Goal: Task Accomplishment & Management: Use online tool/utility

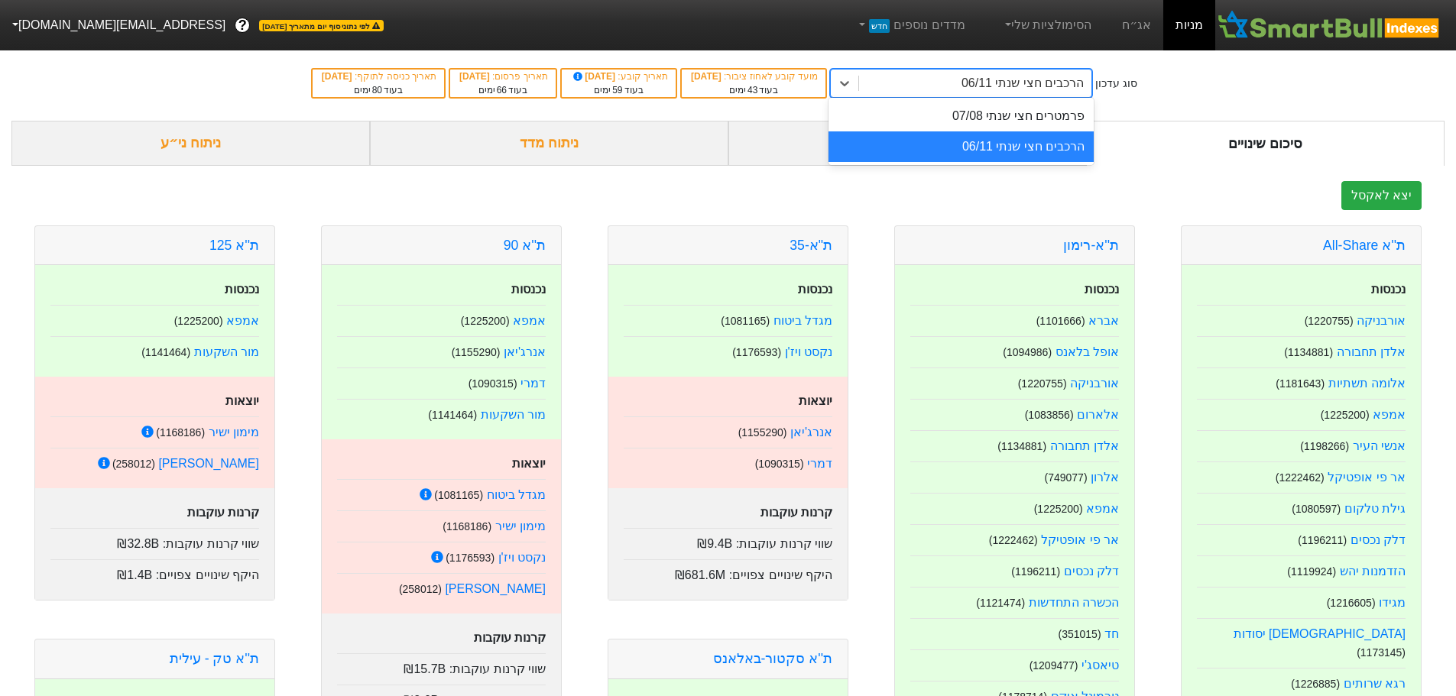
click at [1046, 89] on div "הרכבים חצי שנתי 06/11" at bounding box center [1022, 83] width 122 height 18
click at [1051, 118] on div "פרמטרים חצי שנתי 07/08" at bounding box center [960, 116] width 265 height 31
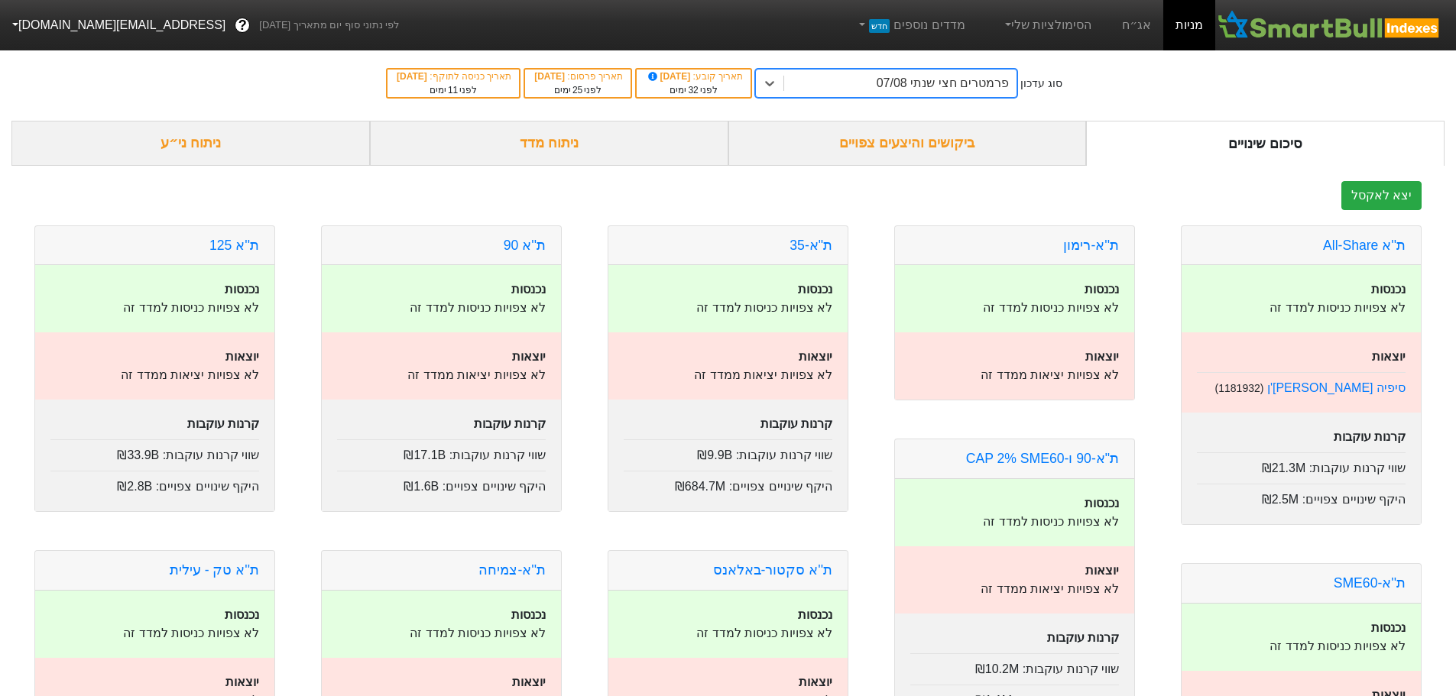
click at [1041, 83] on div "סוג עדכון" at bounding box center [1041, 84] width 42 height 16
click at [950, 83] on div "פרמטרים חצי שנתי 07/08" at bounding box center [942, 83] width 132 height 18
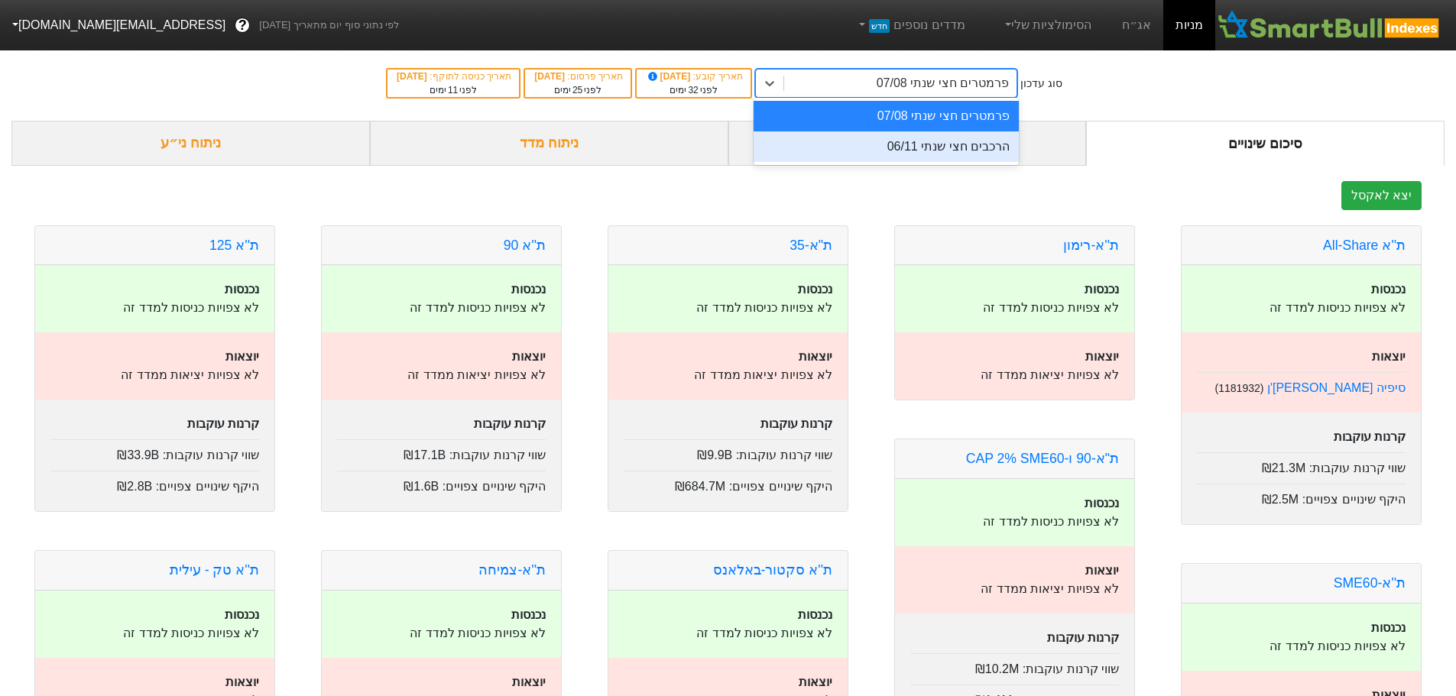
click at [964, 149] on div "הרכבים חצי שנתי 06/11" at bounding box center [885, 146] width 265 height 31
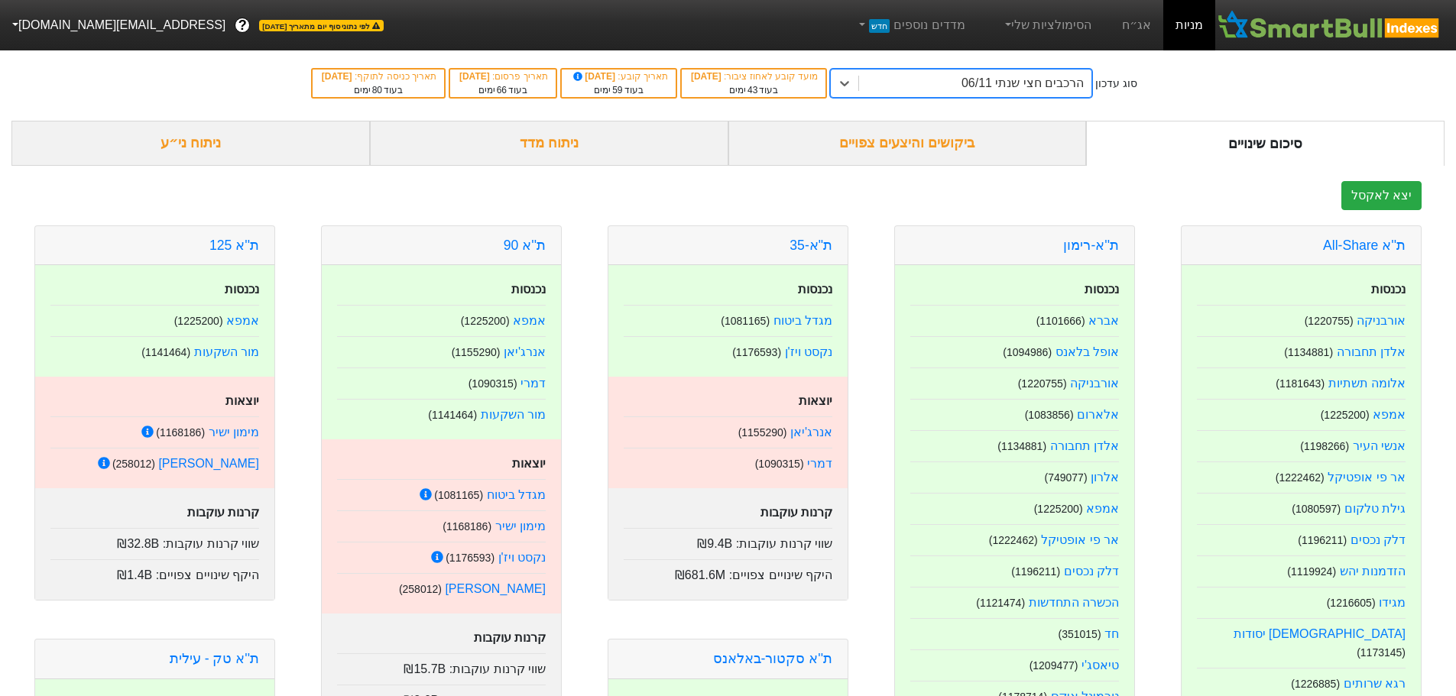
click at [181, 150] on div "ניתוח ני״ע" at bounding box center [190, 143] width 358 height 45
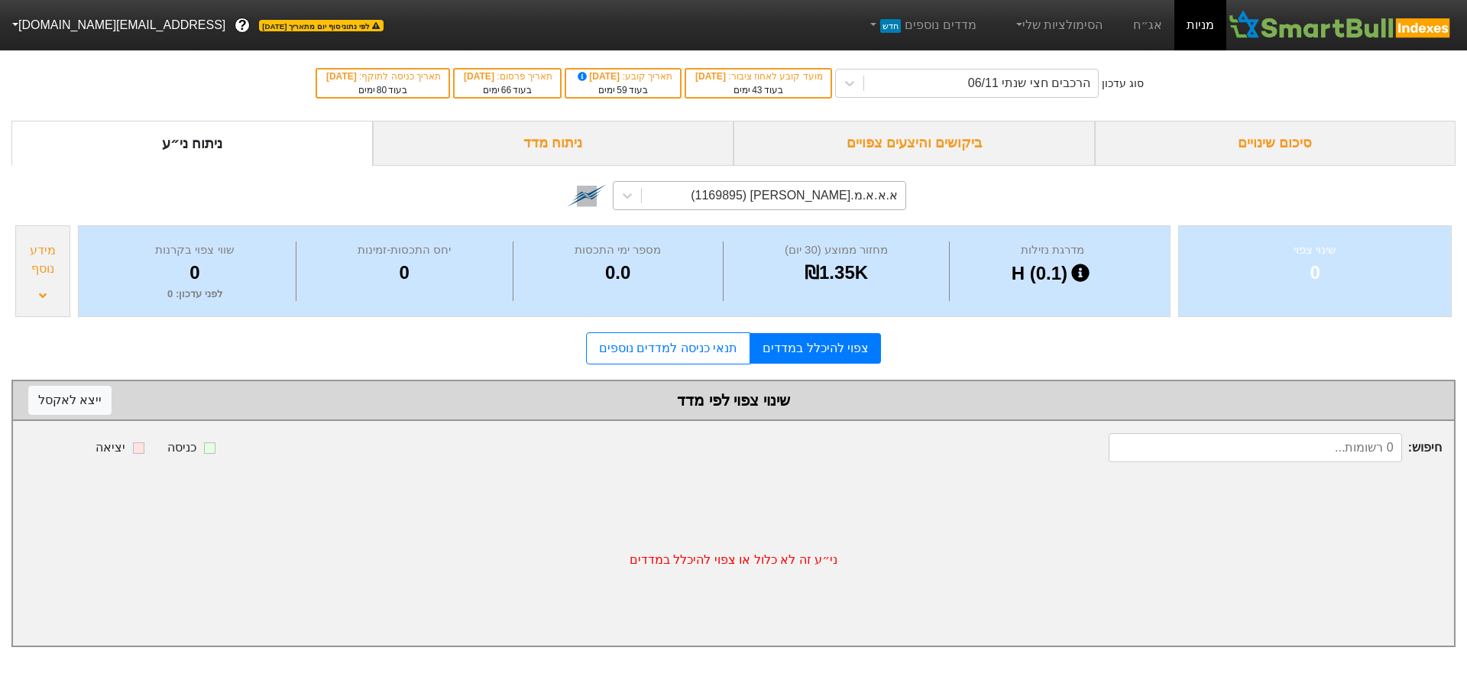
click at [856, 196] on div "א.א.א.מ.[PERSON_NAME] (1169895)" at bounding box center [794, 195] width 207 height 18
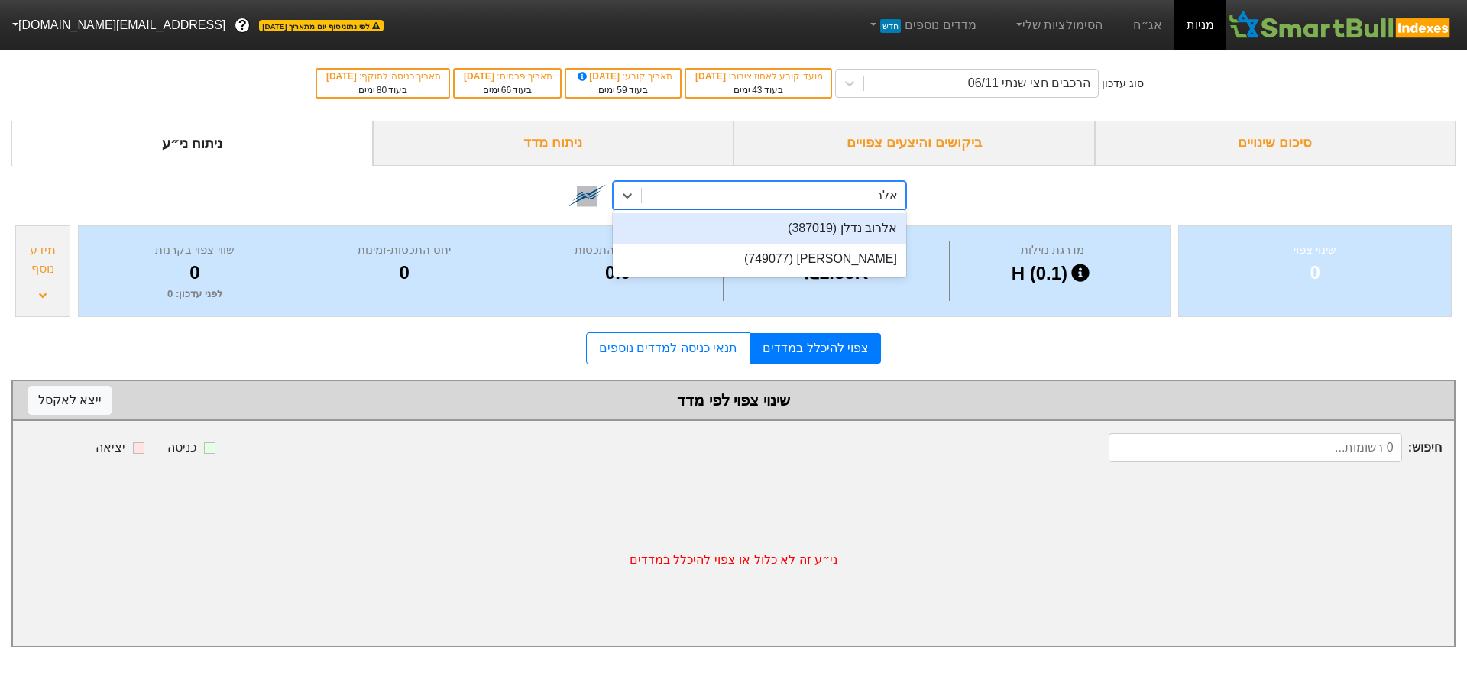
type input "אלרוב"
click at [822, 232] on div "אלרוב נדלן (387019)" at bounding box center [759, 228] width 293 height 31
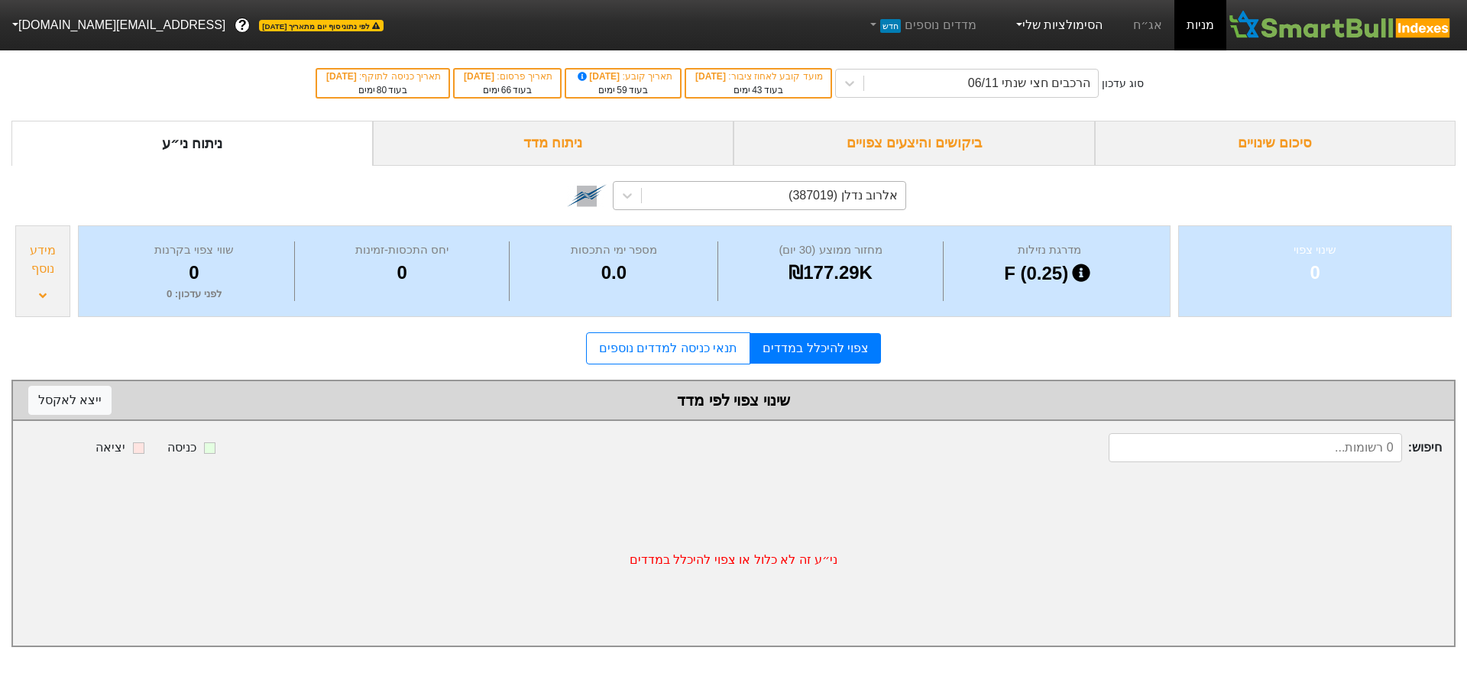
click at [1038, 24] on link "הסימולציות שלי" at bounding box center [1058, 25] width 102 height 31
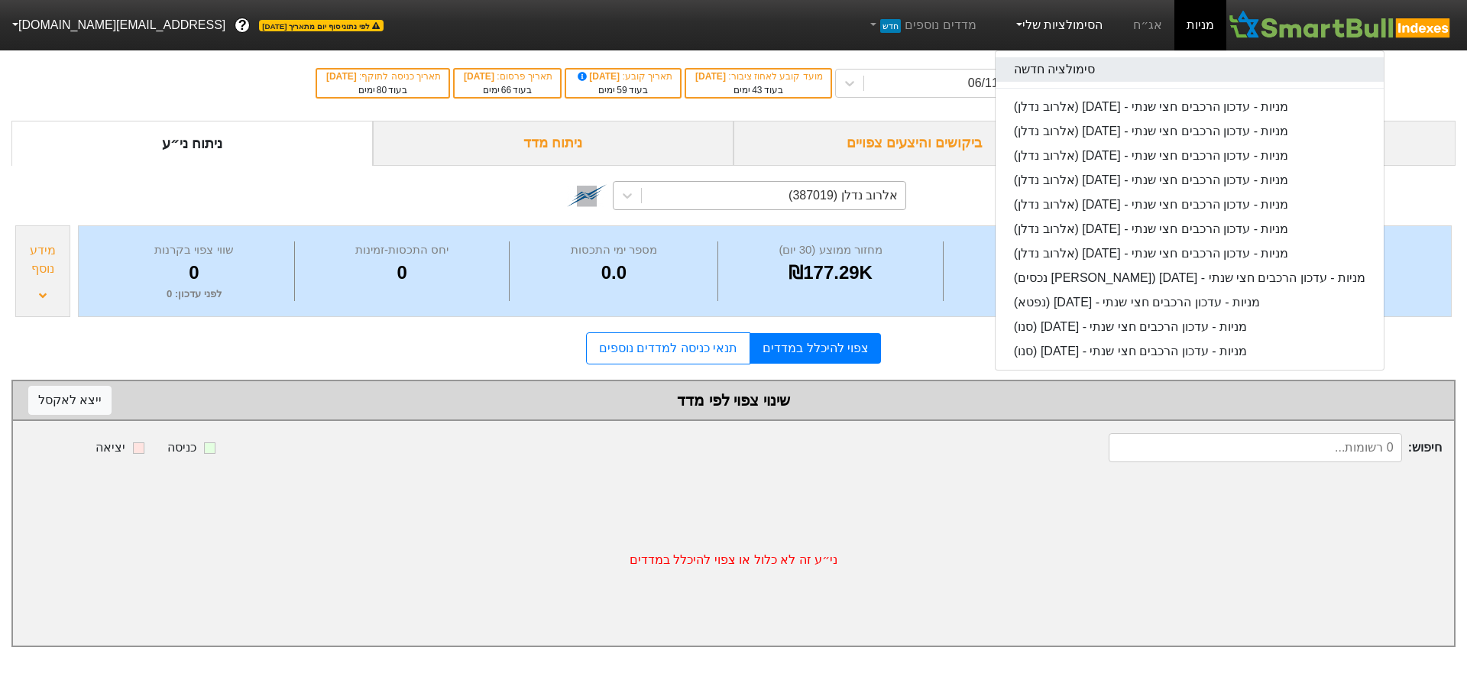
click at [1081, 72] on link "סימולציה חדשה" at bounding box center [1190, 69] width 388 height 24
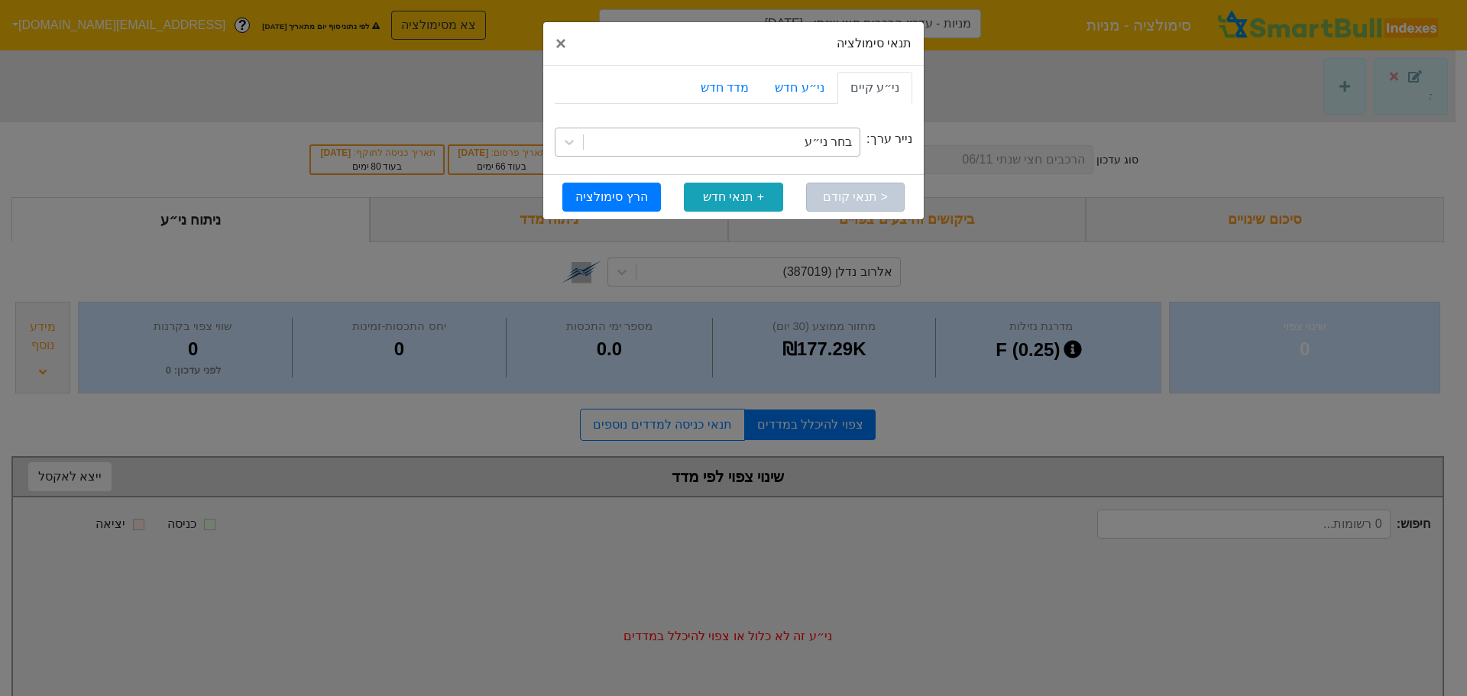
click at [821, 141] on div "בחר ני״ע" at bounding box center [828, 142] width 47 height 18
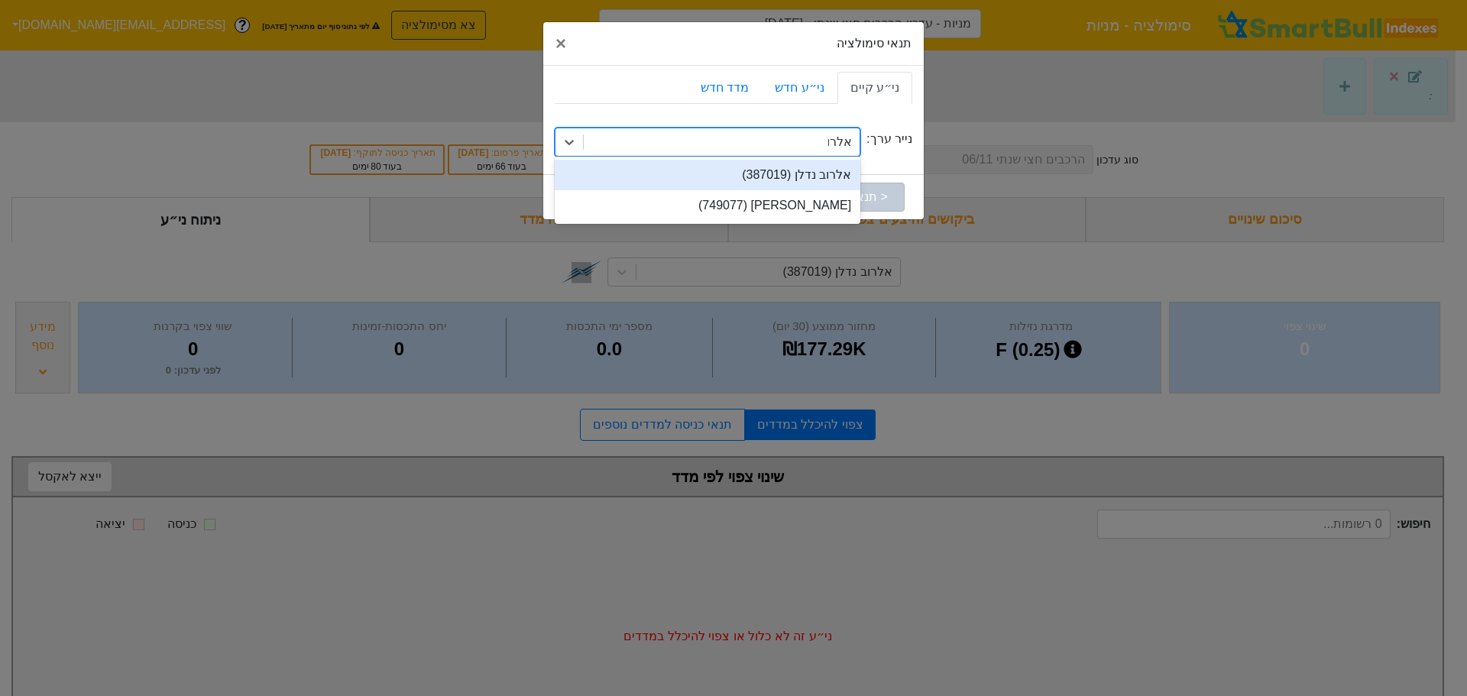
type input "אלרוב"
click at [805, 177] on div "אלרוב נדלן (387019)" at bounding box center [708, 175] width 306 height 31
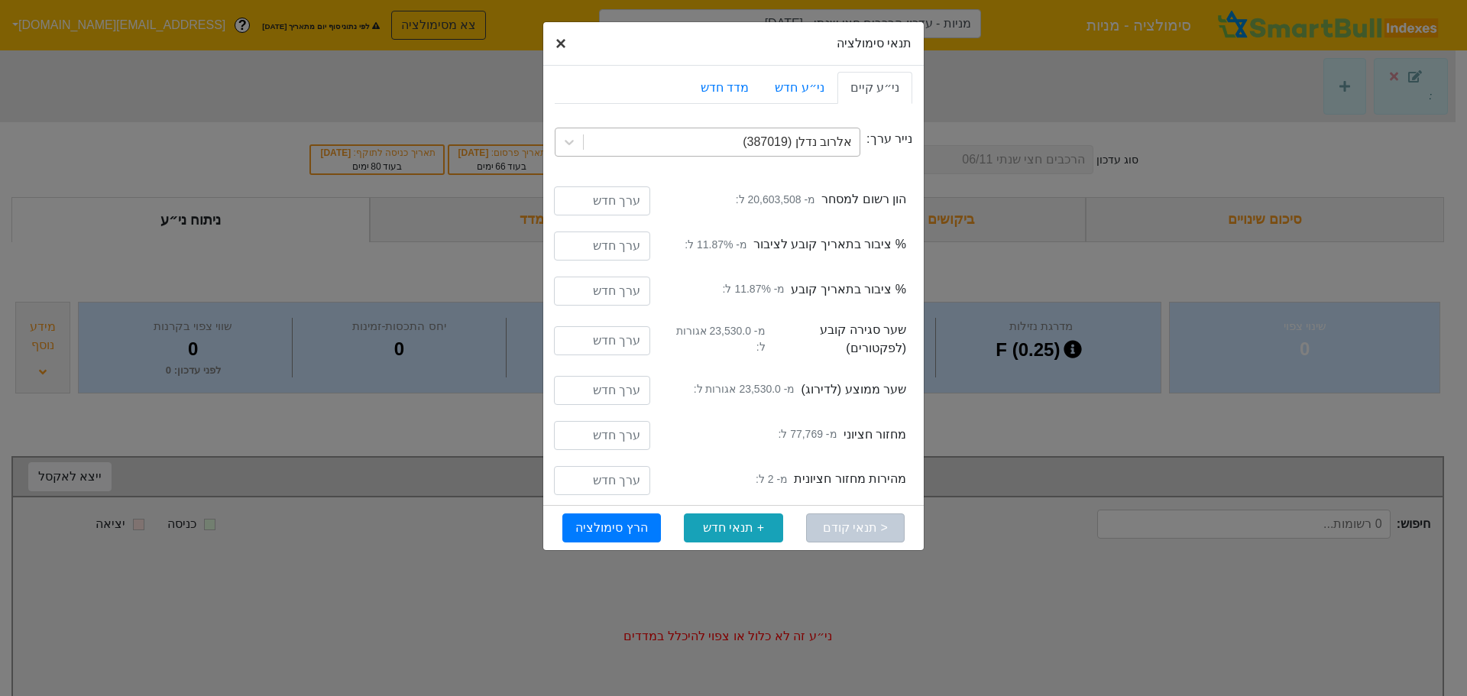
click at [556, 45] on span "×" at bounding box center [561, 43] width 11 height 21
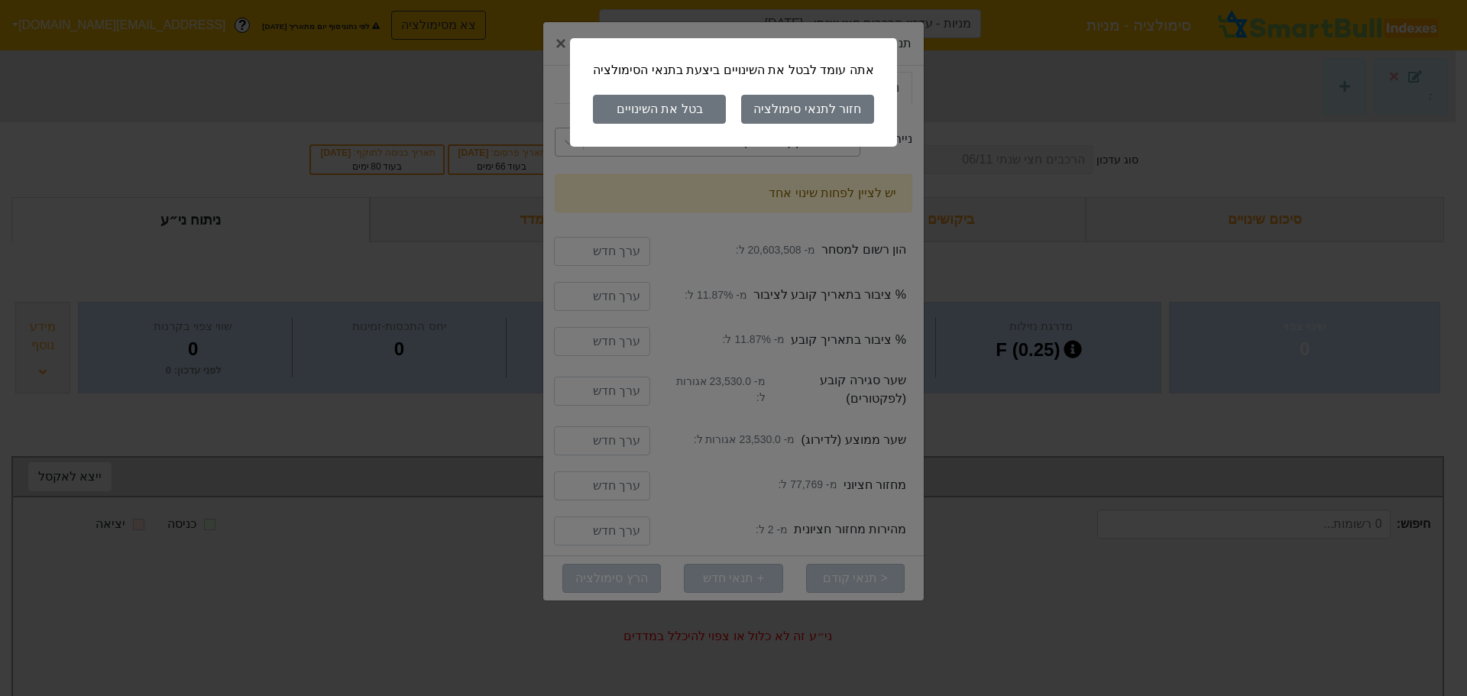
click at [680, 107] on button "בטל את השינויים" at bounding box center [659, 109] width 133 height 29
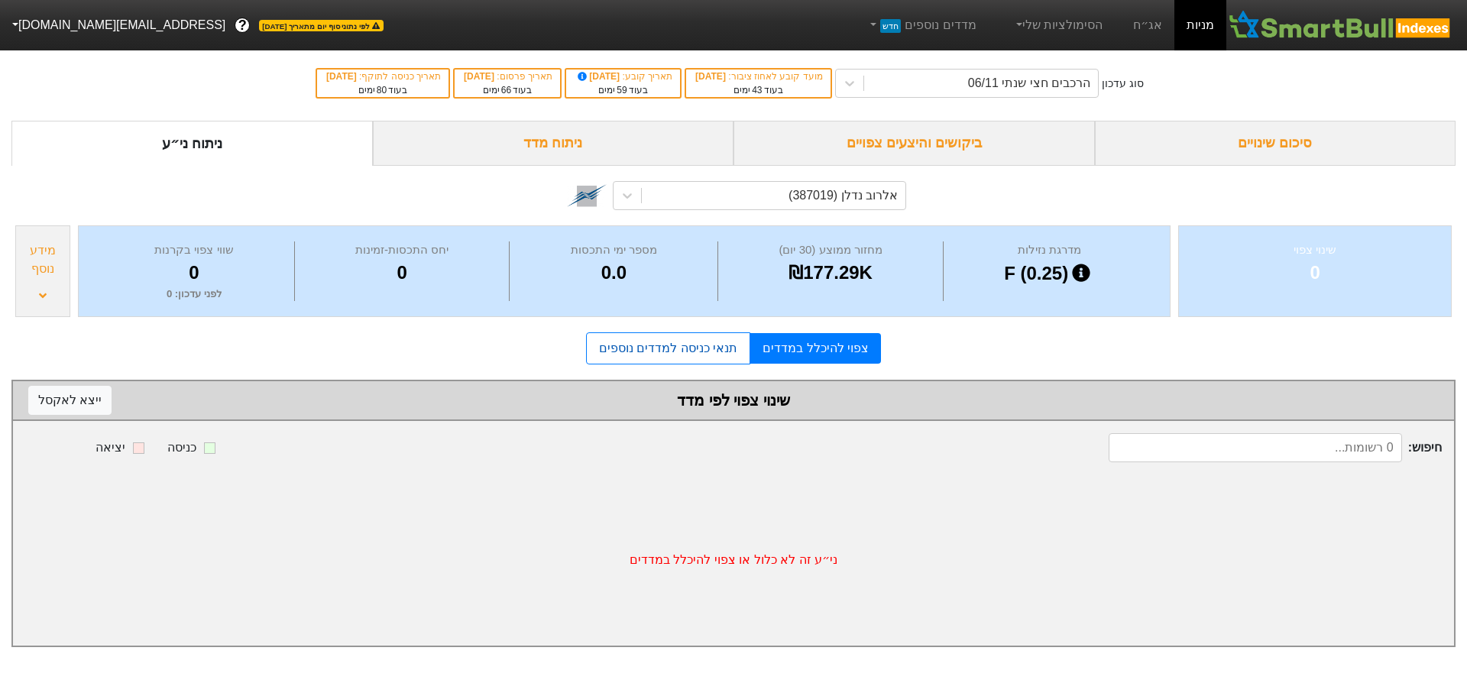
click at [669, 354] on link "תנאי כניסה למדדים נוספים" at bounding box center [668, 348] width 164 height 32
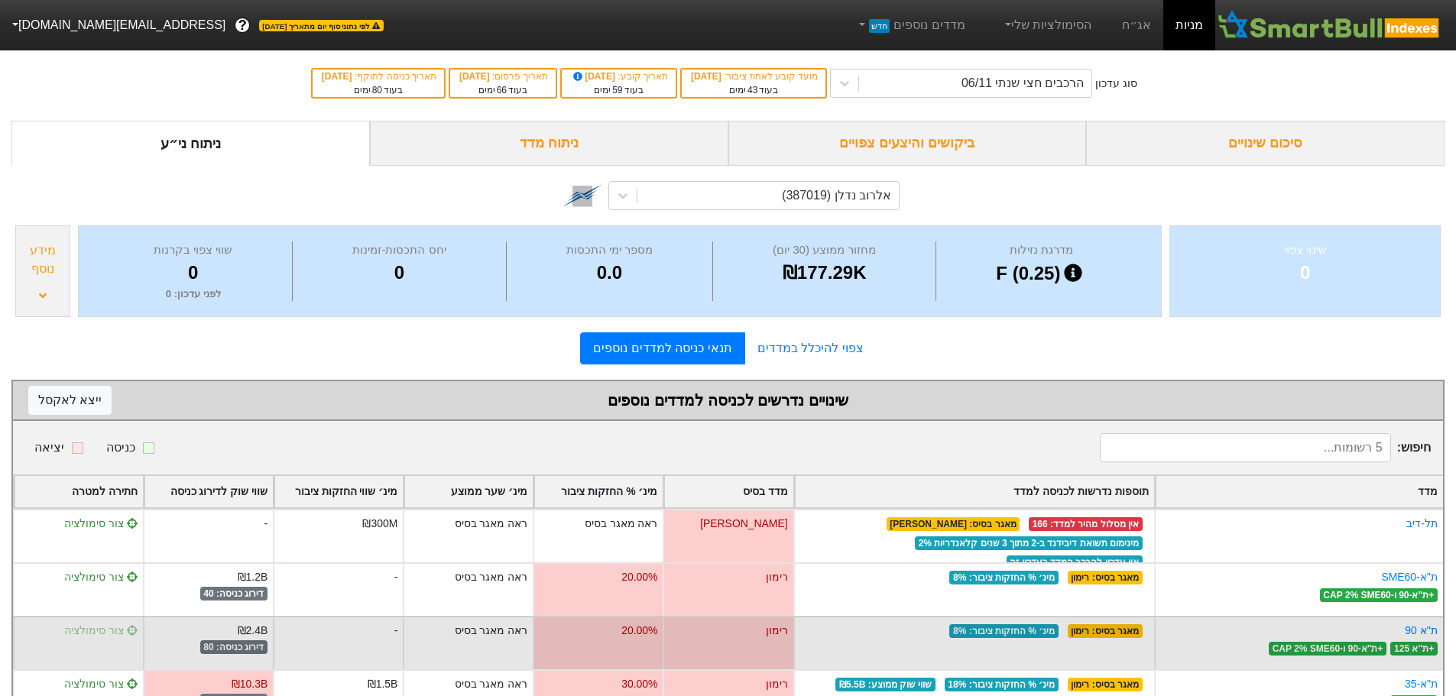
click at [79, 630] on span "צור סימולציה" at bounding box center [100, 630] width 73 height 12
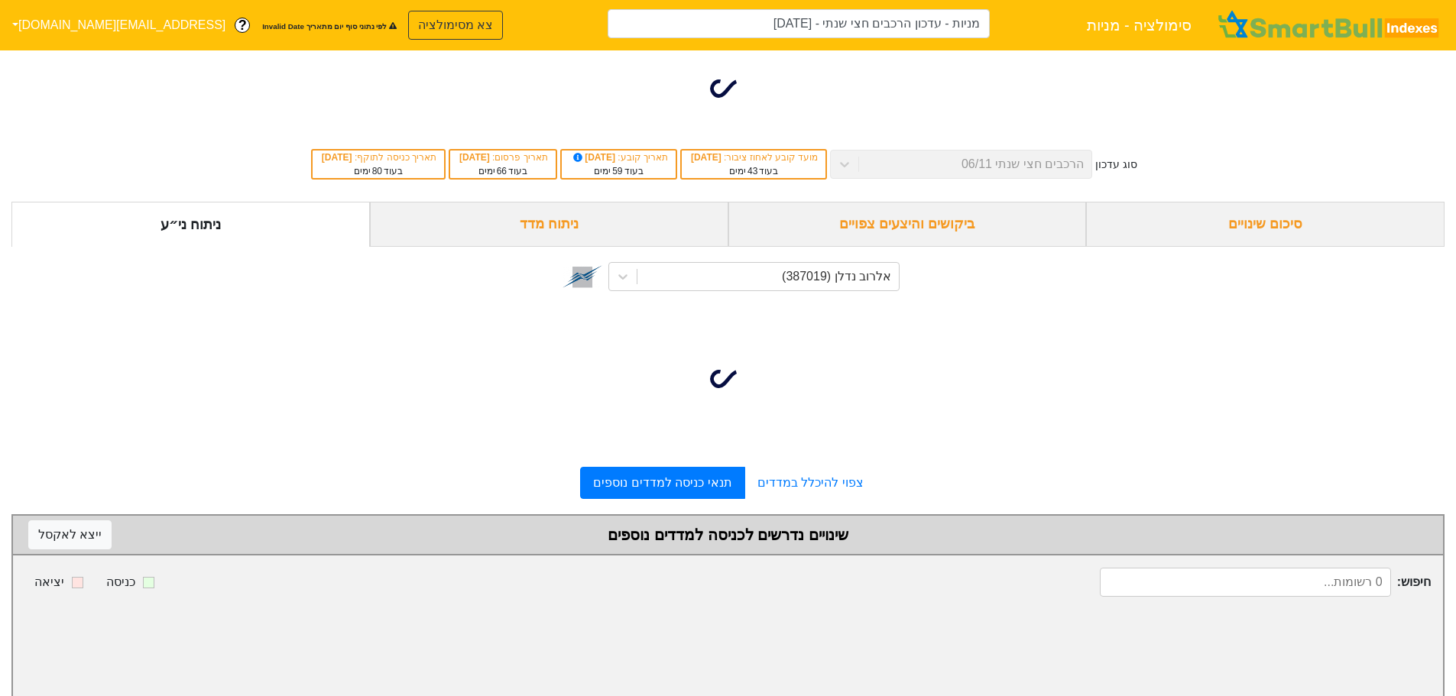
type input "מניות - עדכון הרכבים חצי שנתי - [DATE] (אלרוב נדלן)"
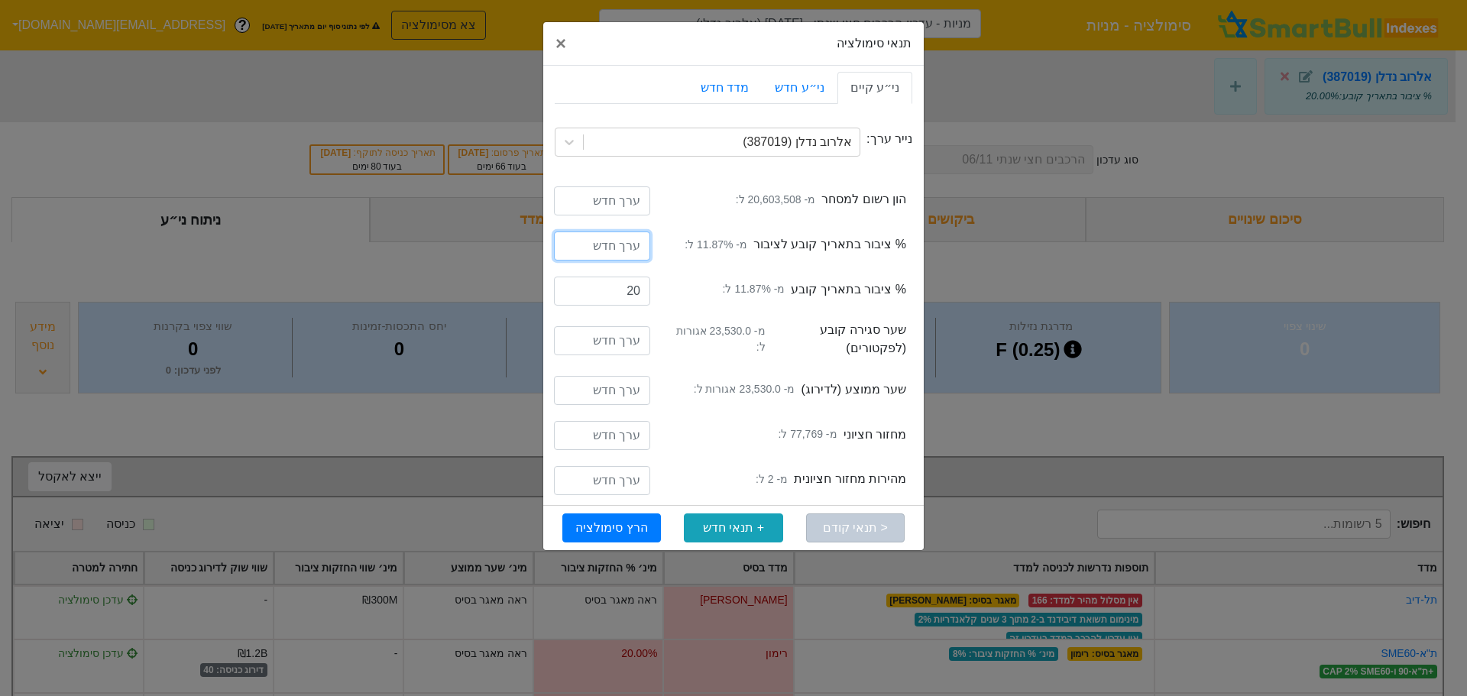
click at [607, 250] on input "number" at bounding box center [602, 246] width 96 height 29
type input "20"
click at [634, 198] on input "number" at bounding box center [602, 200] width 96 height 29
click at [582, 213] on input "number" at bounding box center [602, 200] width 96 height 29
type input "22698508"
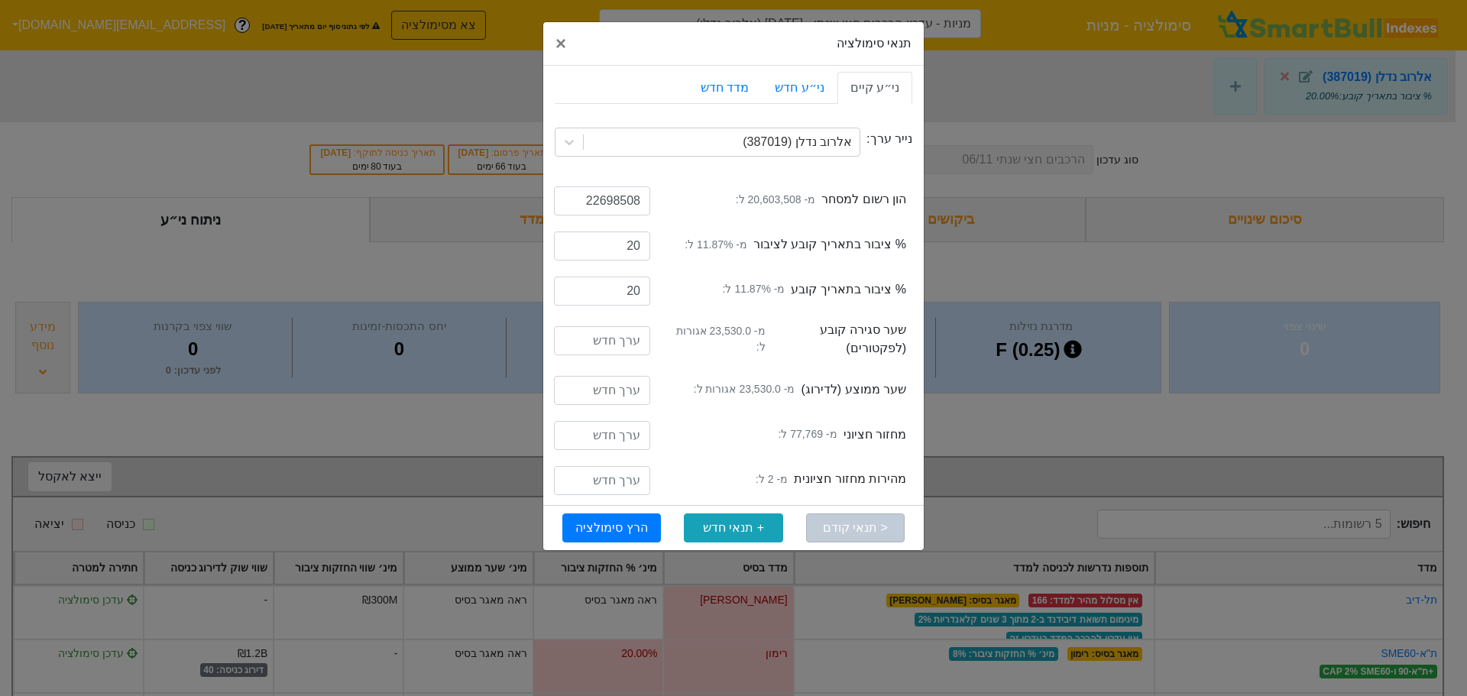
click at [852, 280] on label "% ציבור בתאריך קובע מ- 11.87% ל:" at bounding box center [812, 289] width 190 height 18
click at [613, 523] on button "הרץ סימולציה" at bounding box center [611, 528] width 99 height 29
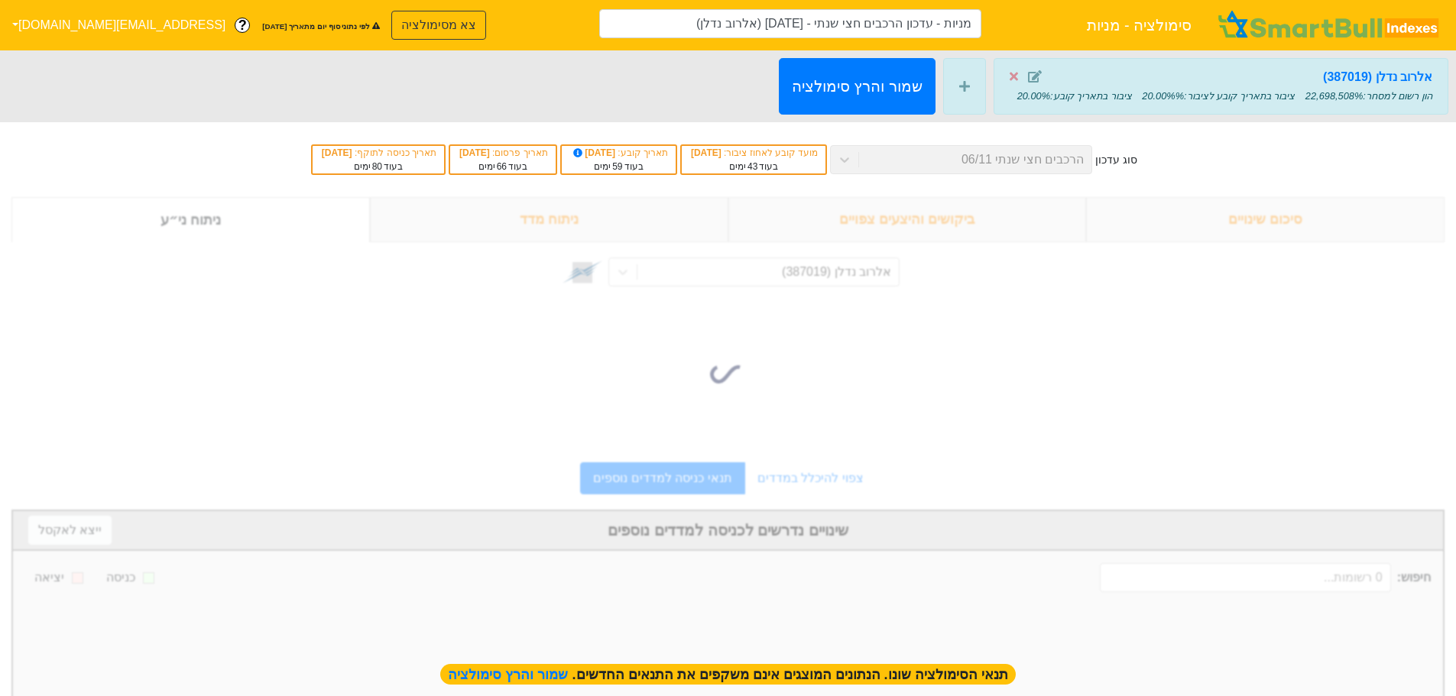
type input "מניות - עדכון הרכבים חצי שנתי - [DATE] (אלרוב נדלן)"
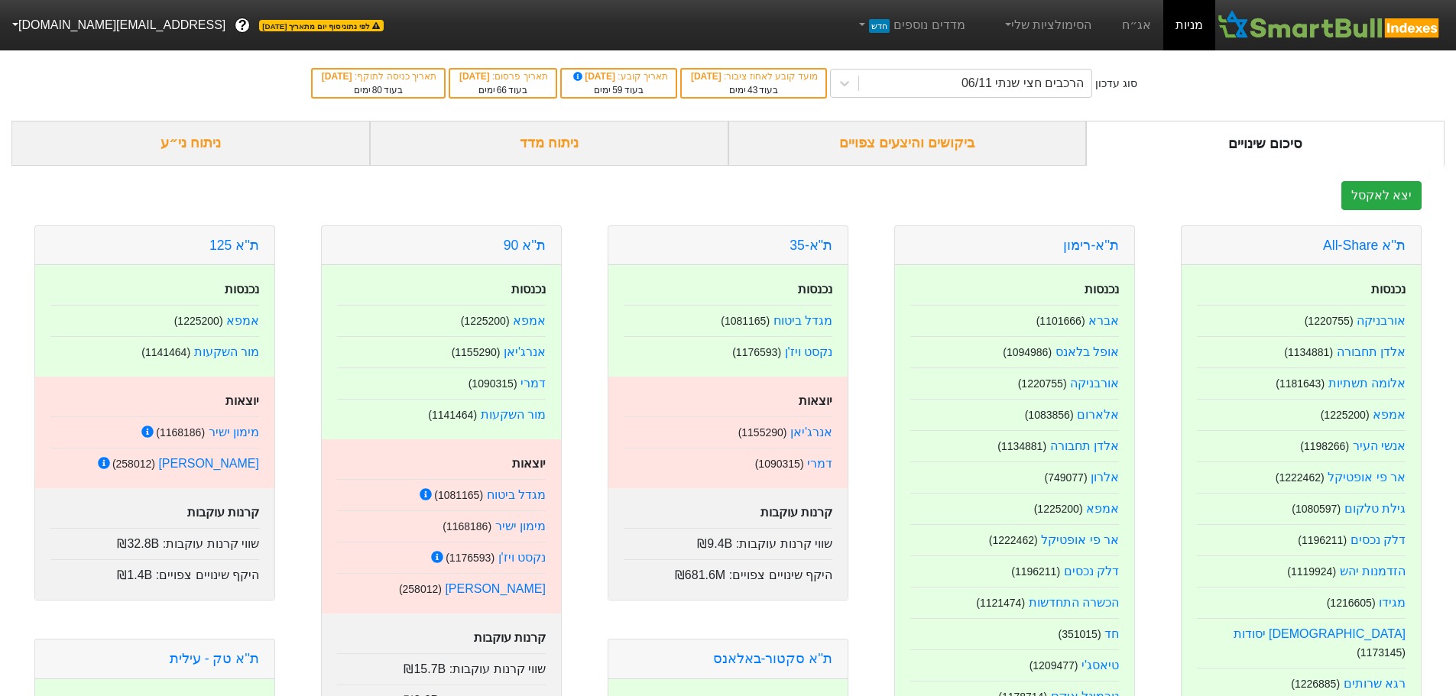
click at [115, 19] on button "[EMAIL_ADDRESS][DOMAIN_NAME]" at bounding box center [117, 25] width 235 height 28
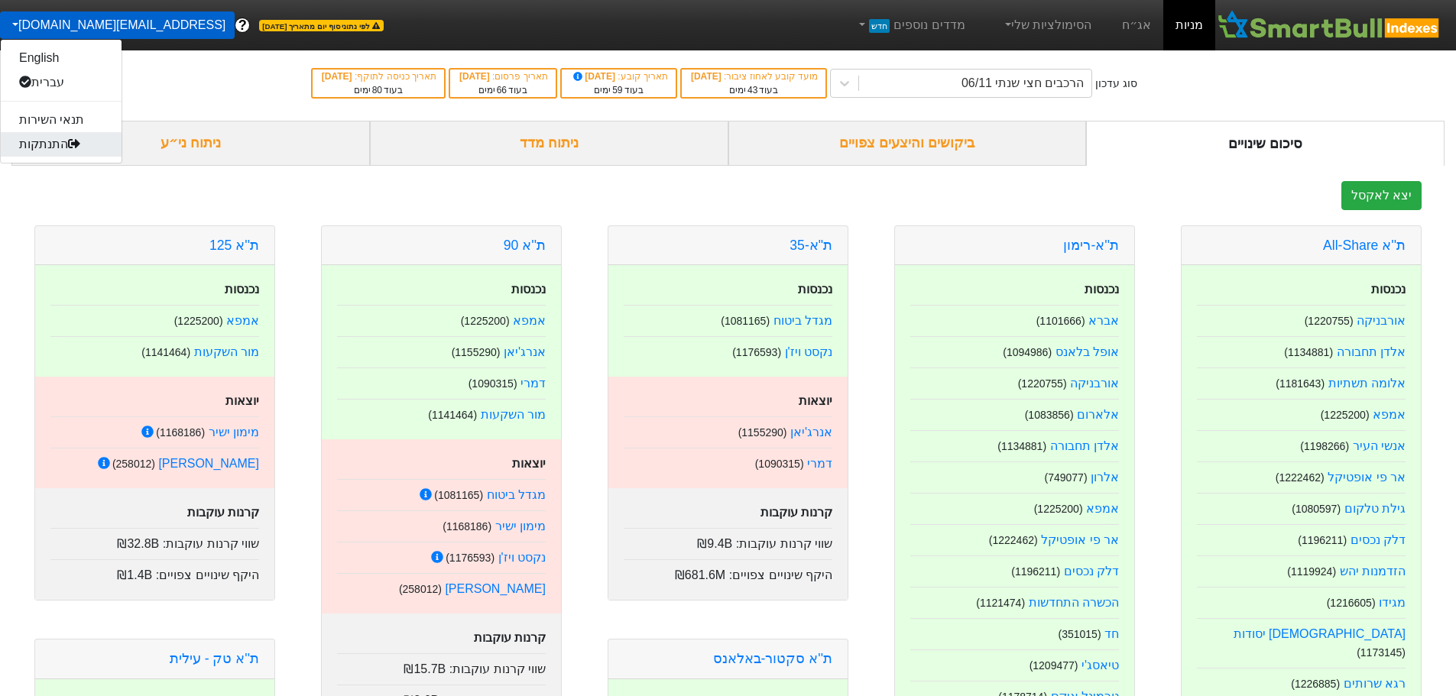
click at [30, 150] on link "התנתקות" at bounding box center [61, 144] width 121 height 24
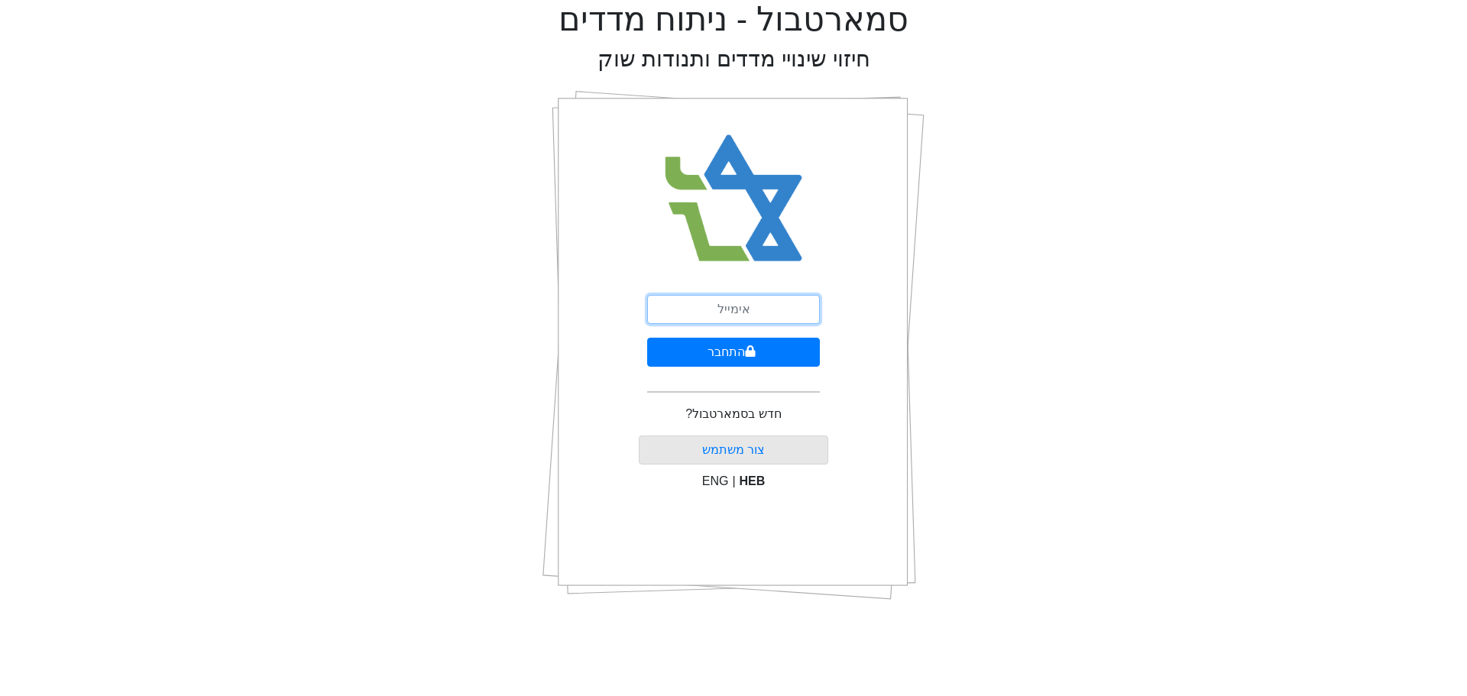
click at [741, 310] on input "email" at bounding box center [733, 309] width 173 height 29
click at [709, 345] on button "התחבר" at bounding box center [733, 352] width 173 height 29
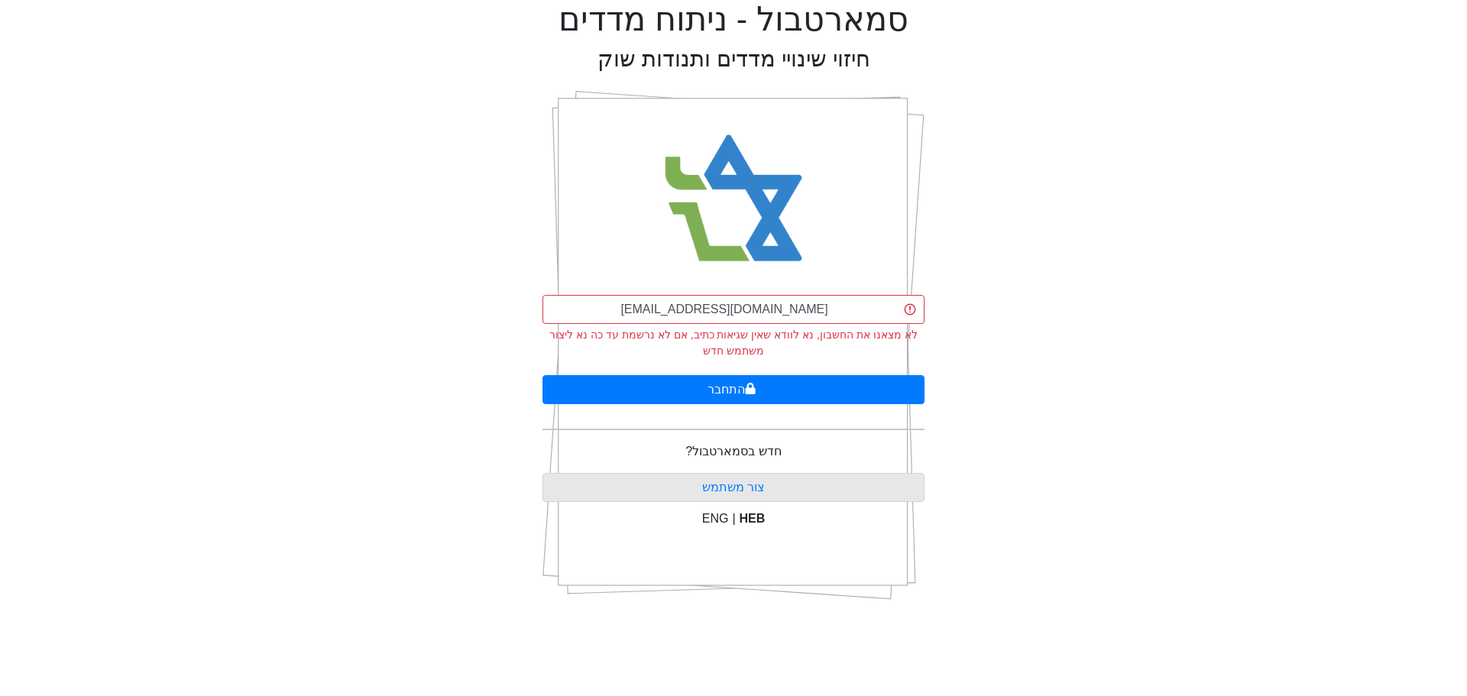
drag, startPoint x: 1260, startPoint y: 222, endPoint x: 1111, endPoint y: 232, distance: 149.3
click at [1260, 222] on div "סמארטבול - ניתוח מדדים חיזוי שינויי מדדים ותנודות שוק orenf@eximuscm.com לא מצא…" at bounding box center [733, 306] width 1444 height 613
click at [673, 317] on input "orenf@eximuscm.com" at bounding box center [734, 309] width 382 height 29
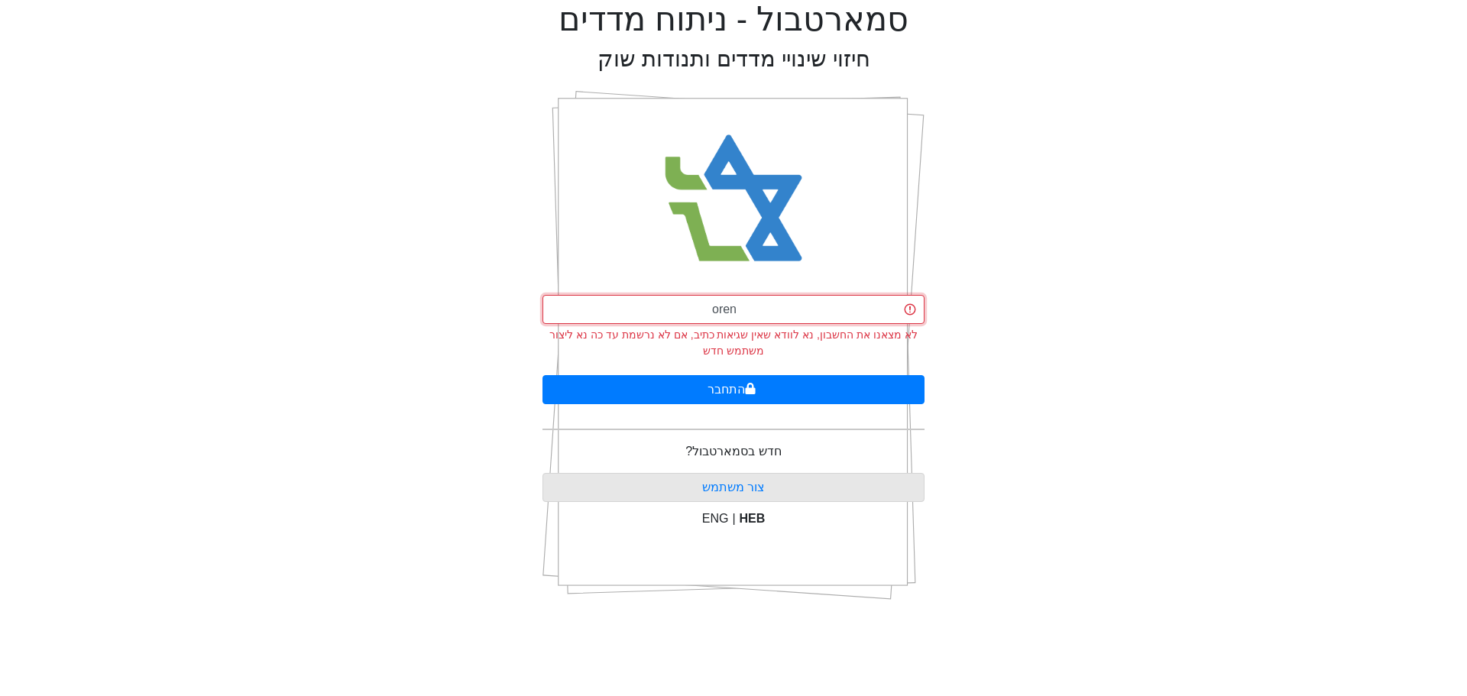
type input "[EMAIL_ADDRESS][DOMAIN_NAME]"
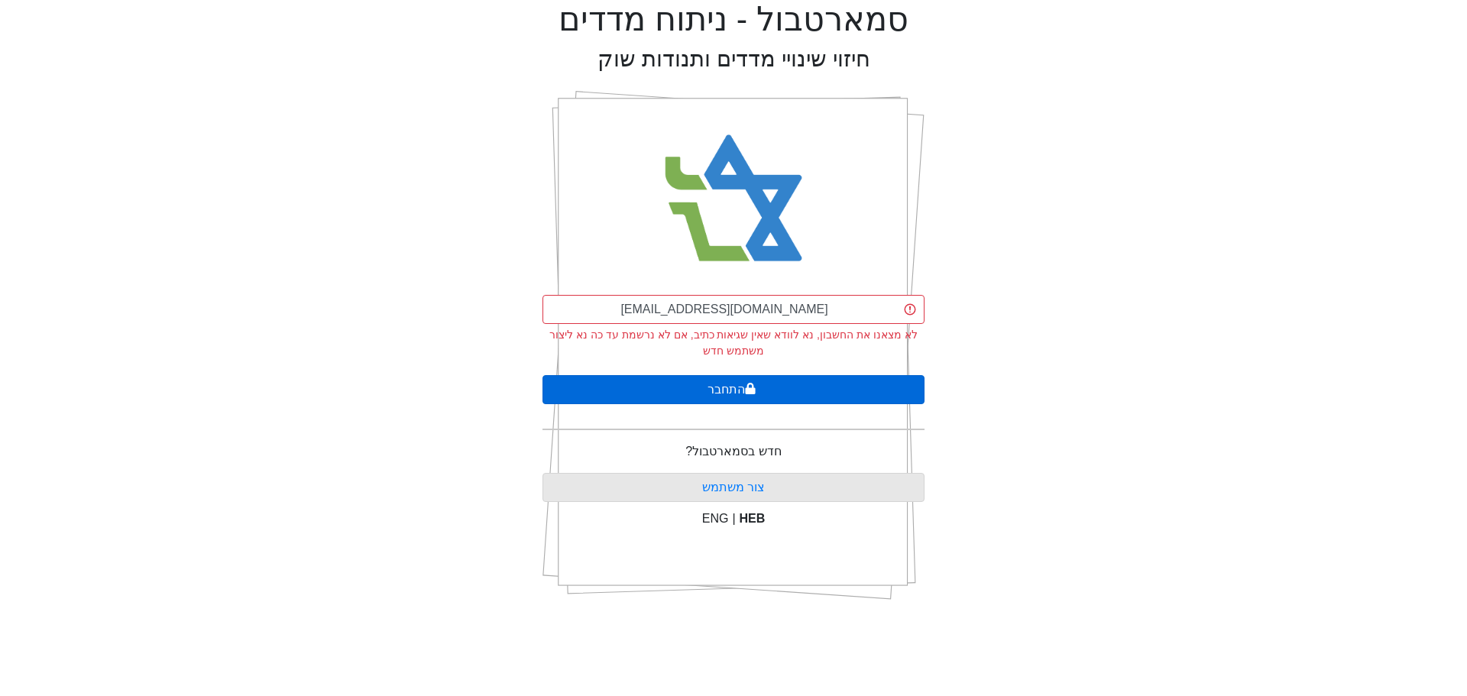
click at [715, 383] on button "התחבר" at bounding box center [734, 389] width 382 height 29
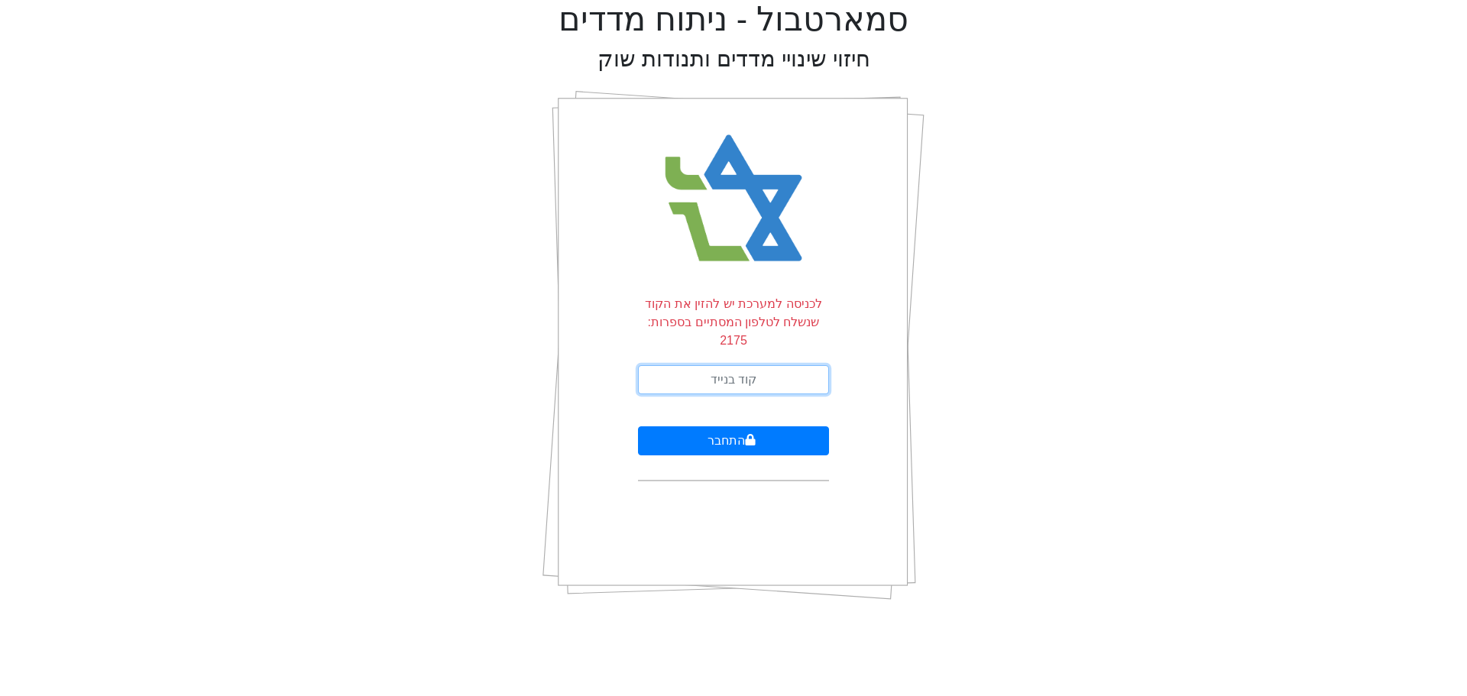
click at [721, 365] on input "text" at bounding box center [733, 379] width 191 height 29
type input "143784"
click at [714, 426] on button "התחבר" at bounding box center [733, 440] width 191 height 29
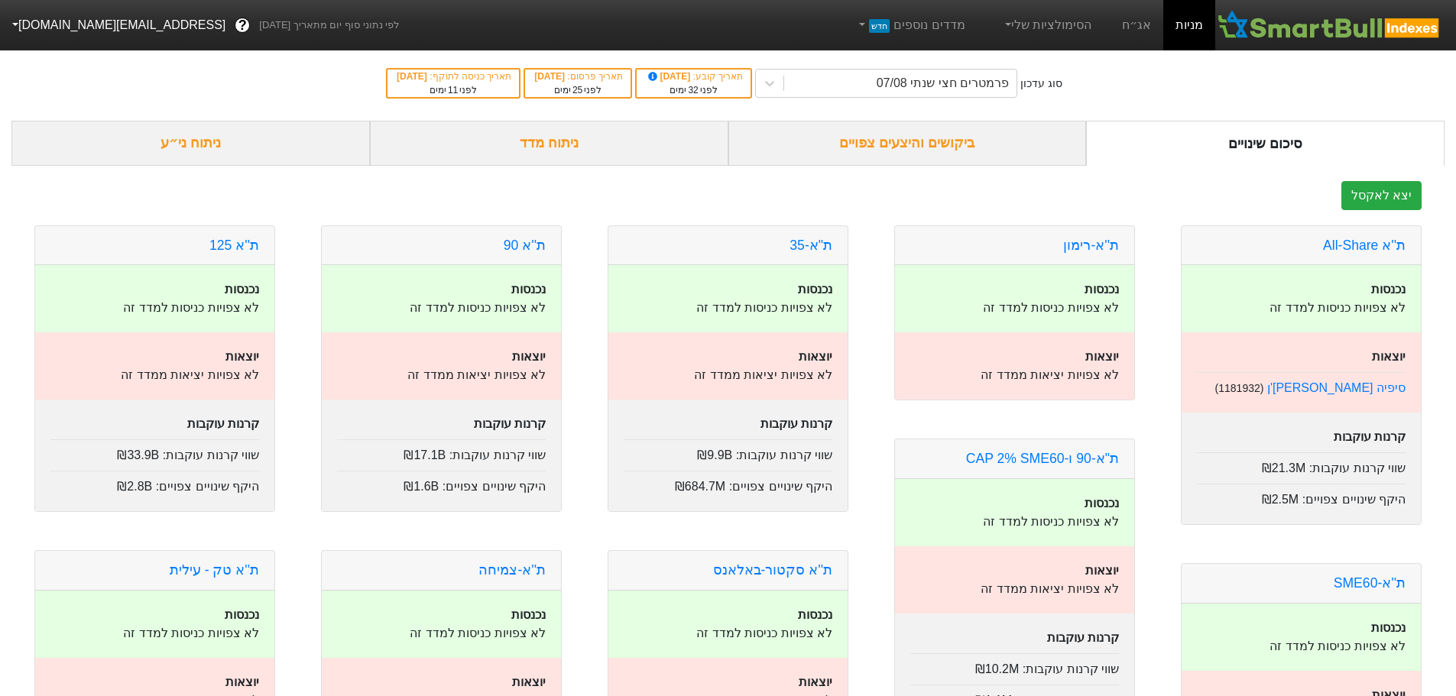
click at [219, 139] on div "ניתוח ני״ע" at bounding box center [190, 143] width 358 height 45
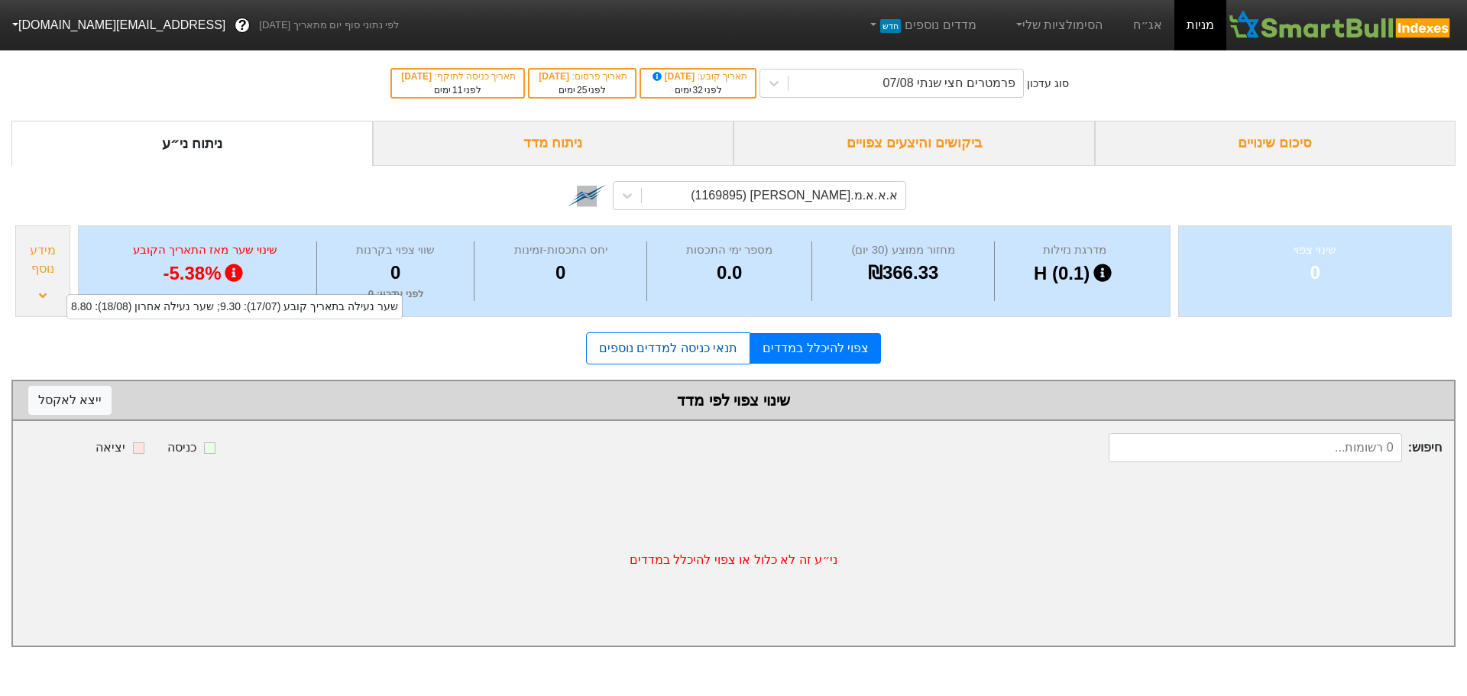
click at [632, 344] on link "תנאי כניסה למדדים נוספים" at bounding box center [668, 348] width 164 height 32
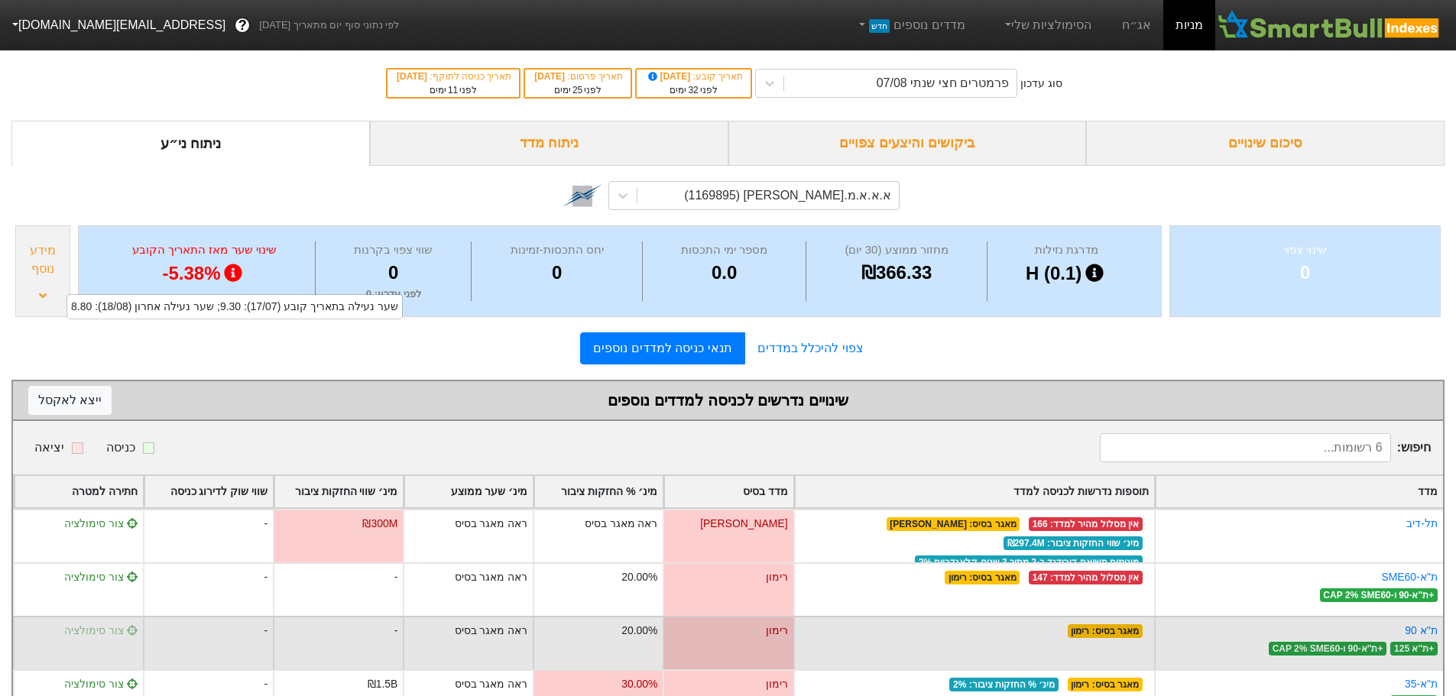
click at [106, 624] on span "צור סימולציה" at bounding box center [100, 630] width 73 height 12
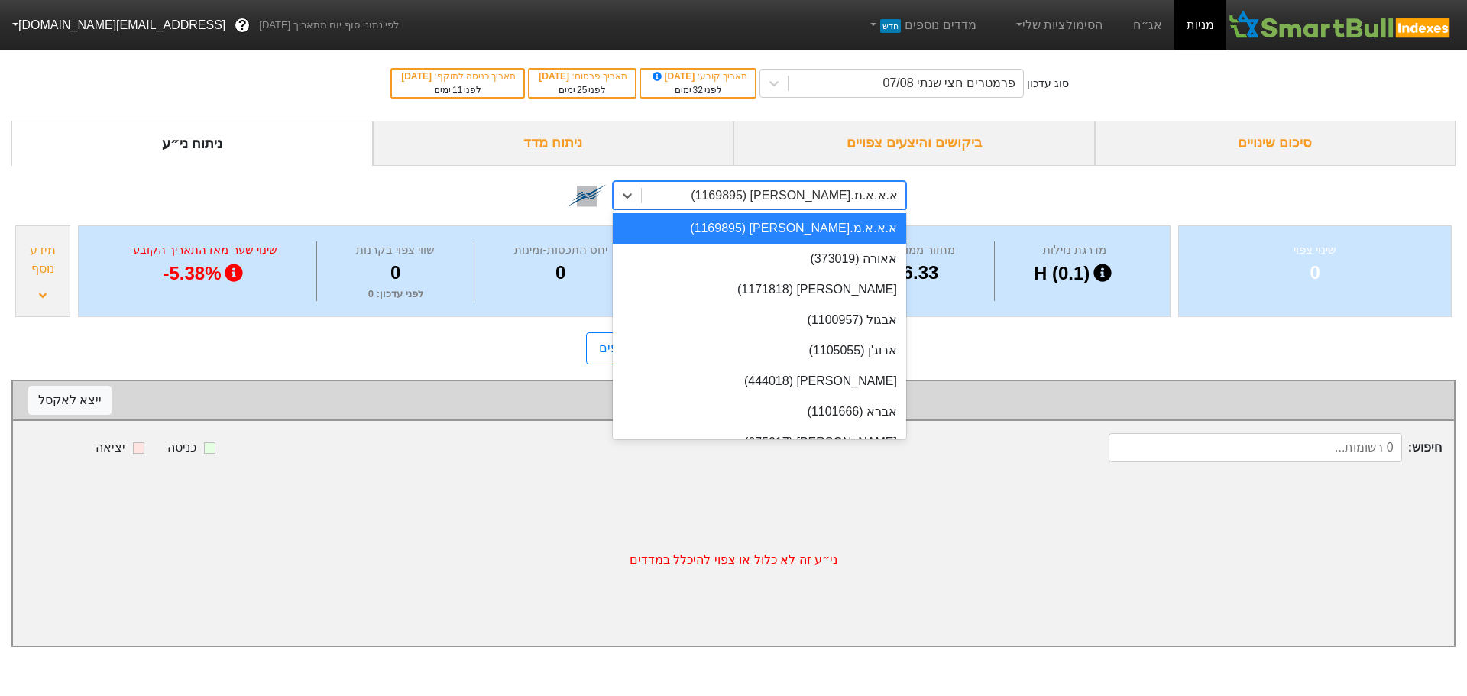
click at [829, 197] on div "א.א.א.מ.[PERSON_NAME] (1169895)" at bounding box center [794, 195] width 207 height 18
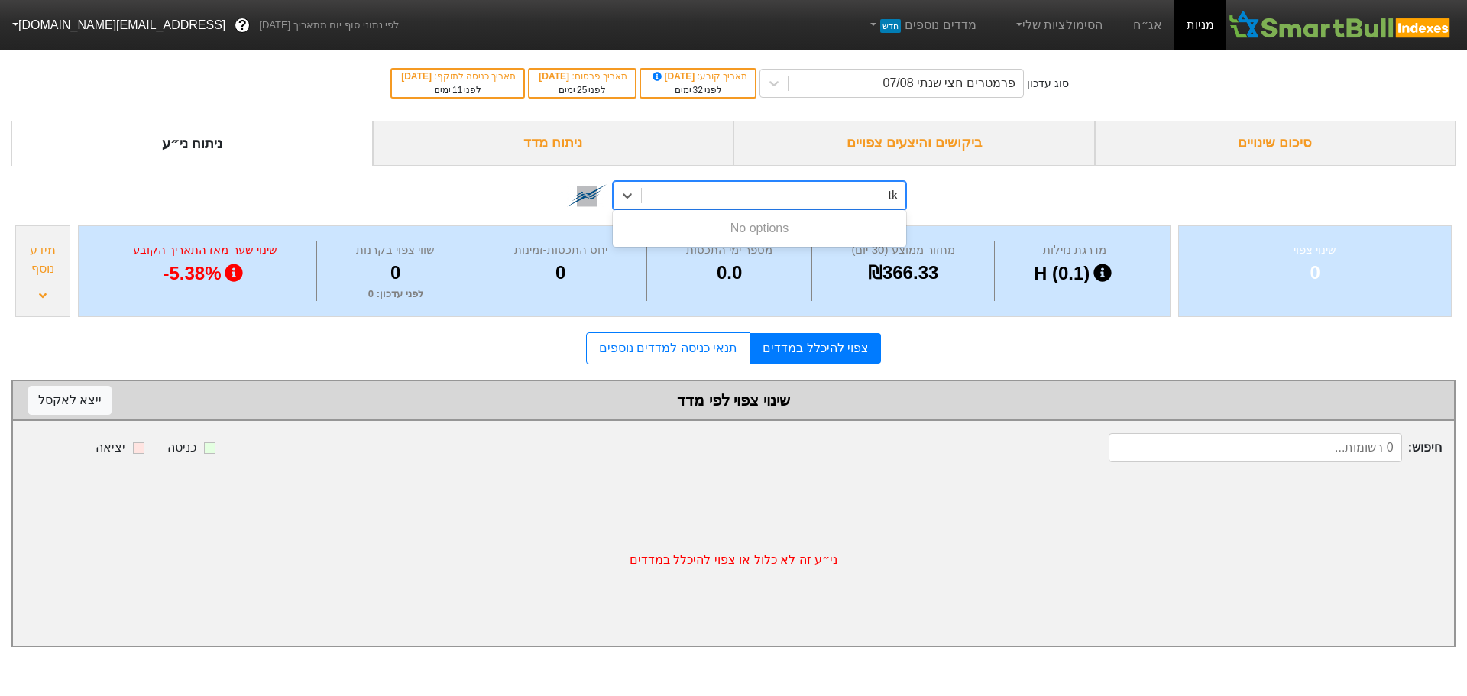
type input "t"
type input "אלרוב"
click at [821, 233] on div "אלרוב נדלן (387019)" at bounding box center [759, 228] width 293 height 31
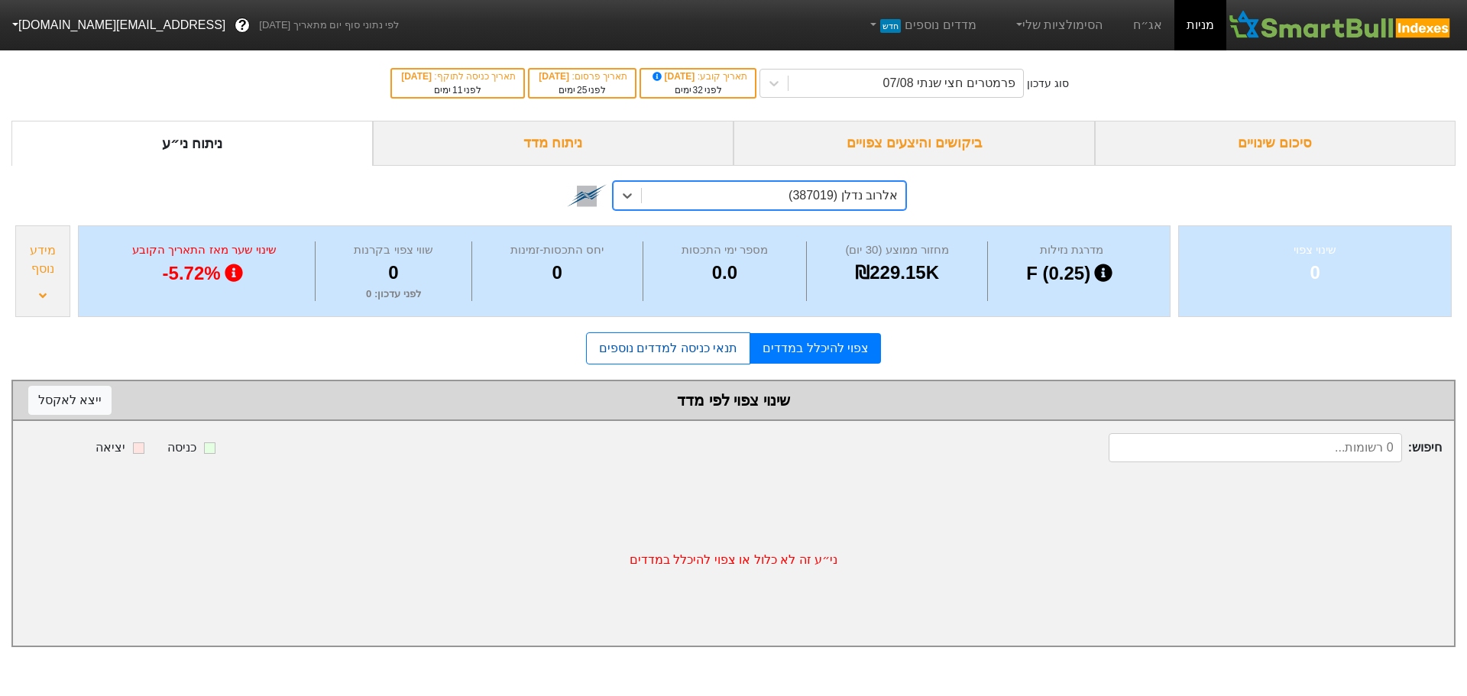
click at [654, 363] on link "תנאי כניסה למדדים נוספים" at bounding box center [668, 348] width 164 height 32
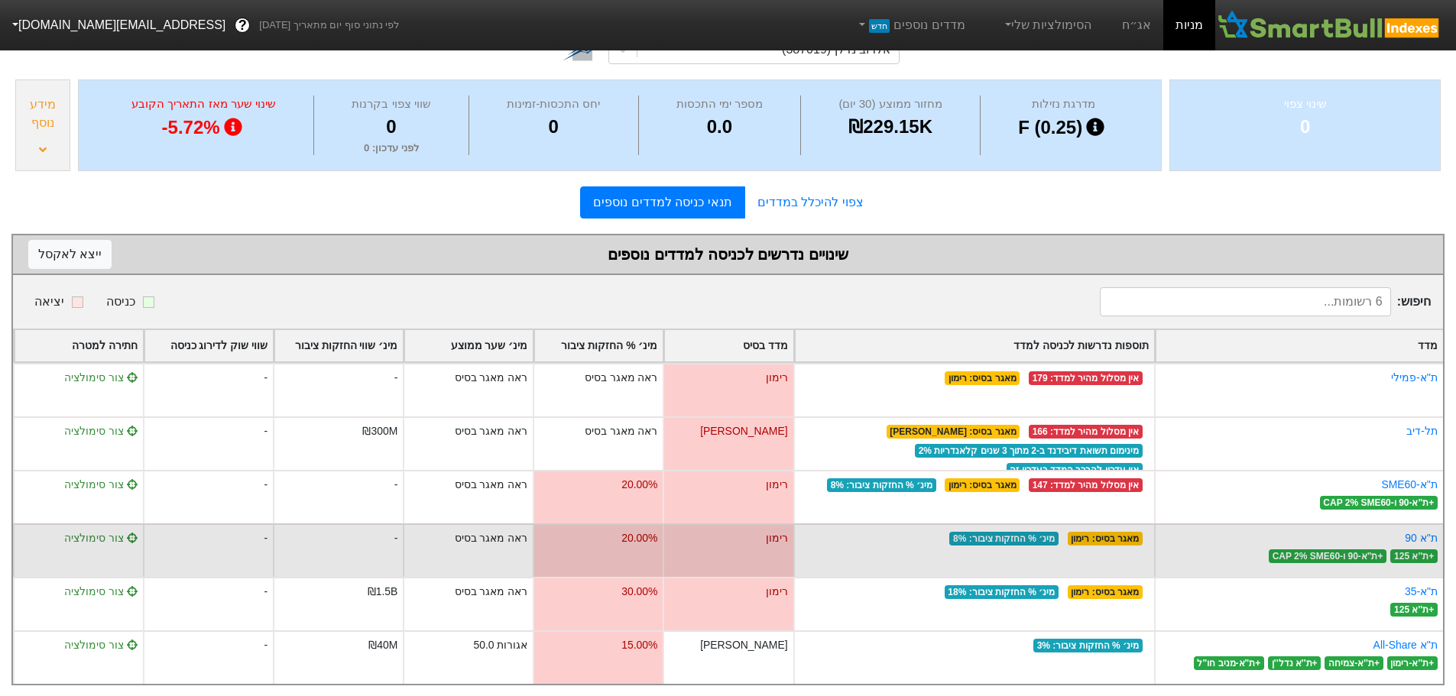
scroll to position [153, 0]
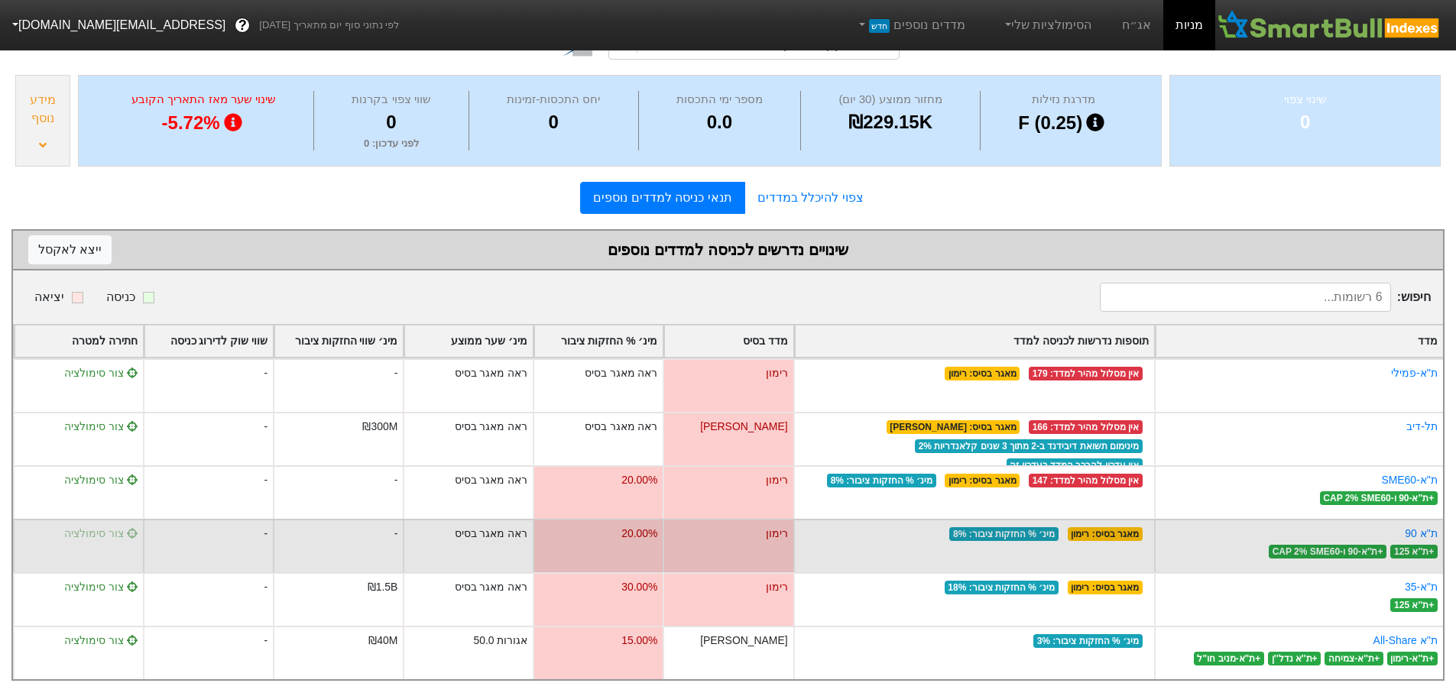
click at [105, 533] on span "צור סימולציה" at bounding box center [100, 533] width 73 height 12
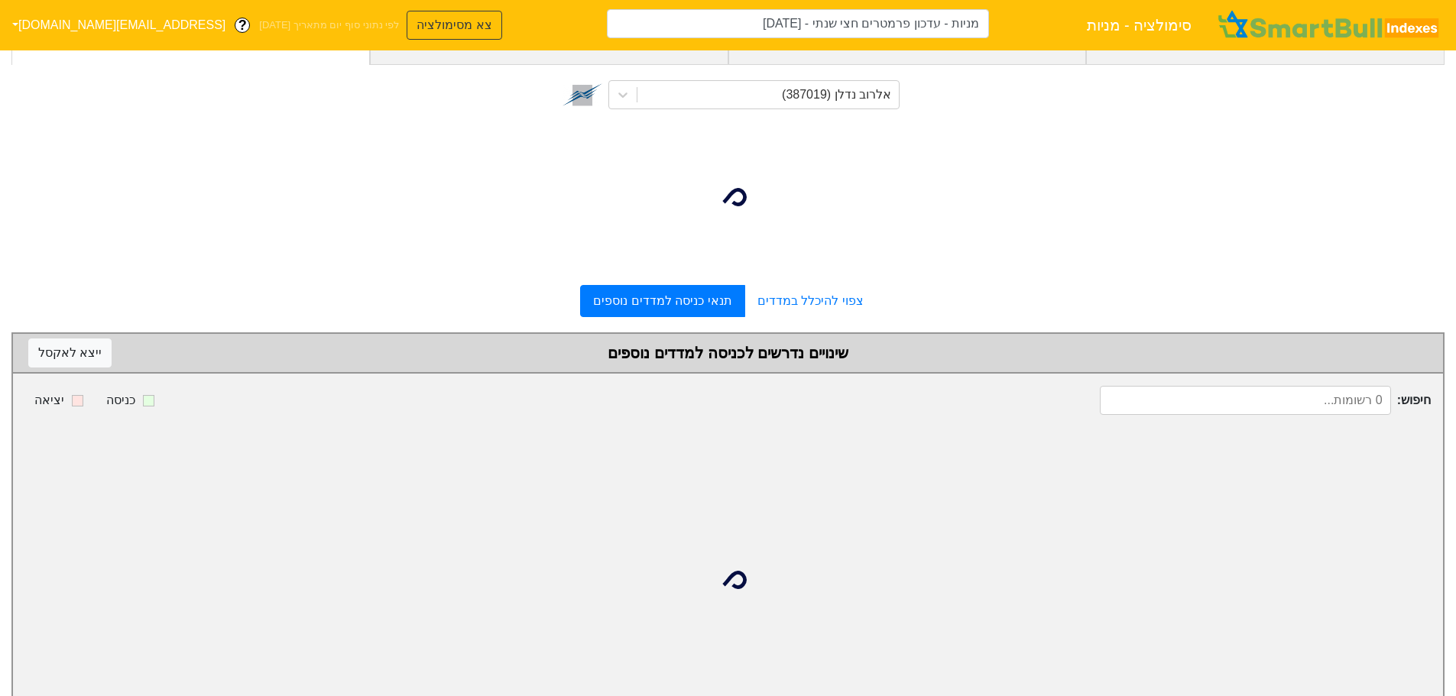
type input "מניות - עדכון פרמטרים חצי שנתי - [DATE] (אלרוב נדלן)"
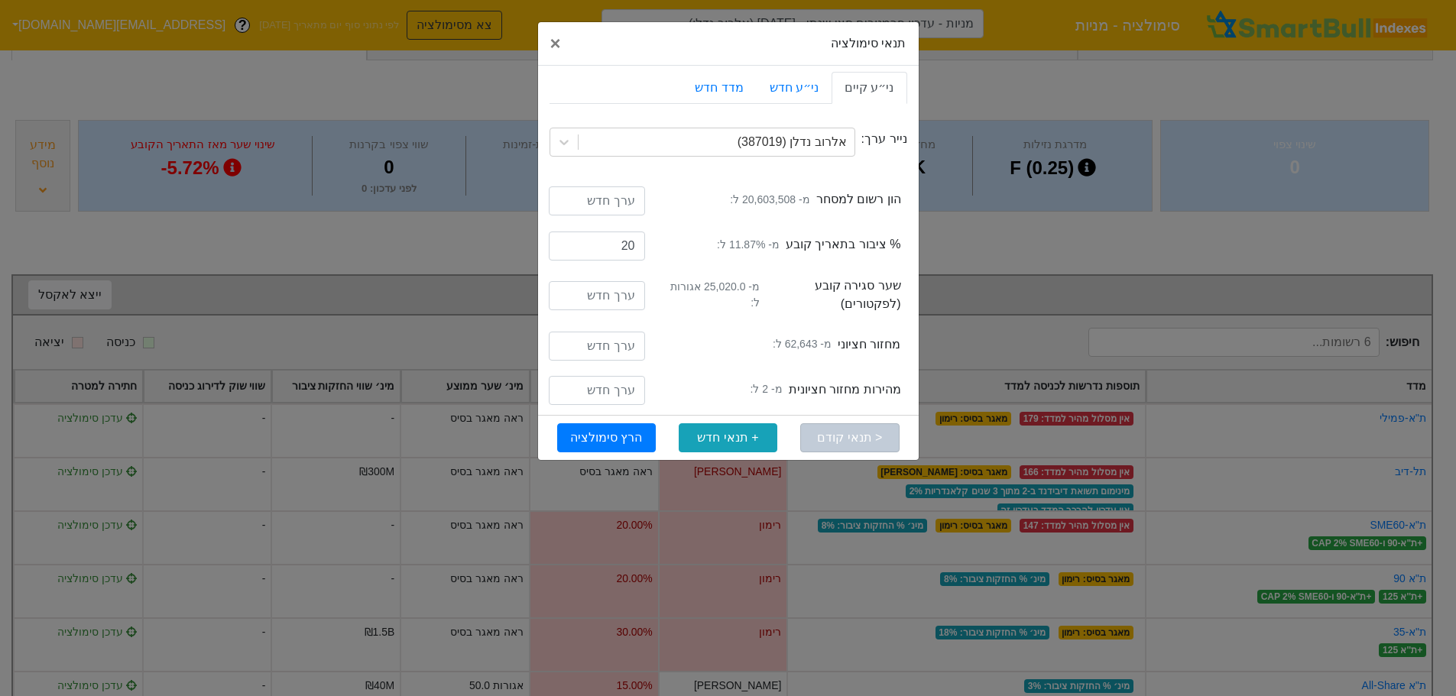
scroll to position [177, 0]
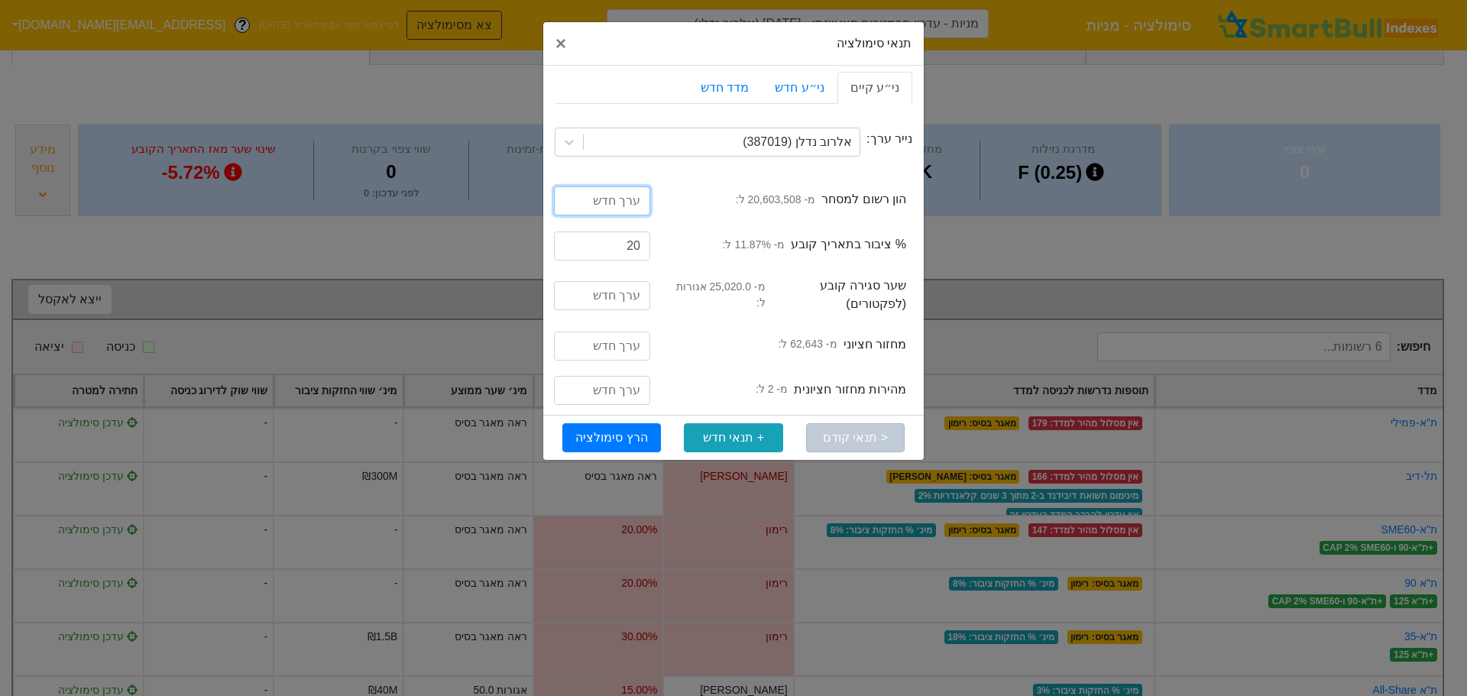
click at [623, 197] on input "number" at bounding box center [602, 200] width 96 height 29
click at [607, 203] on input "number" at bounding box center [602, 200] width 96 height 29
type input "22698508"
click at [630, 295] on input "number" at bounding box center [602, 295] width 96 height 29
type input "5"
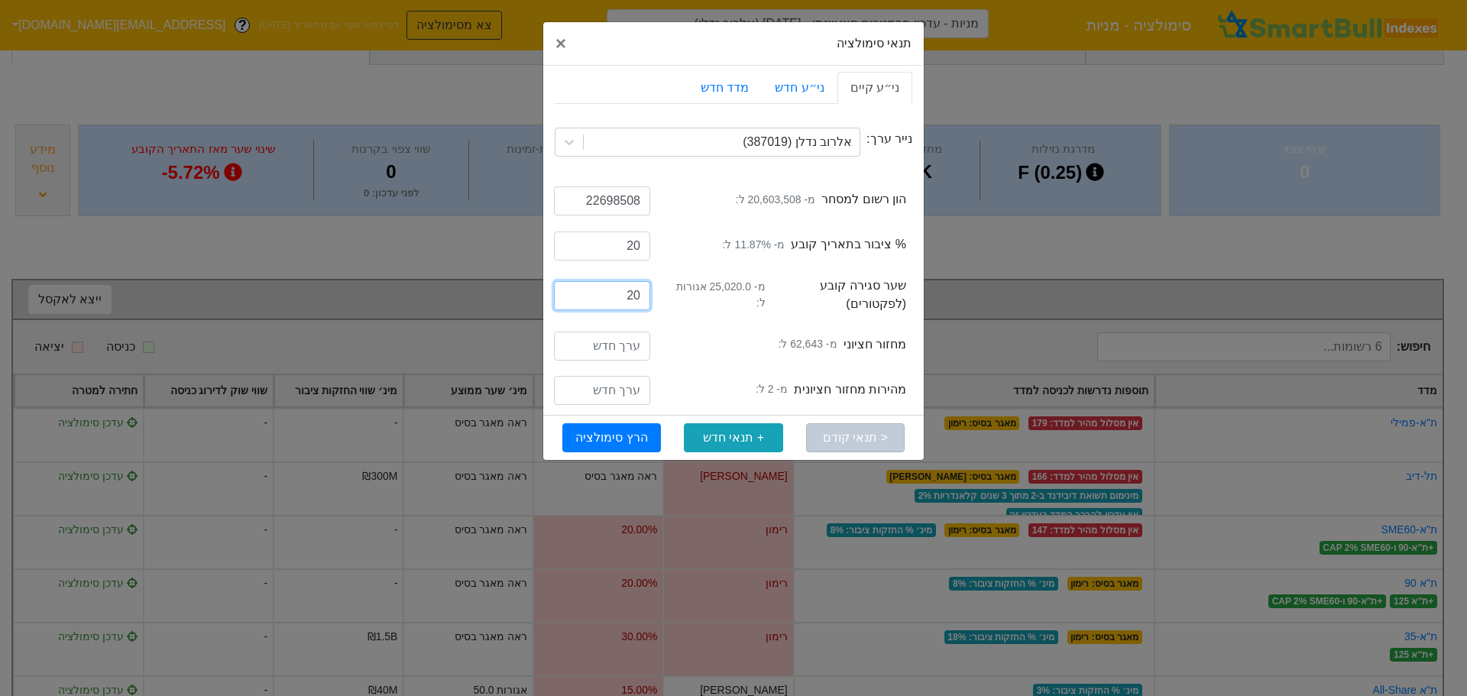
type input "20"
click at [735, 396] on div "semiAnnualTurnoverSpeedMedian מהירות מחזור חציונית מ- 2 ל:" at bounding box center [787, 393] width 238 height 24
click at [612, 432] on button "הרץ סימולציה" at bounding box center [611, 437] width 99 height 29
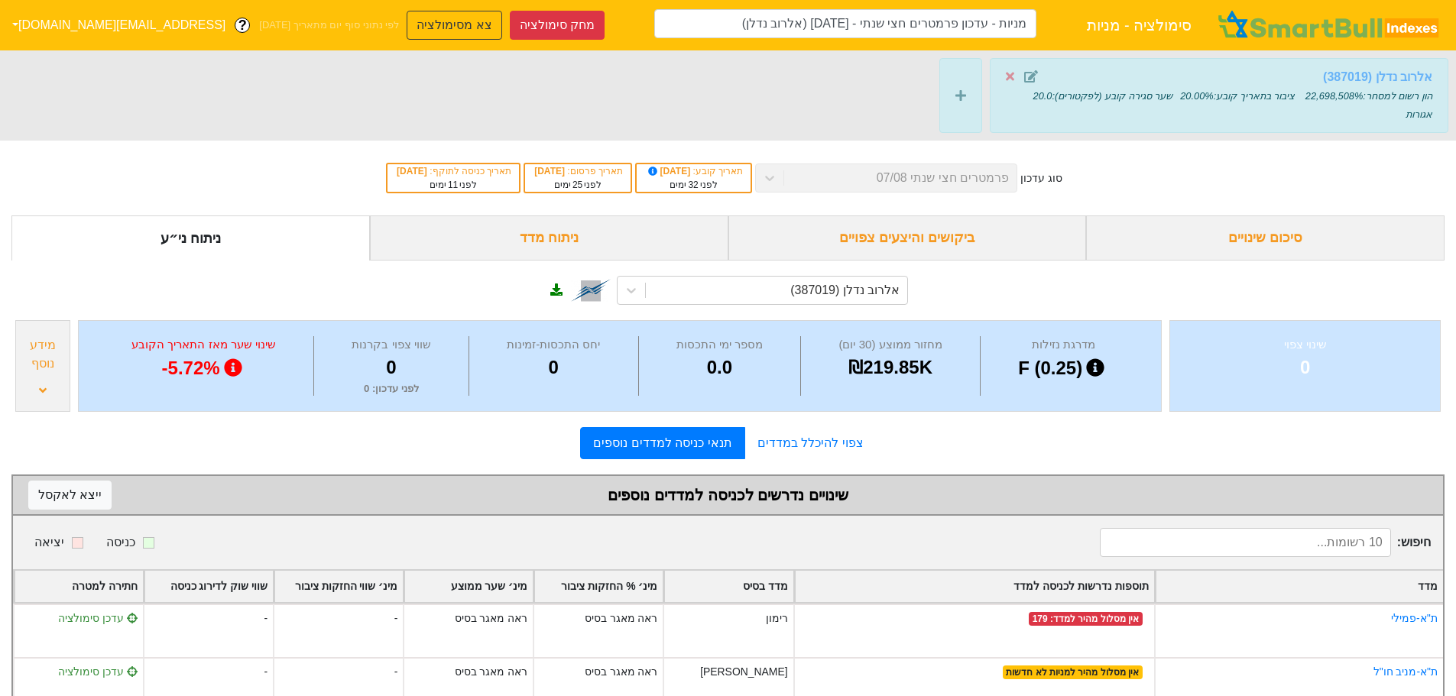
click at [1363, 75] on strong "אלרוב נדלן (387019)" at bounding box center [1377, 76] width 109 height 13
click at [1010, 75] on icon at bounding box center [1010, 77] width 8 height 8
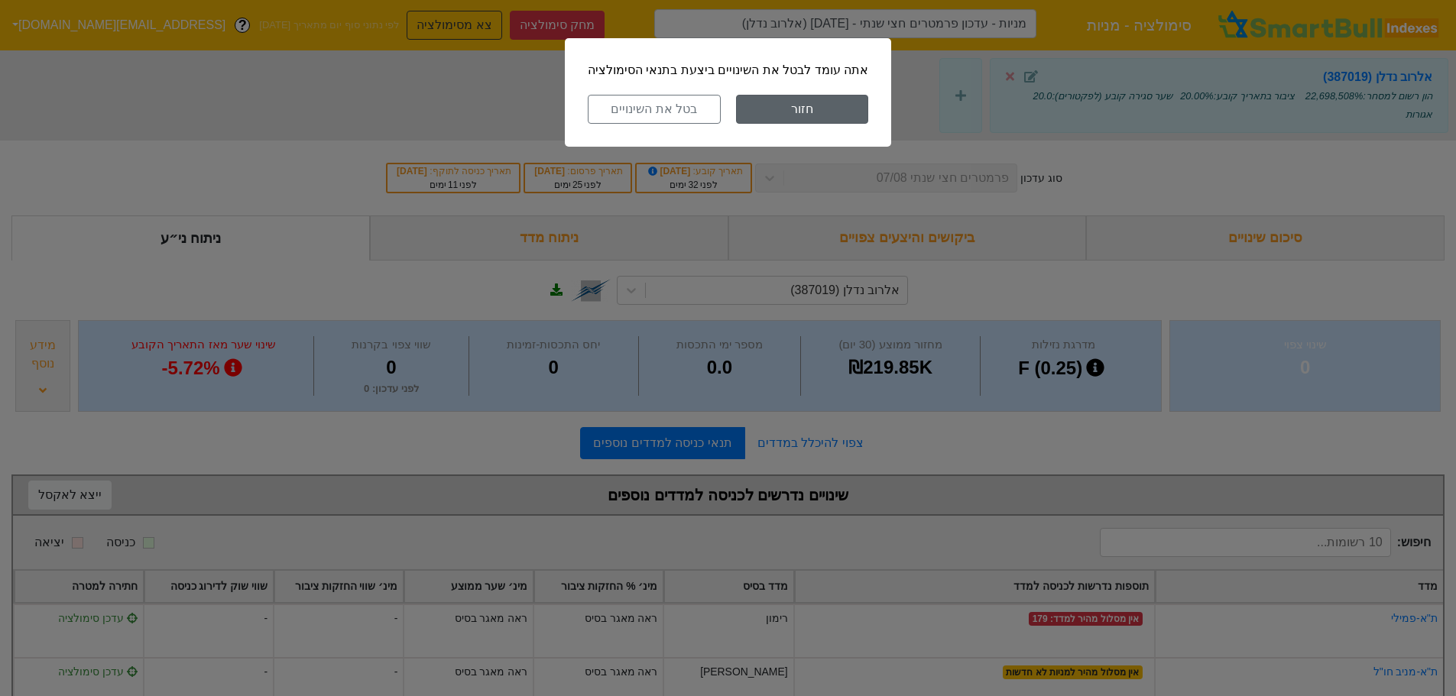
click at [766, 104] on button "חזור" at bounding box center [802, 109] width 133 height 29
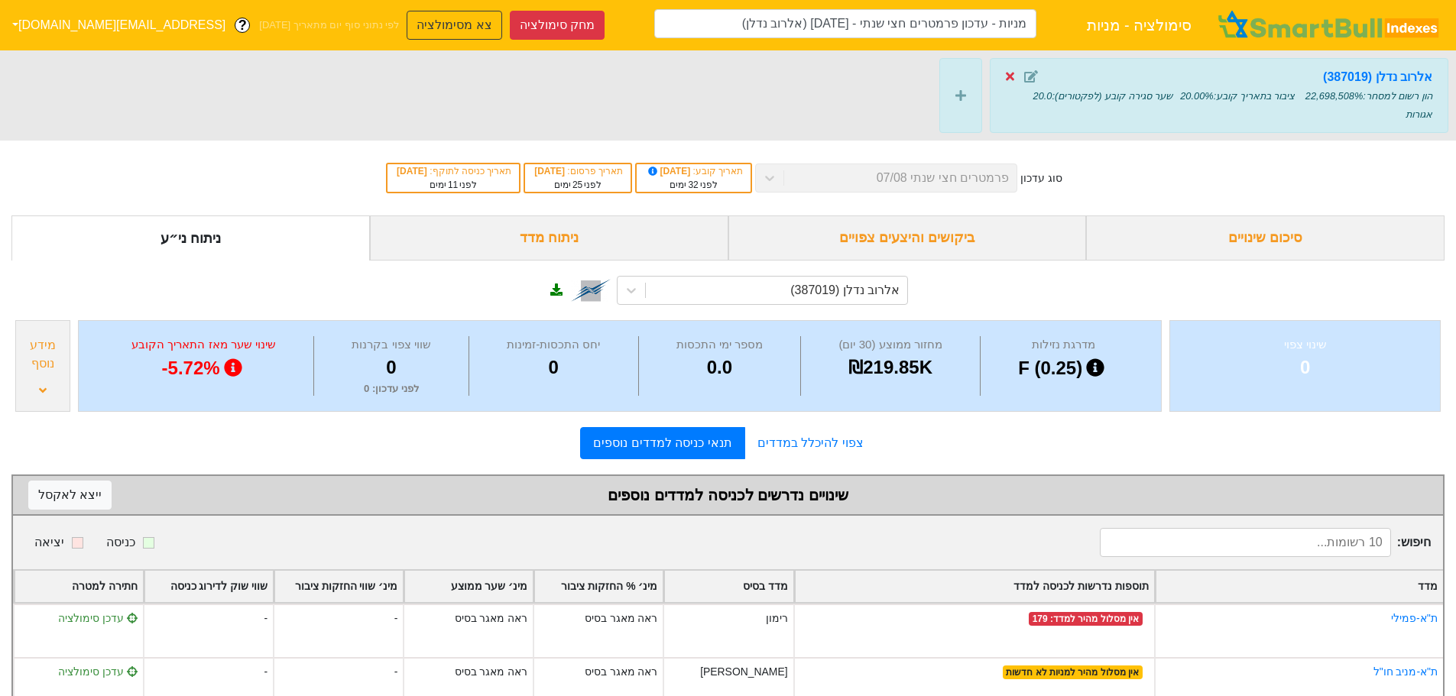
click at [1012, 76] on icon at bounding box center [1010, 77] width 8 height 8
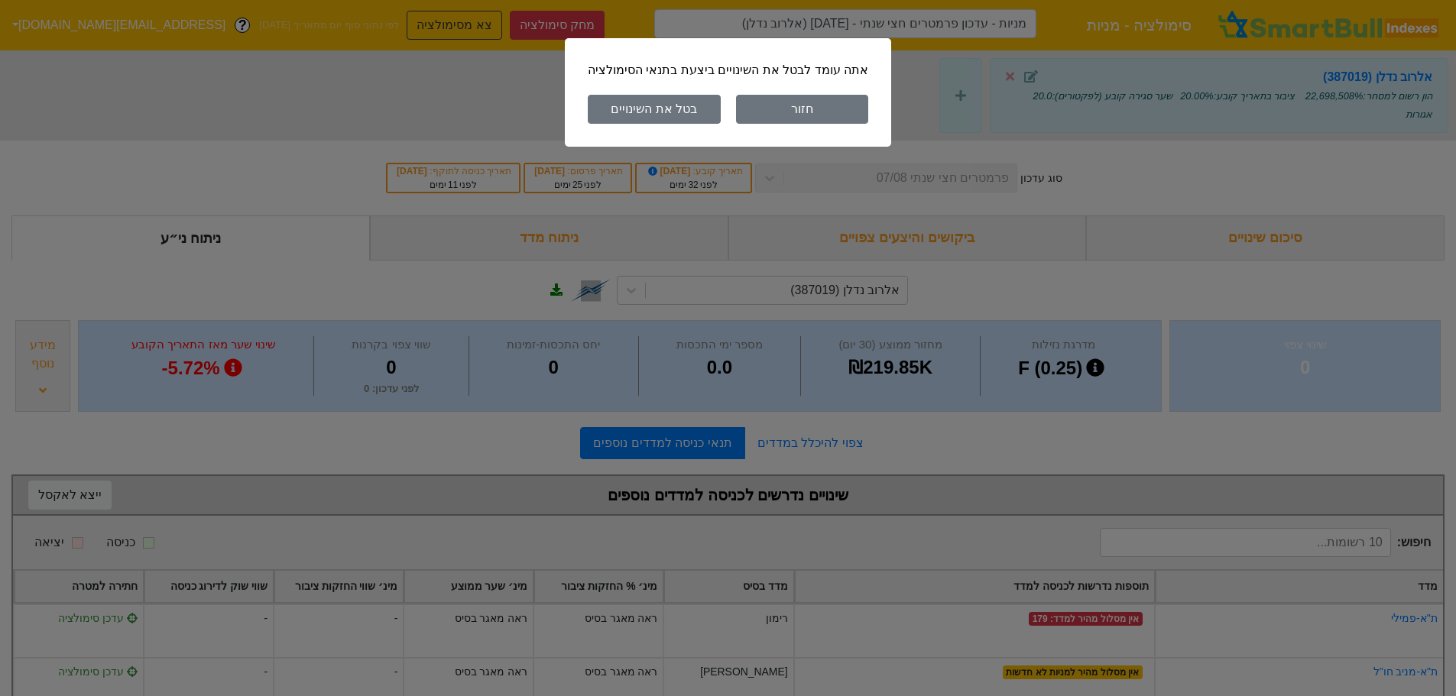
click at [693, 111] on button "בטל את השינויים" at bounding box center [654, 109] width 133 height 29
type input "מניות - עדכון פרמטרים חצי שנתי - [DATE]"
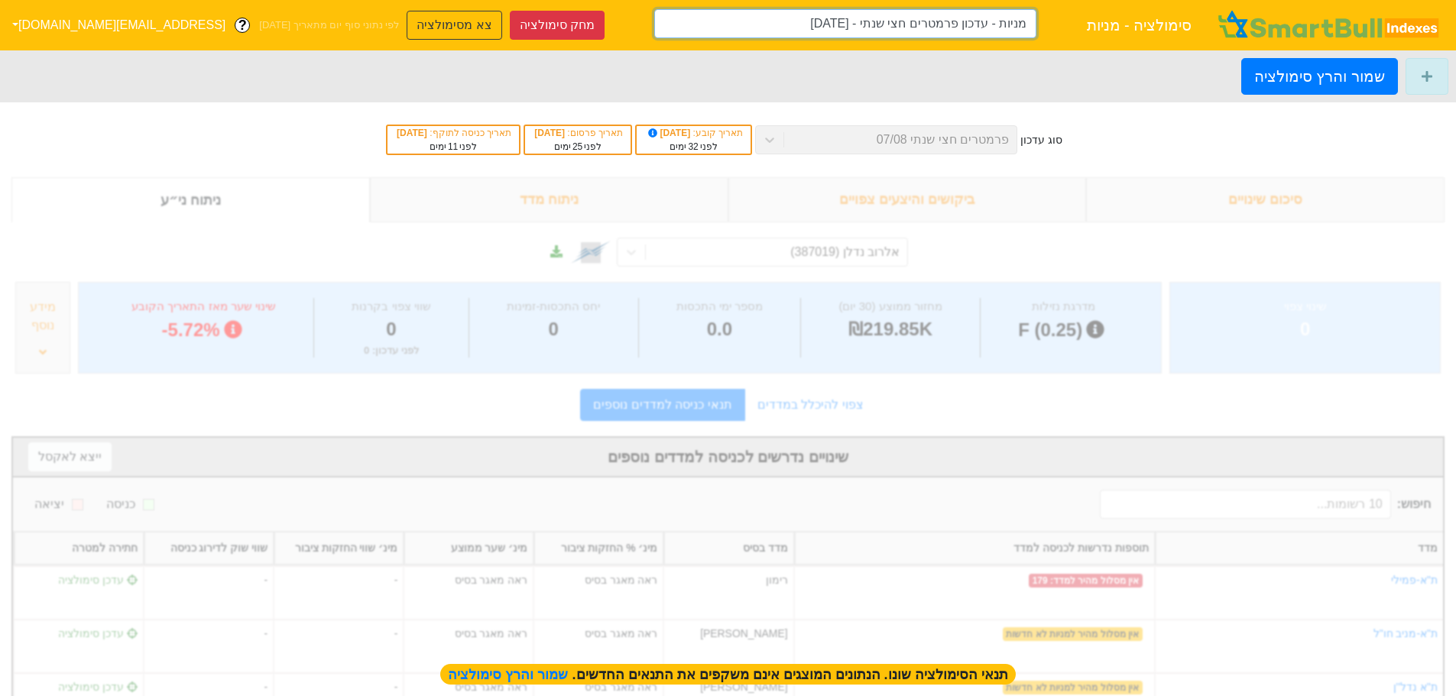
click at [897, 27] on input "מניות - עדכון פרמטרים חצי שנתי - [DATE]" at bounding box center [845, 23] width 382 height 29
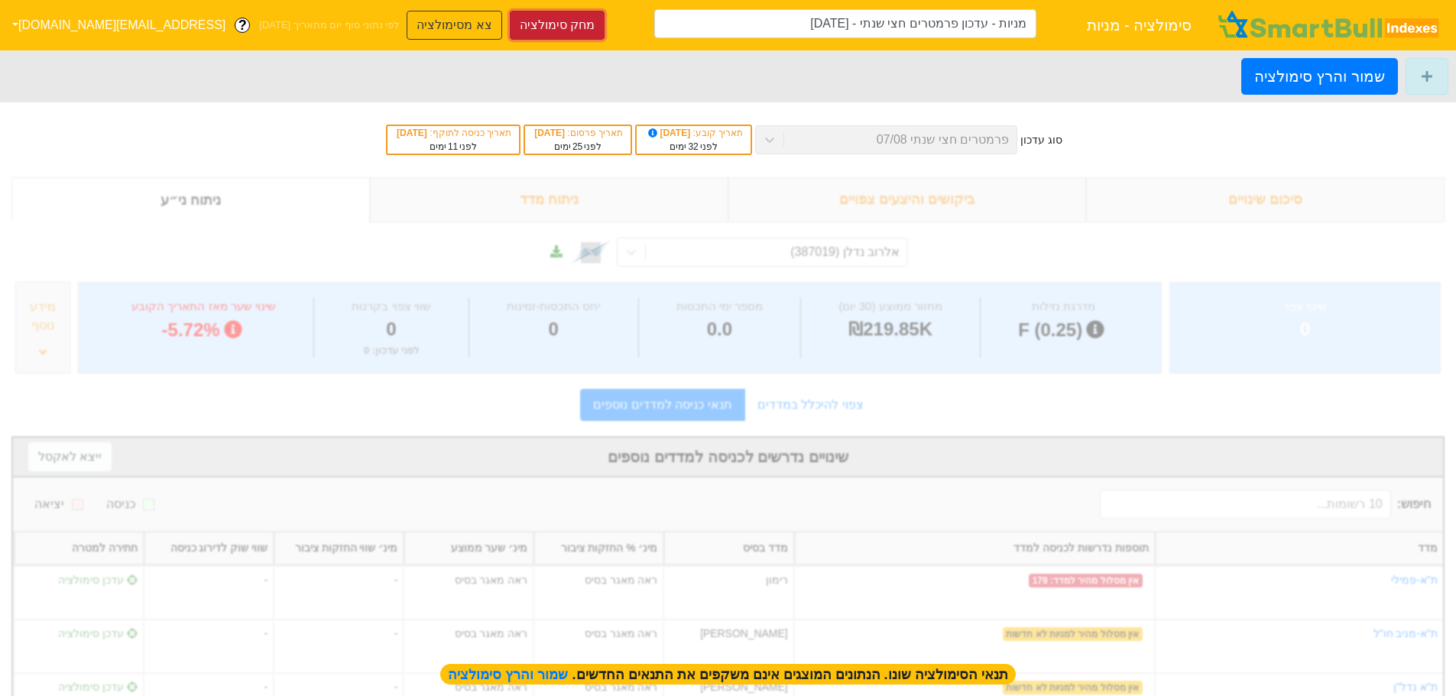
click at [510, 14] on button "מחק סימולציה" at bounding box center [557, 25] width 95 height 29
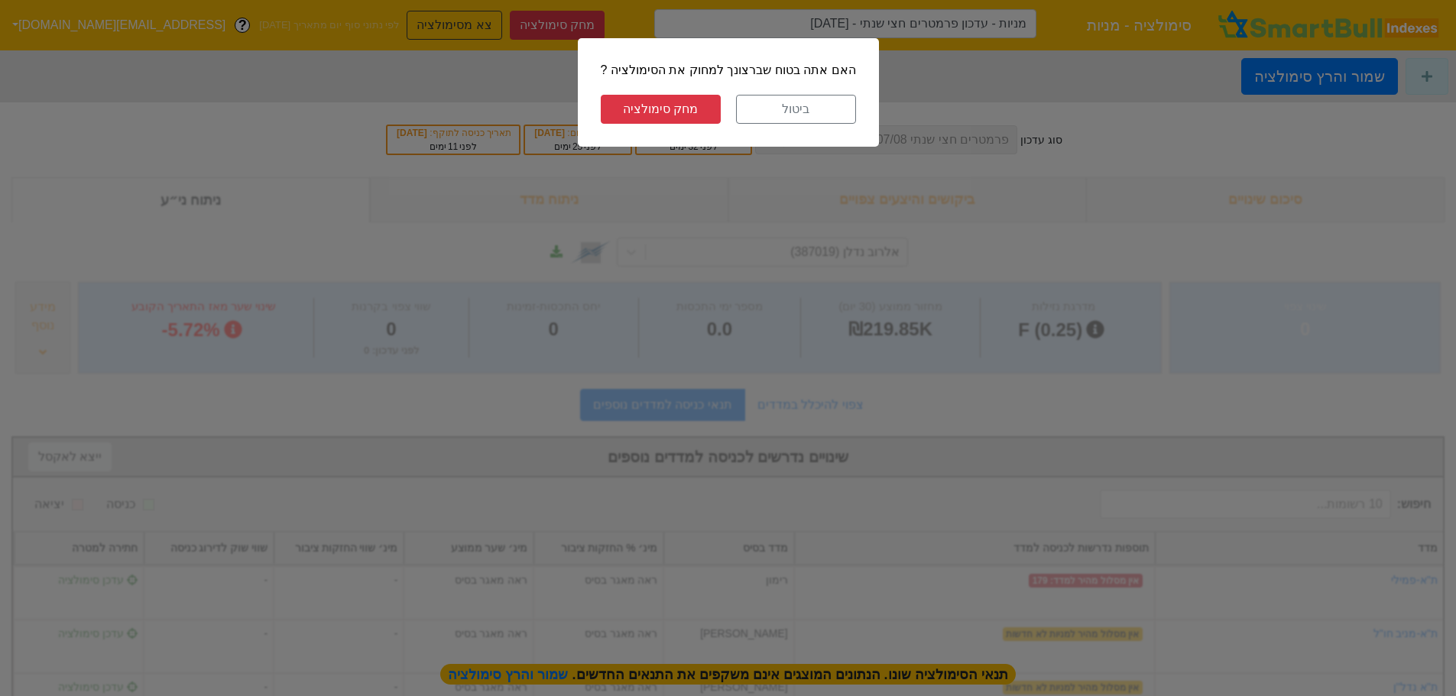
click at [678, 107] on button "מחק סימולציה" at bounding box center [661, 109] width 120 height 29
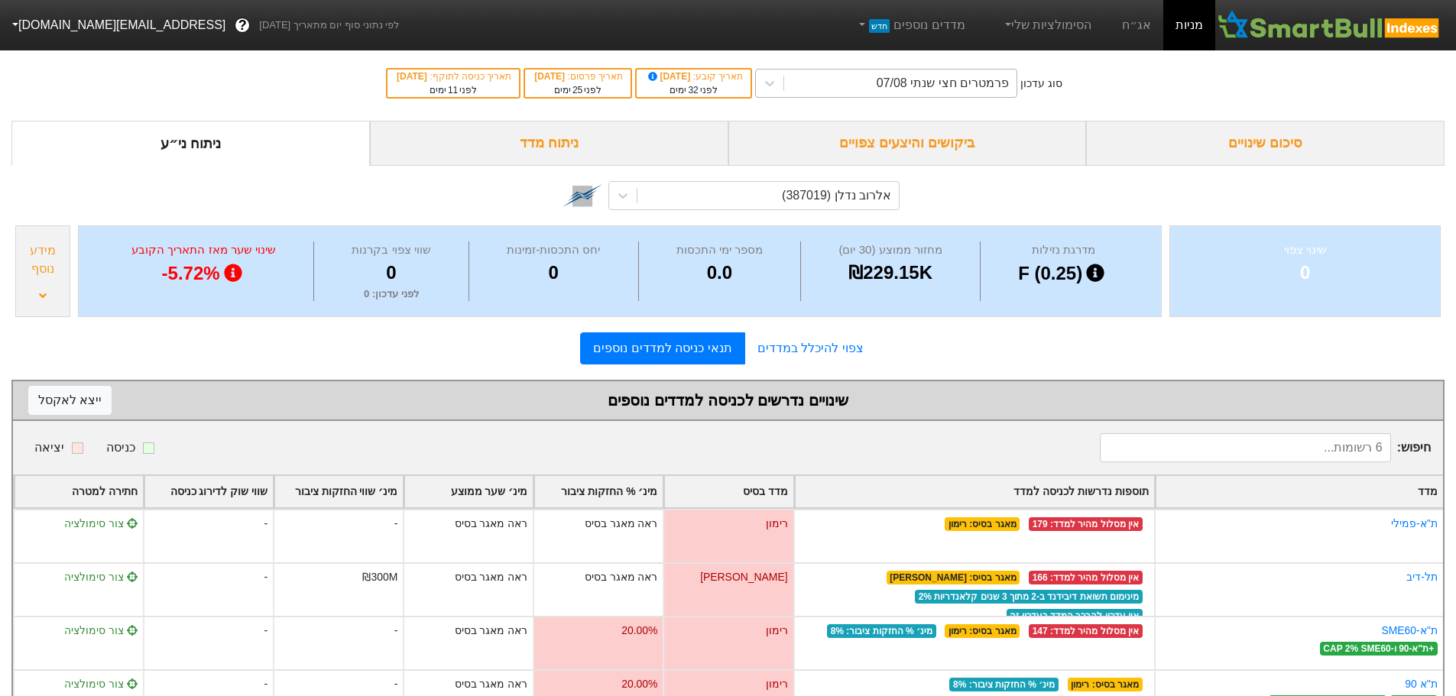
click at [978, 84] on div "פרמטרים חצי שנתי 07/08" at bounding box center [942, 83] width 132 height 18
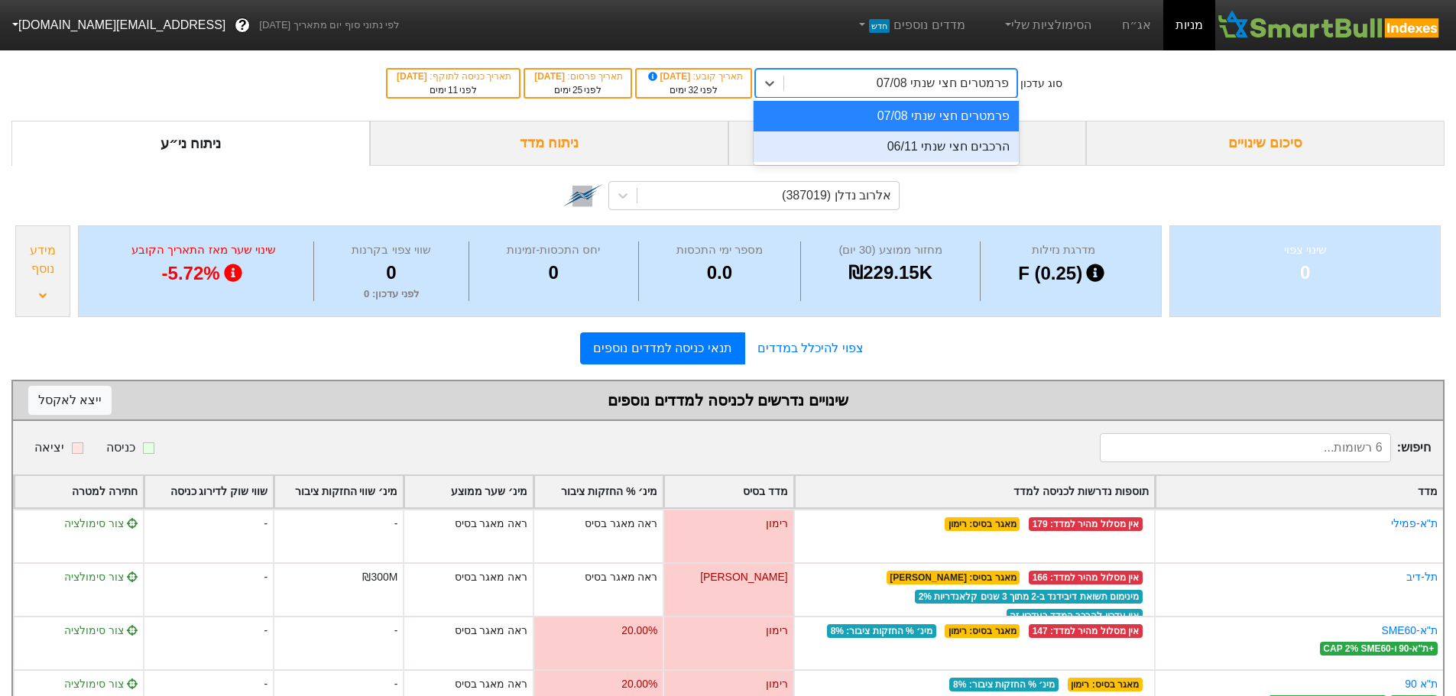
click at [956, 142] on div "הרכבים חצי שנתי 06/11" at bounding box center [885, 146] width 265 height 31
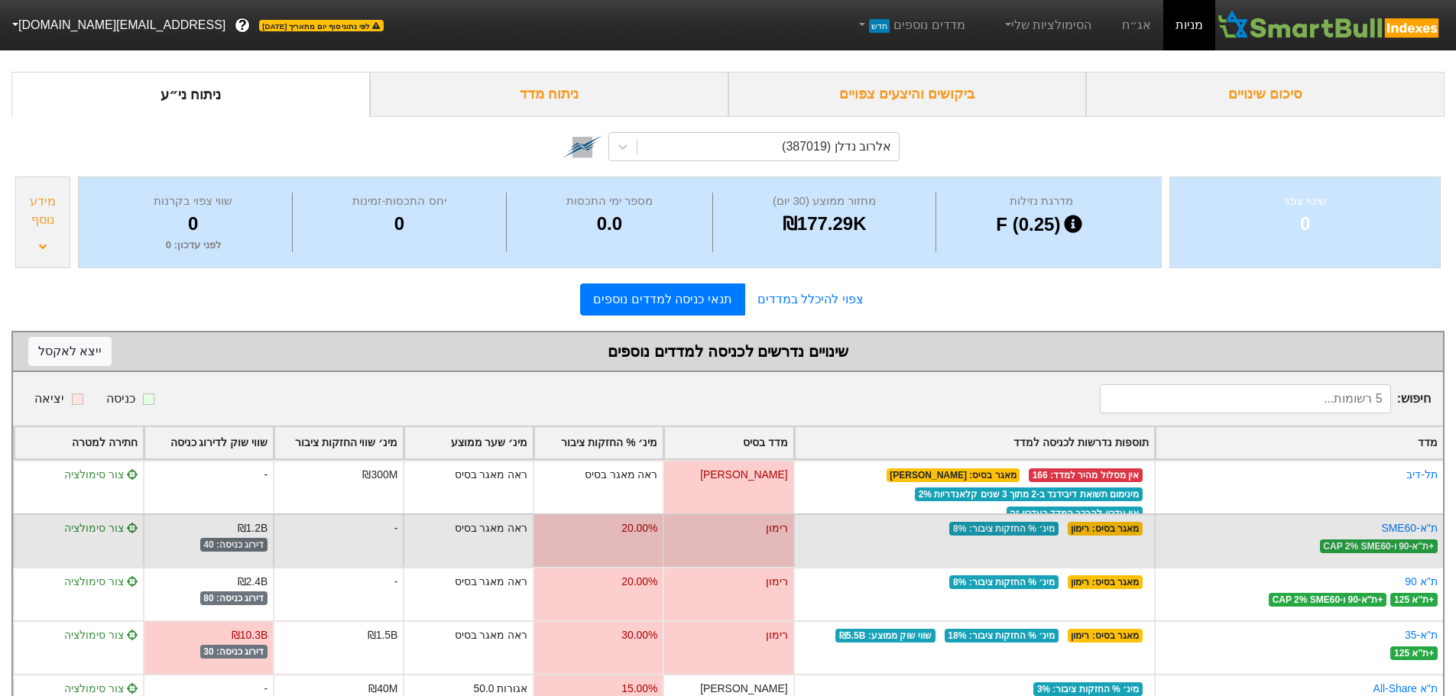
scroll to position [76, 0]
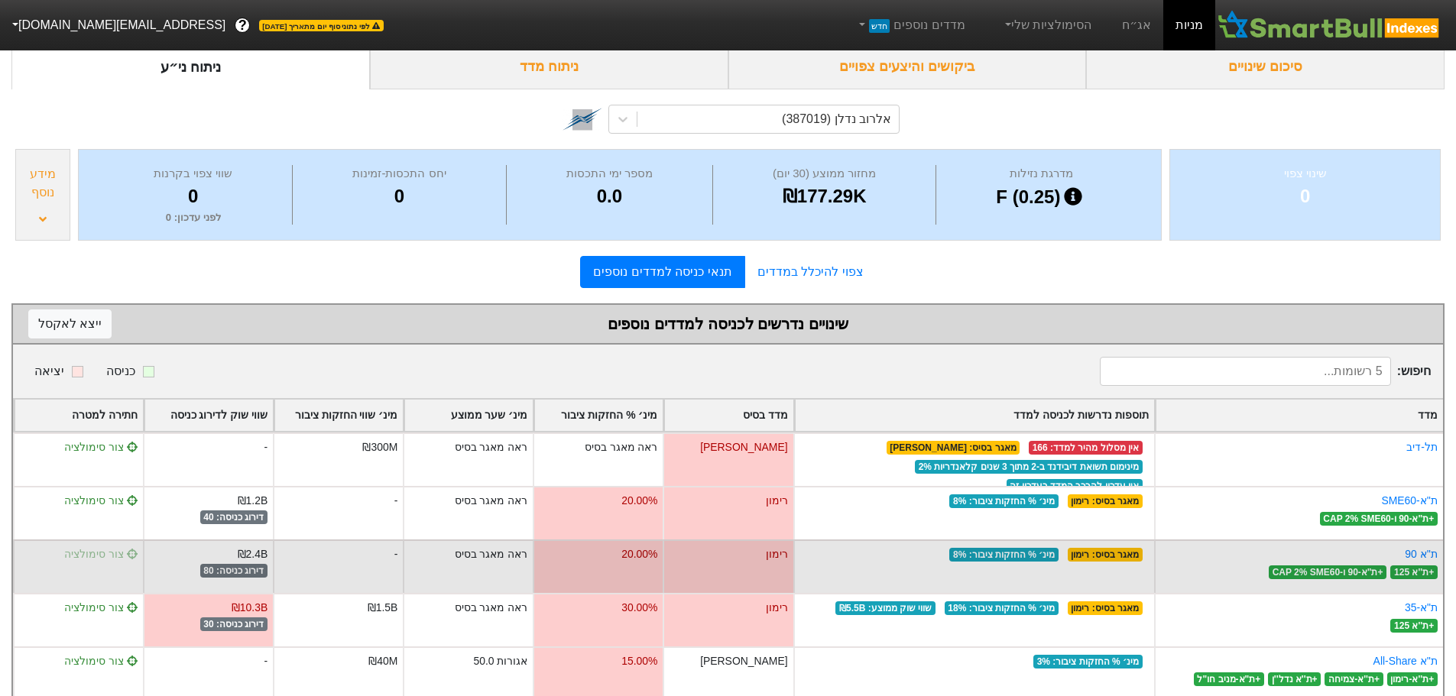
click at [96, 552] on span "צור סימולציה" at bounding box center [100, 554] width 73 height 12
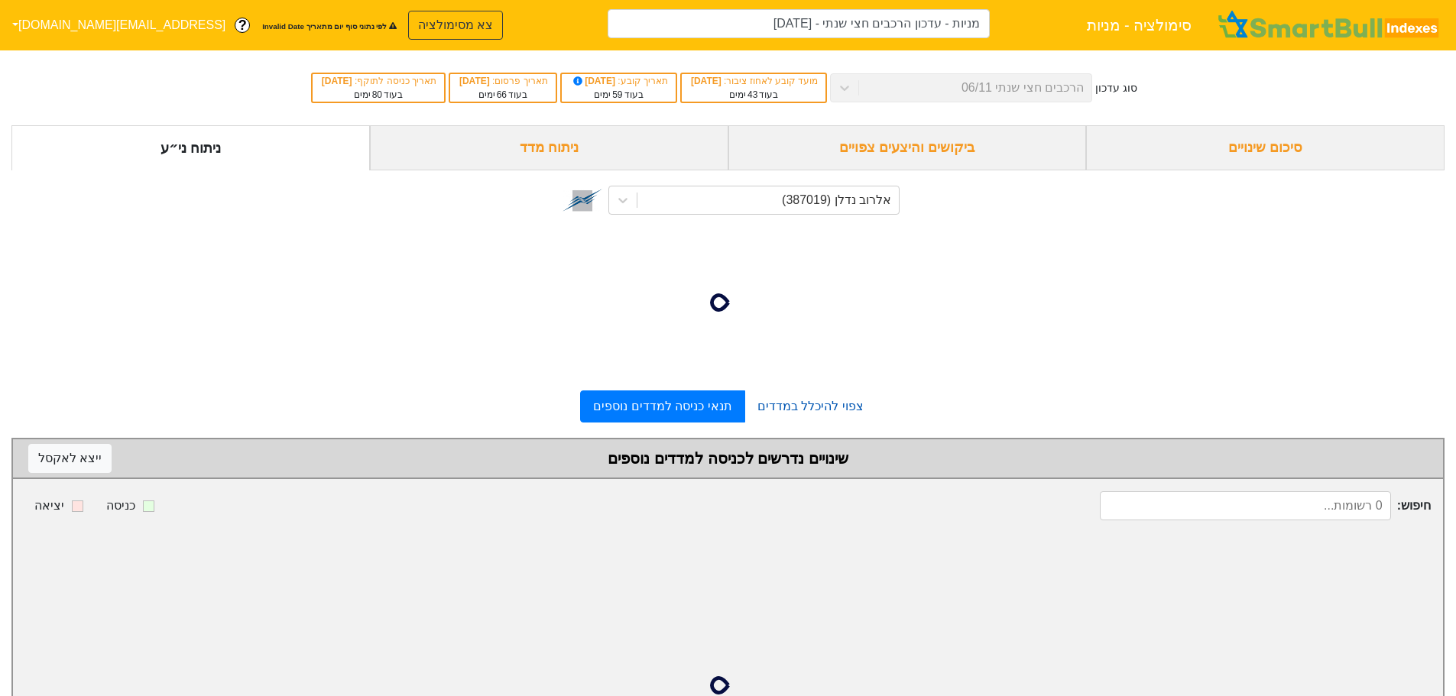
type input "מניות - עדכון הרכבים חצי שנתי - [DATE] (אלרוב נדלן)"
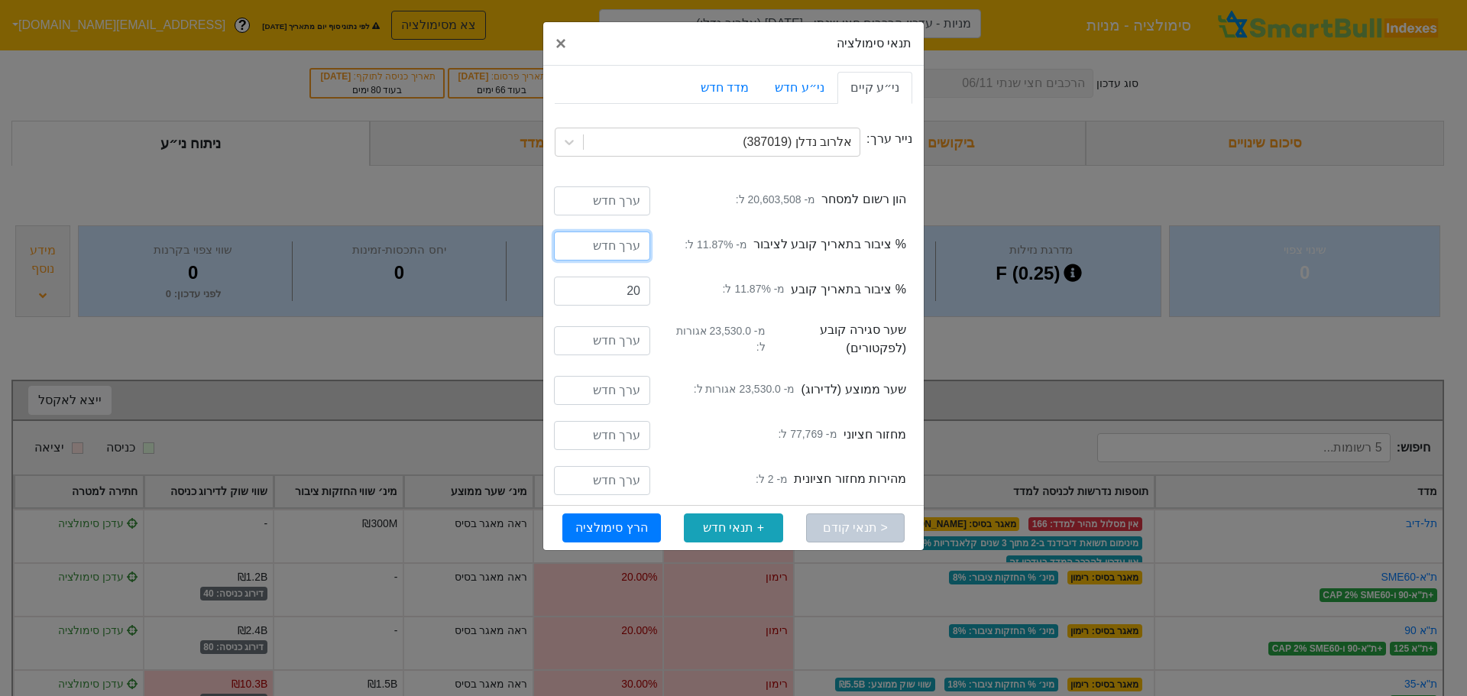
click at [615, 247] on input "number" at bounding box center [602, 246] width 96 height 29
type input "20"
click at [609, 530] on button "הרץ סימולציה" at bounding box center [611, 528] width 99 height 29
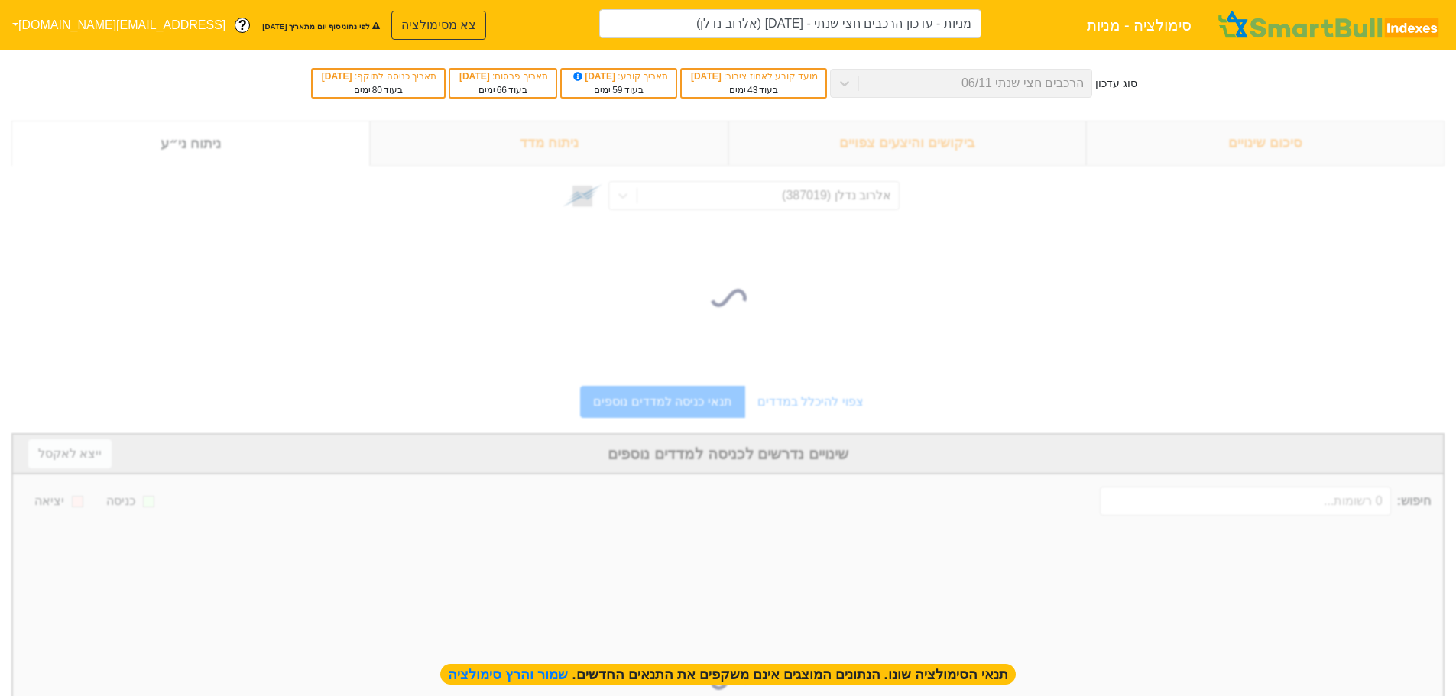
type input "מניות - עדכון הרכבים חצי שנתי - [DATE] (אלרוב נדלן)"
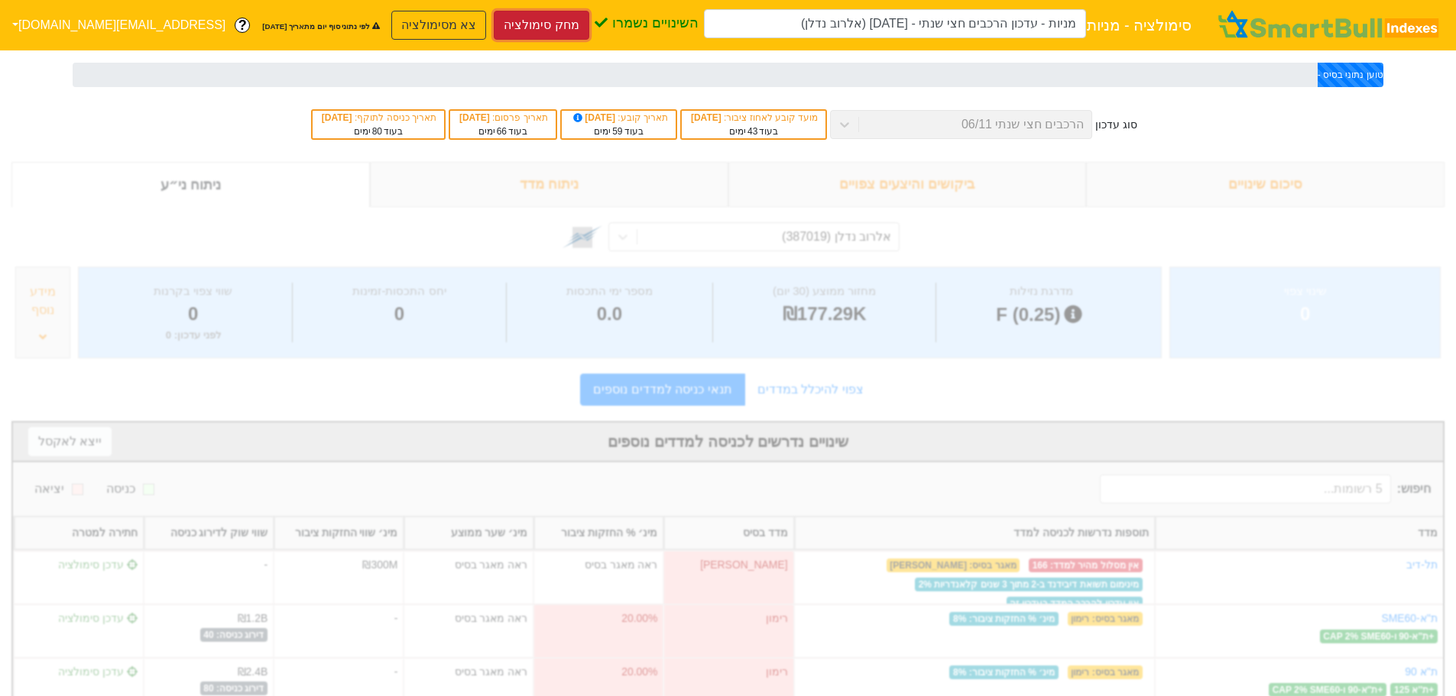
click at [494, 28] on button "מחק סימולציה" at bounding box center [541, 25] width 95 height 29
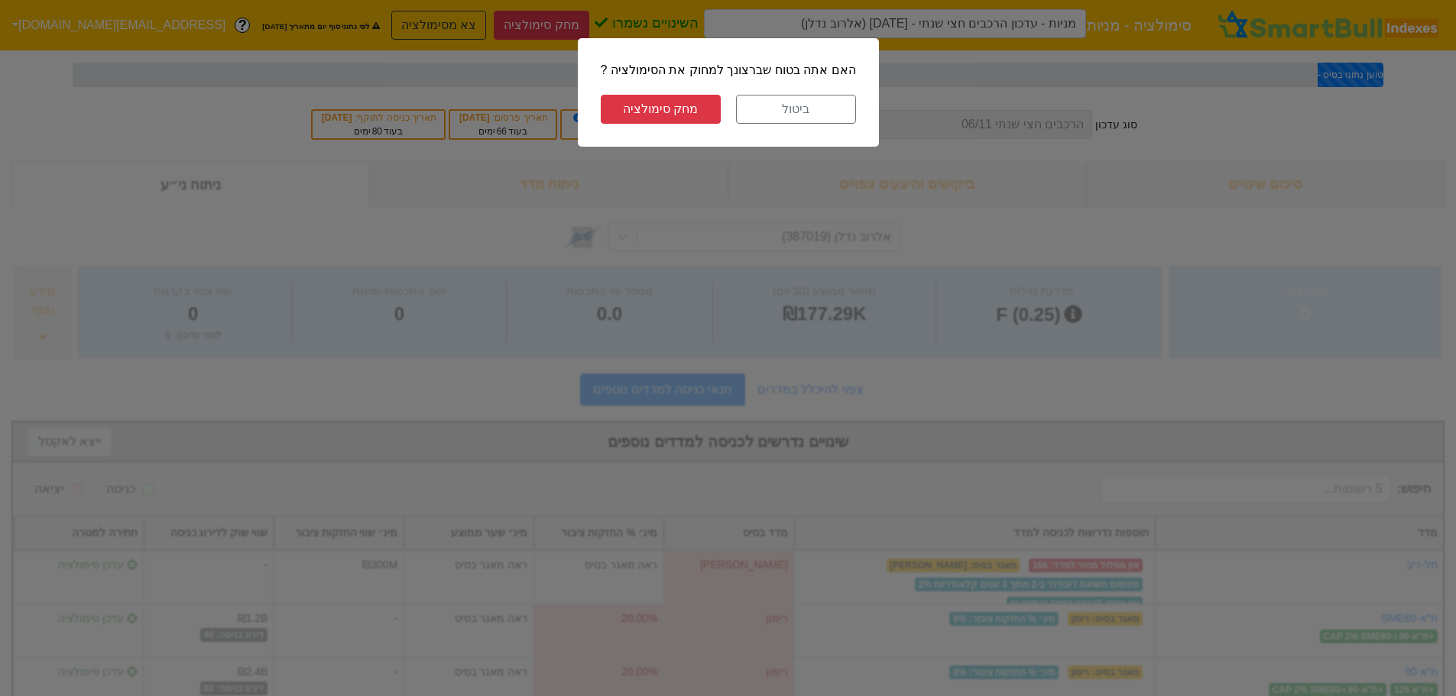
click at [679, 108] on button "מחק סימולציה" at bounding box center [661, 109] width 120 height 29
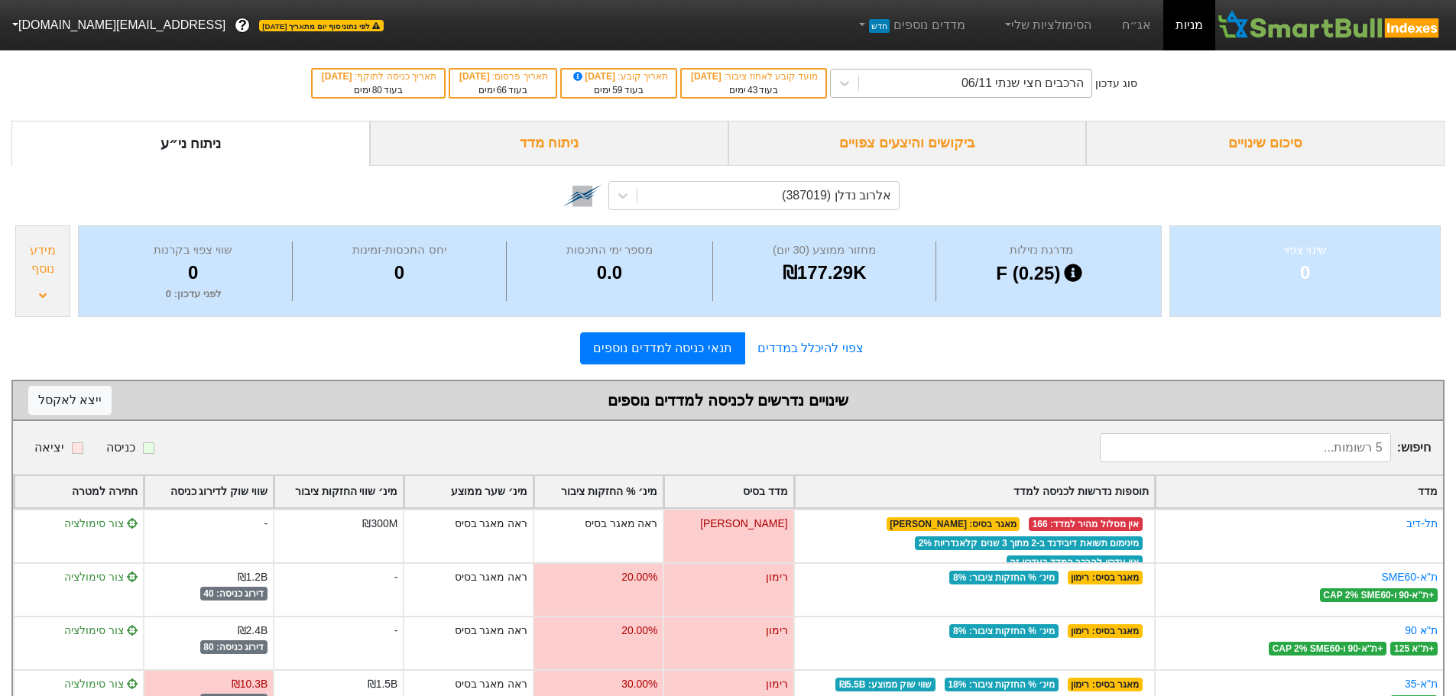
click at [1035, 77] on div "הרכבים חצי שנתי 06/11" at bounding box center [1022, 83] width 122 height 18
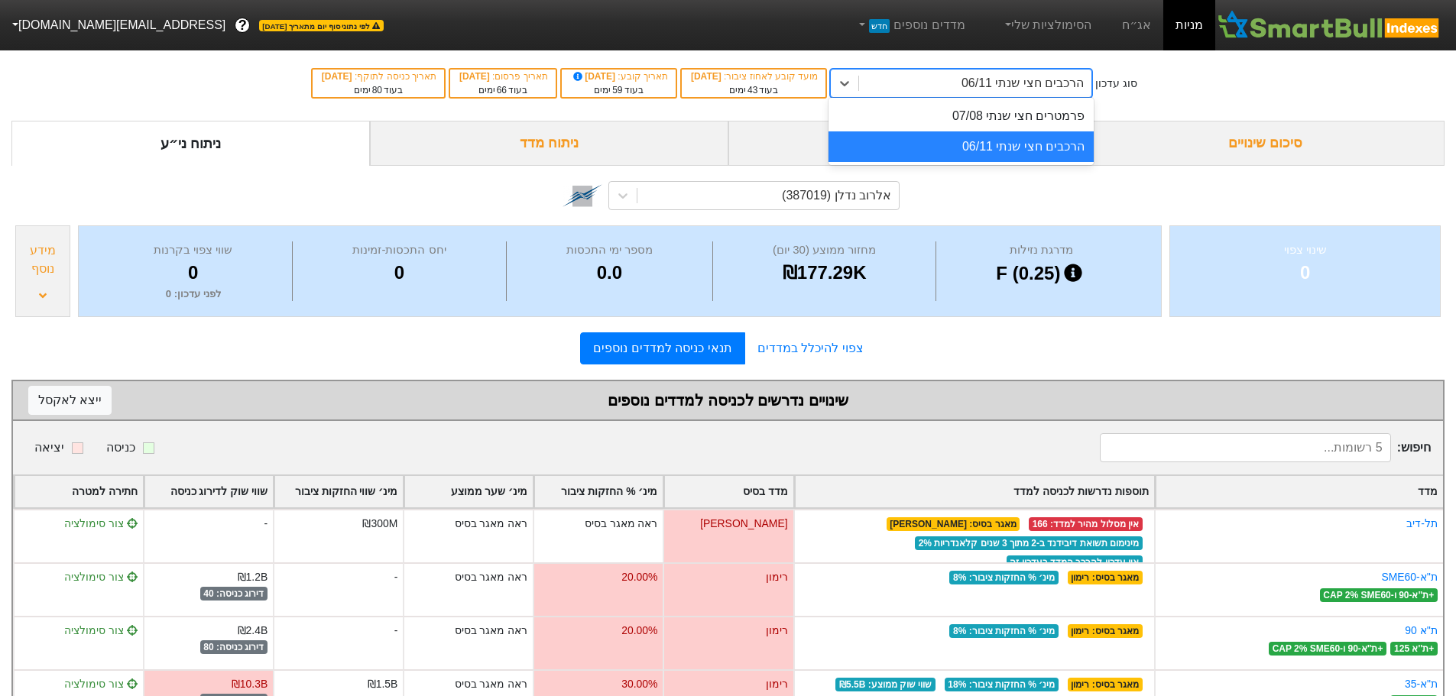
click at [1017, 144] on div "הרכבים חצי שנתי 06/11" at bounding box center [960, 146] width 265 height 31
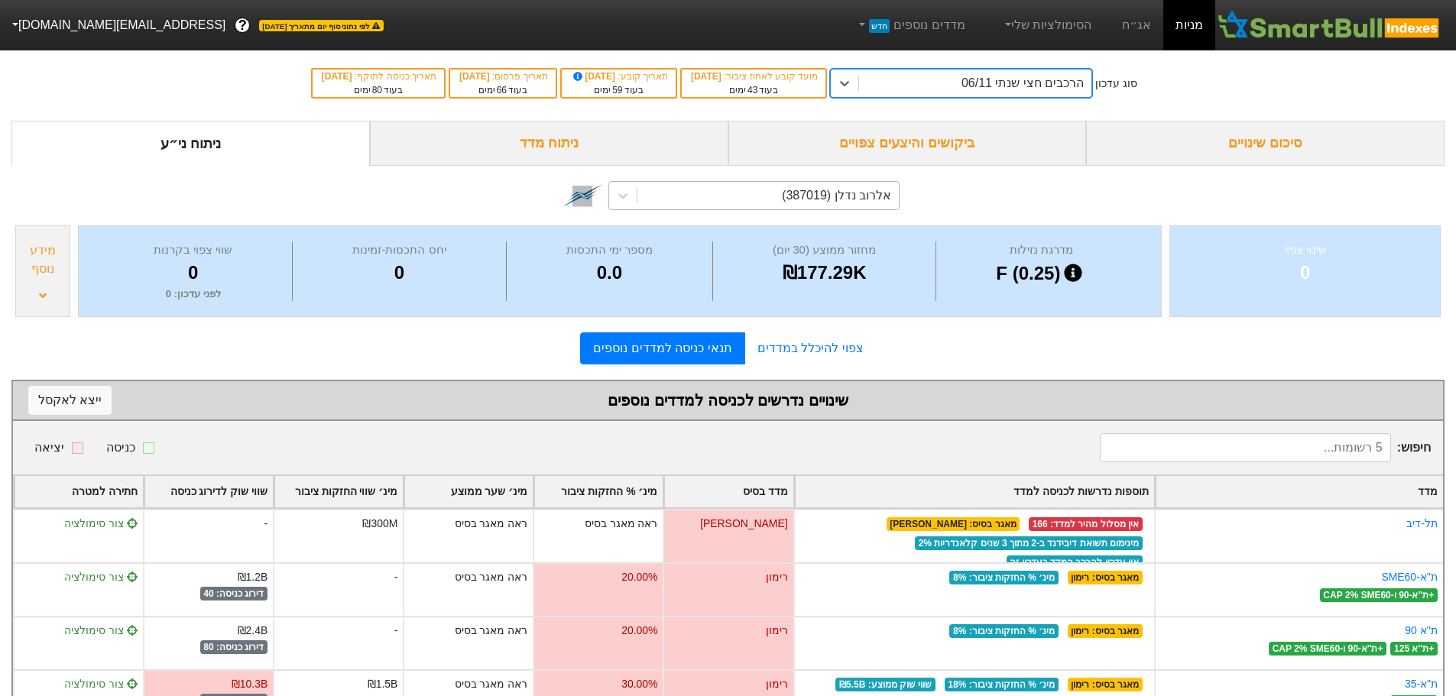
click at [802, 198] on div "אלרוב נדלן (387019)" at bounding box center [836, 195] width 109 height 18
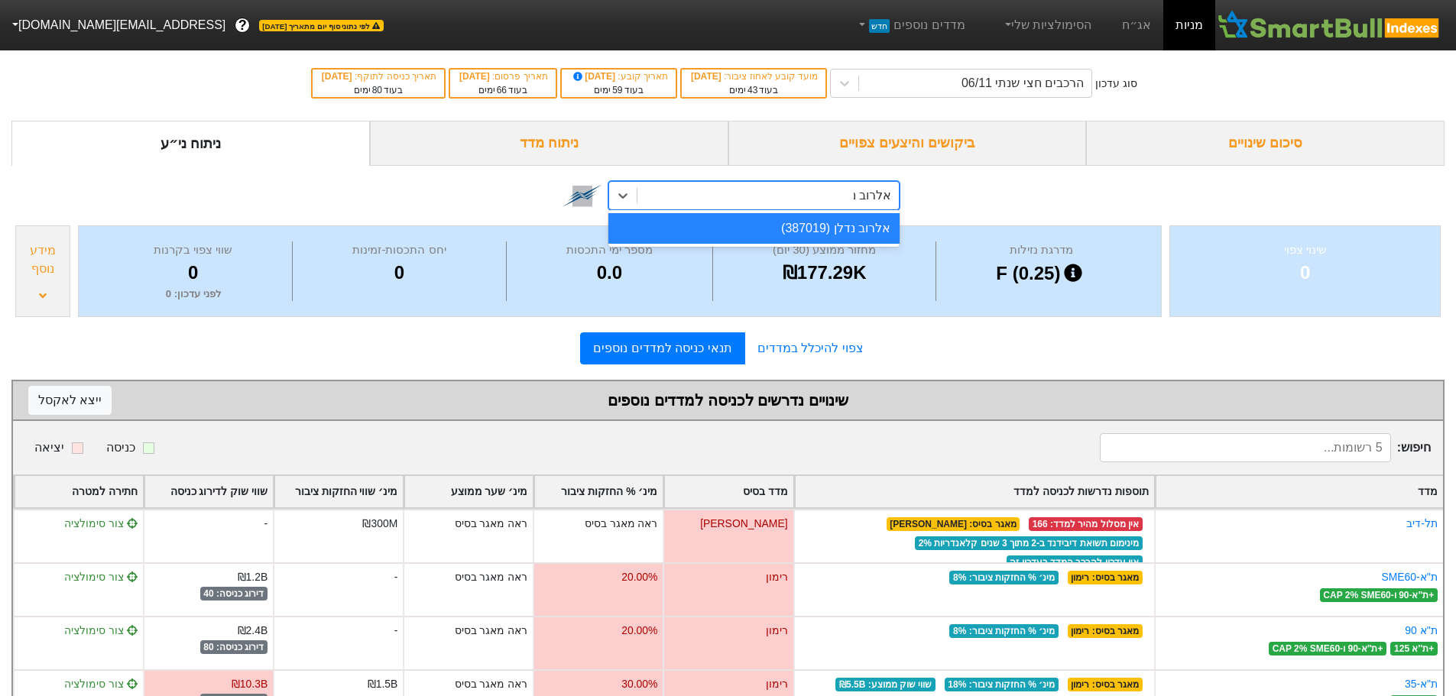
type input "אלרוב נד"
click at [802, 228] on div "אלרוב נדלן (387019)" at bounding box center [753, 228] width 291 height 31
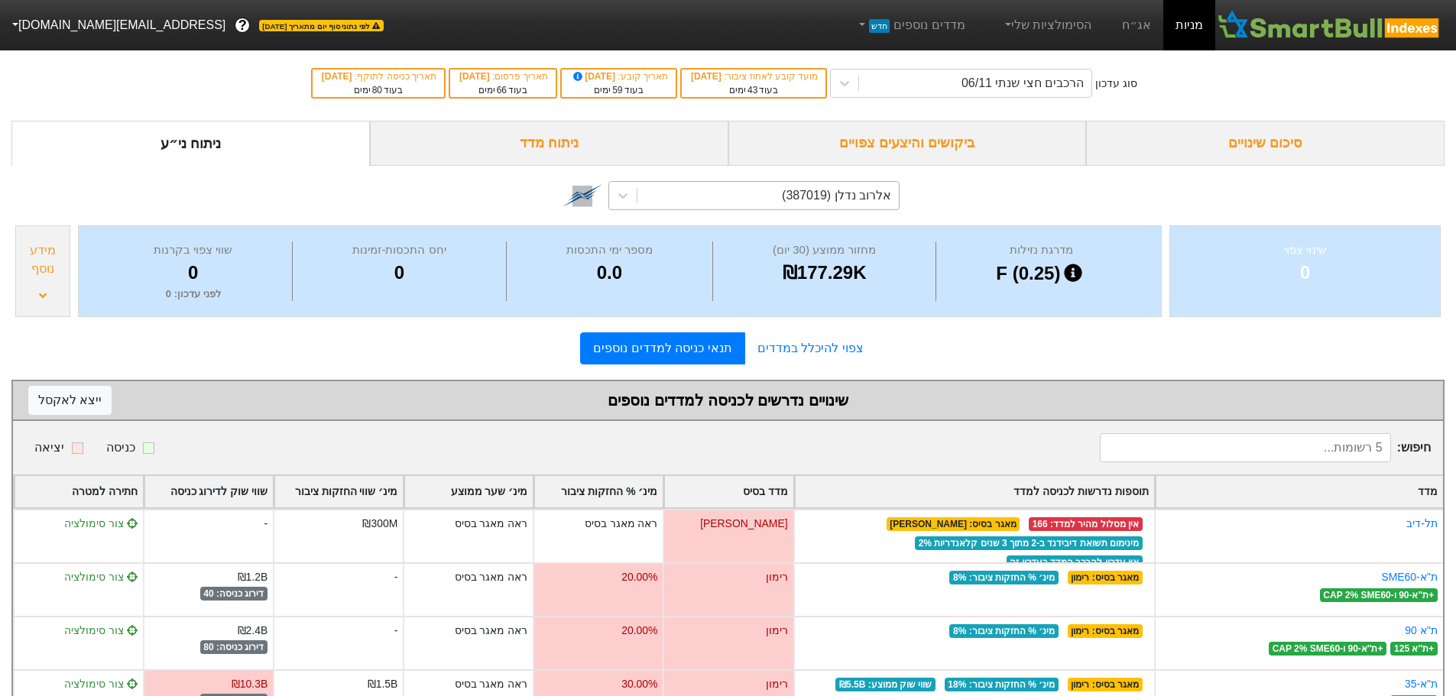
click at [680, 343] on link "תנאי כניסה למדדים נוספים" at bounding box center [662, 348] width 164 height 32
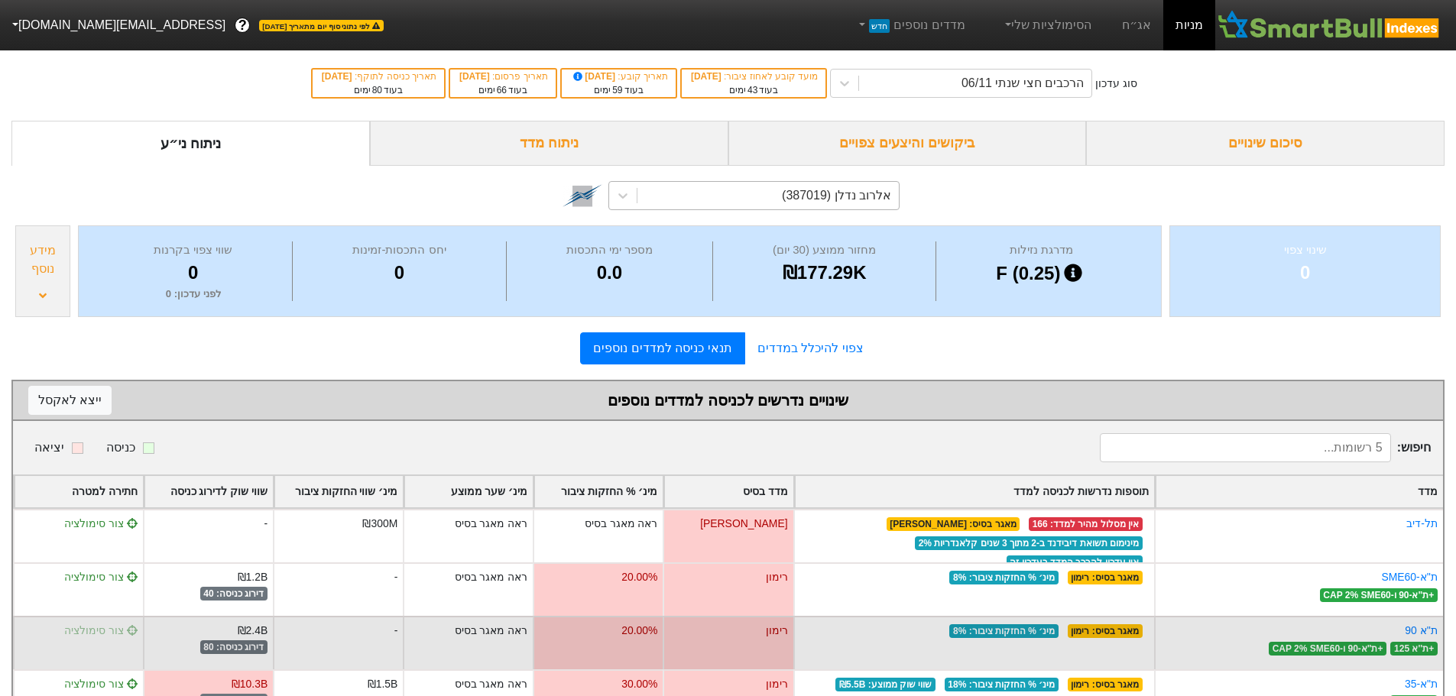
click at [100, 629] on span "צור סימולציה" at bounding box center [100, 630] width 73 height 12
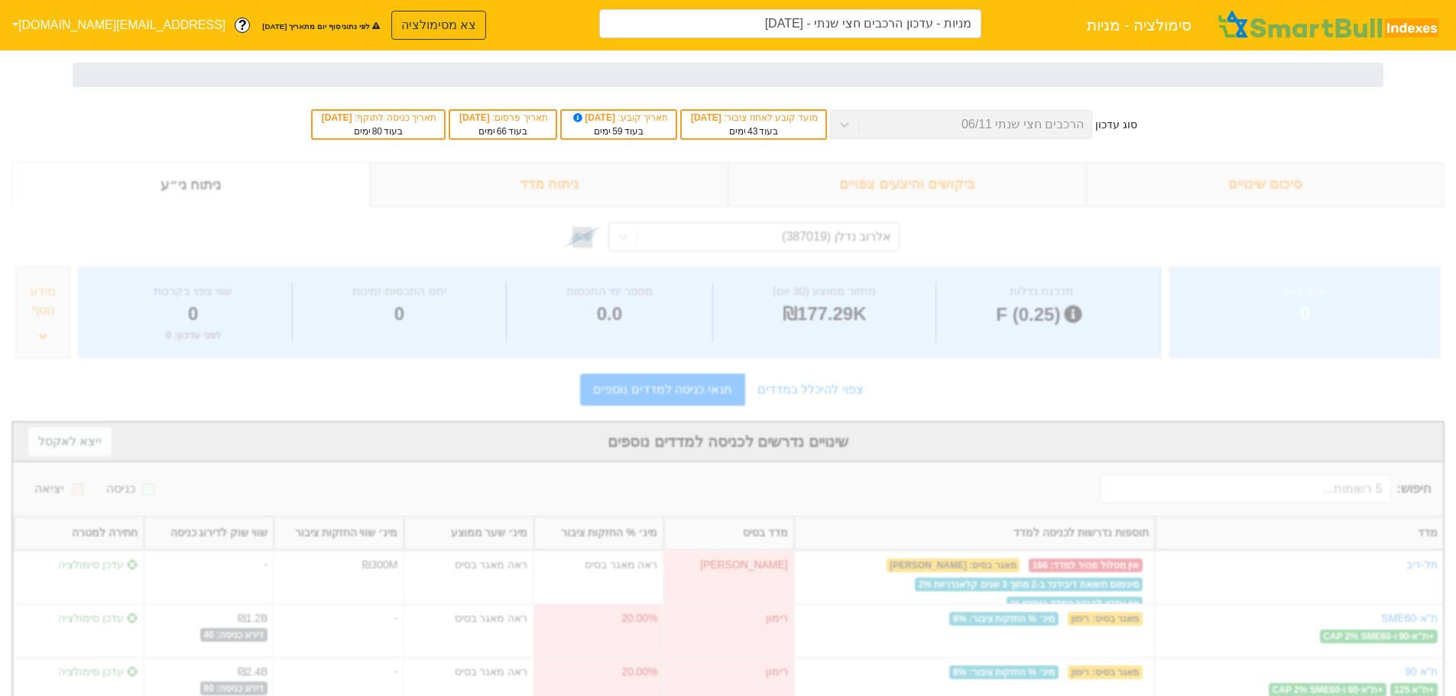
type input "מניות - עדכון הרכבים חצי שנתי - [DATE] (אלרוב נדלן)"
click at [391, 24] on button "צא מסימולציה" at bounding box center [438, 25] width 95 height 29
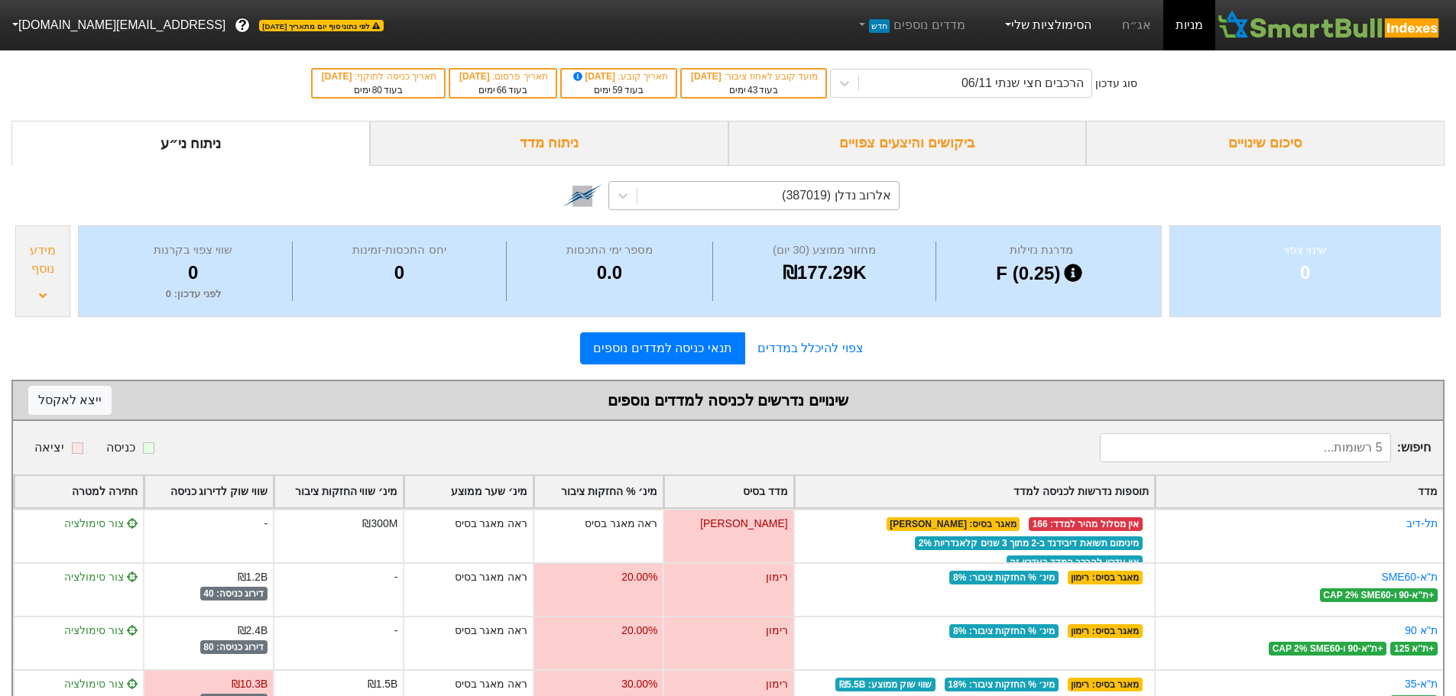
click at [1064, 21] on link "הסימולציות שלי" at bounding box center [1047, 25] width 102 height 31
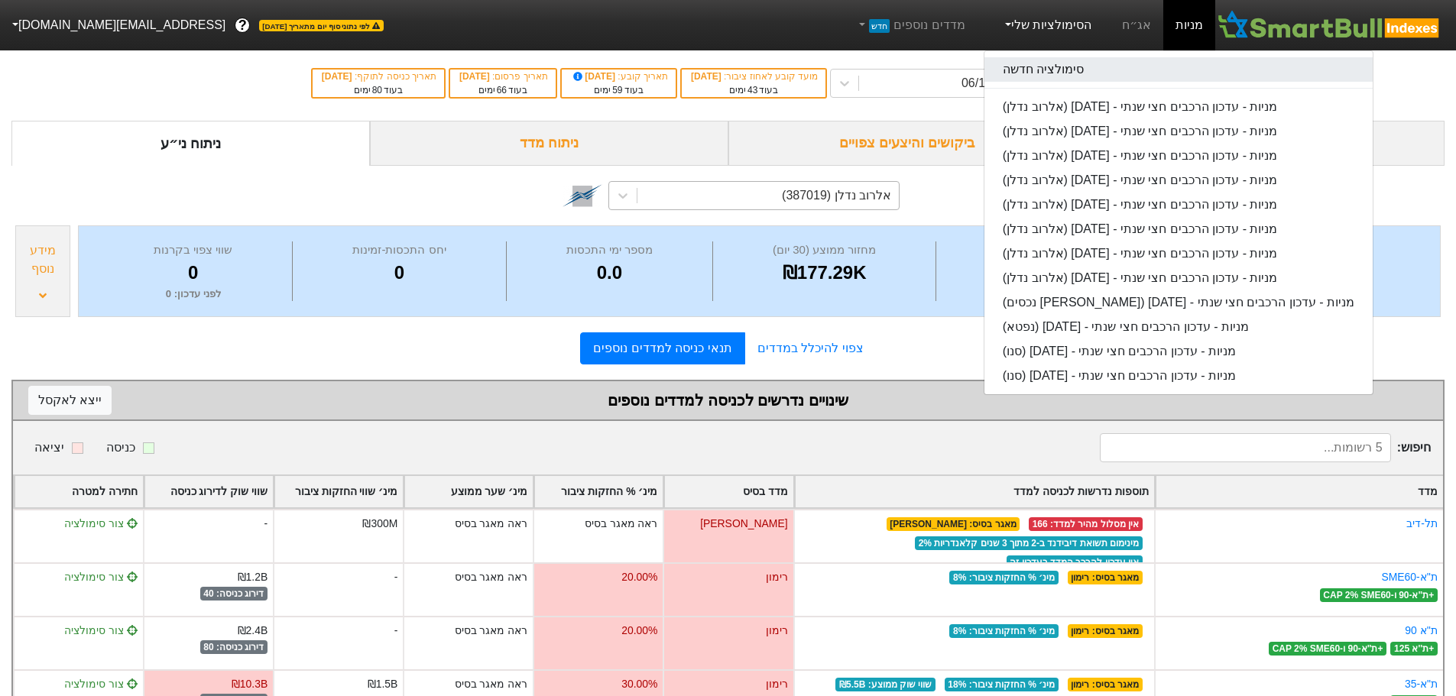
click at [1084, 73] on link "סימולציה חדשה" at bounding box center [1178, 69] width 388 height 24
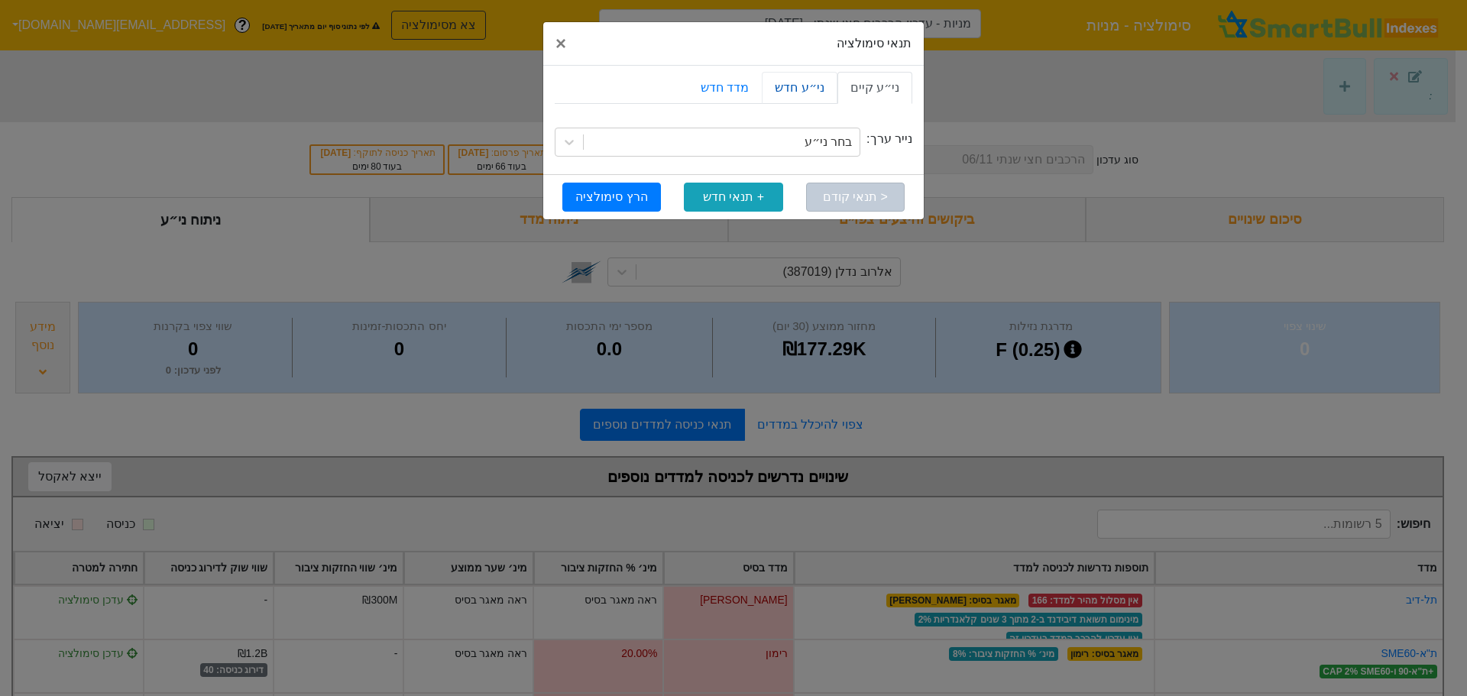
click at [806, 92] on link "ני״ע חדש" at bounding box center [799, 88] width 75 height 32
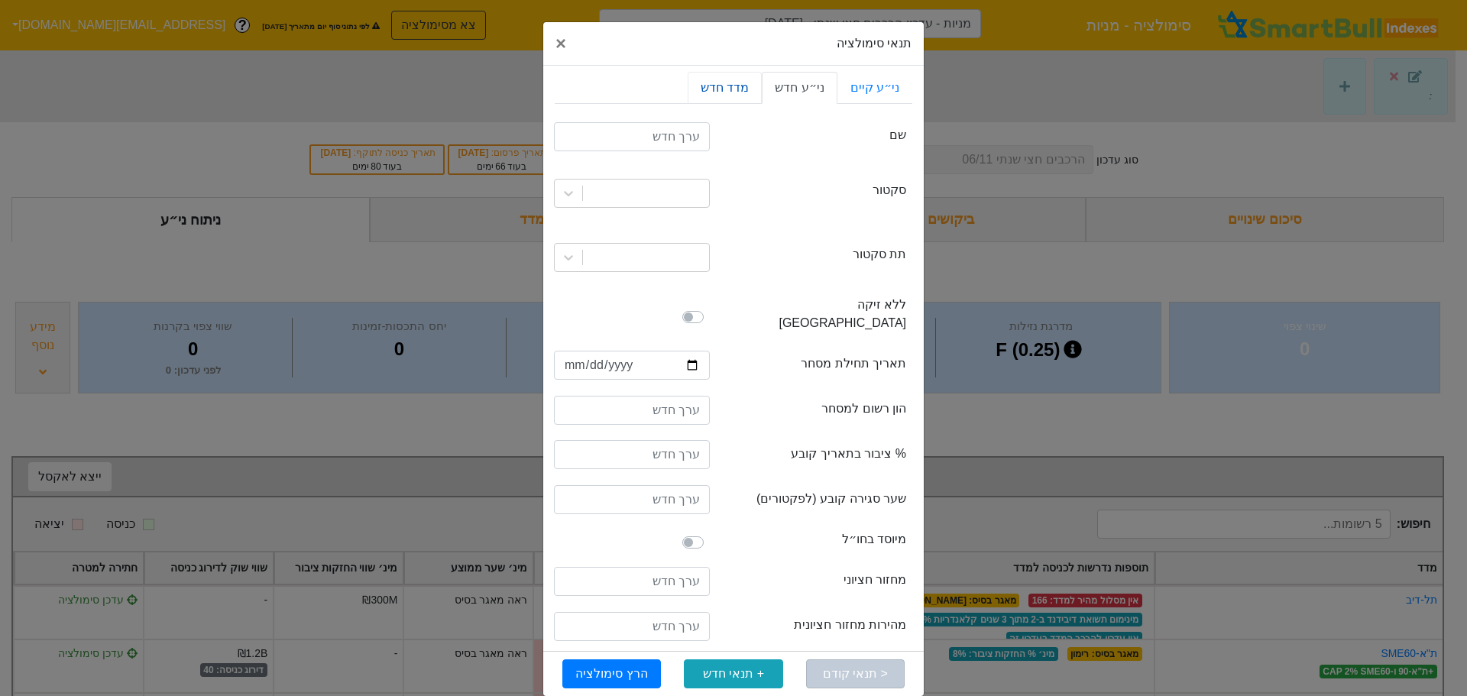
click at [744, 95] on link "מדד חדש" at bounding box center [725, 88] width 74 height 32
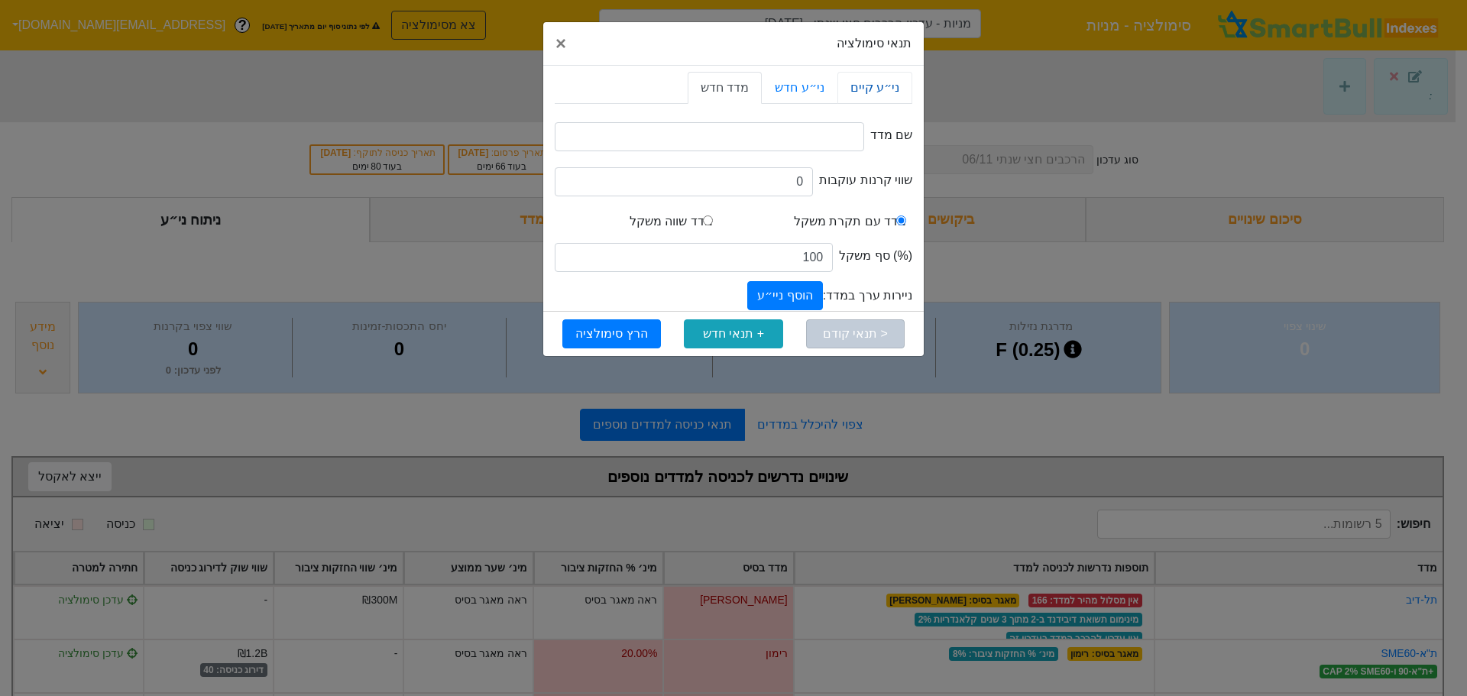
click at [897, 84] on link "ני״ע קיים" at bounding box center [875, 88] width 75 height 32
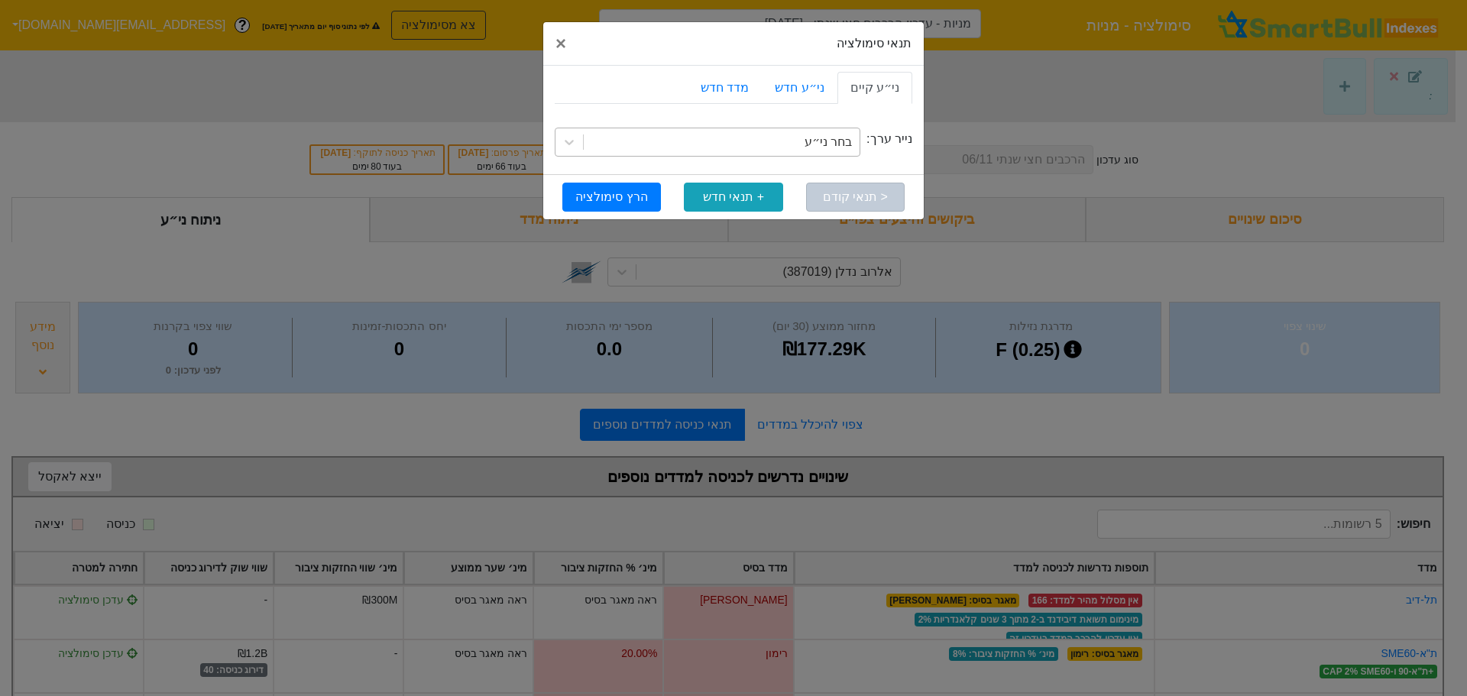
click at [825, 138] on div "בחר ני״ע" at bounding box center [828, 142] width 47 height 18
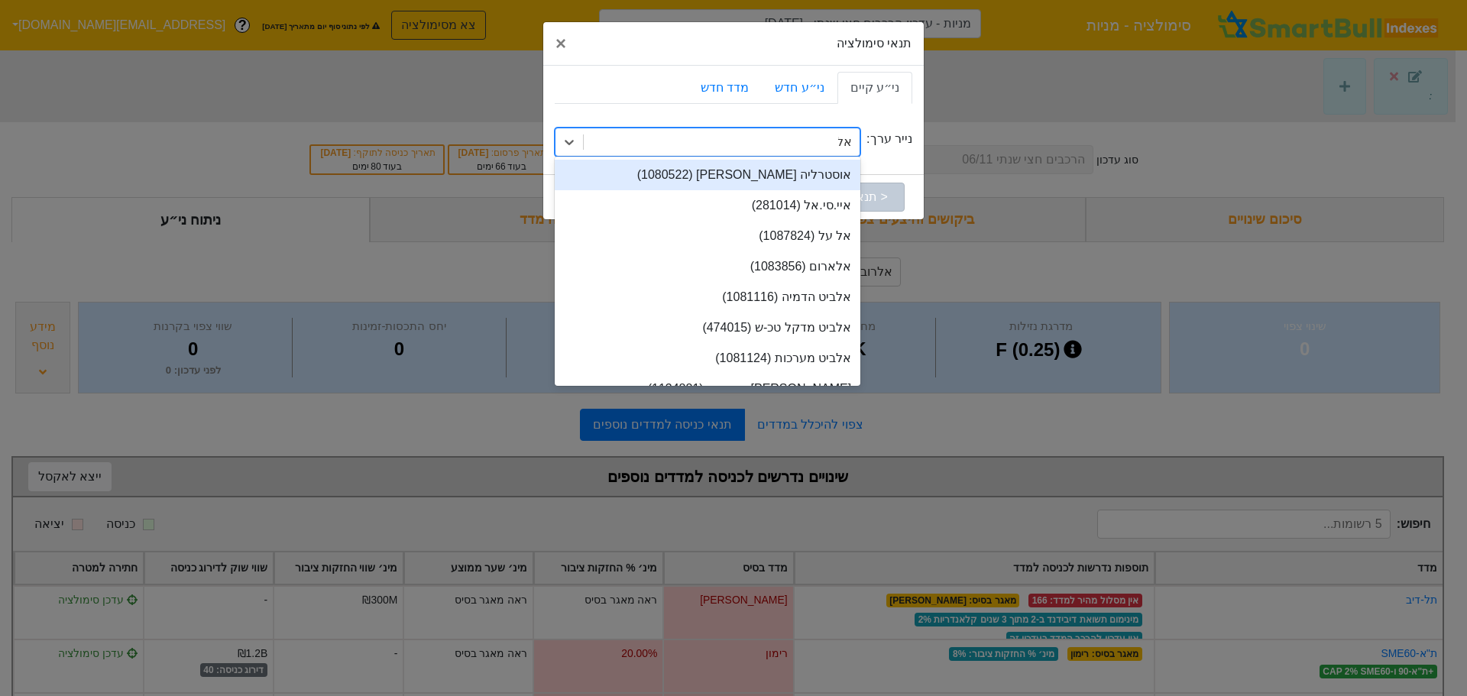
type input "אלר"
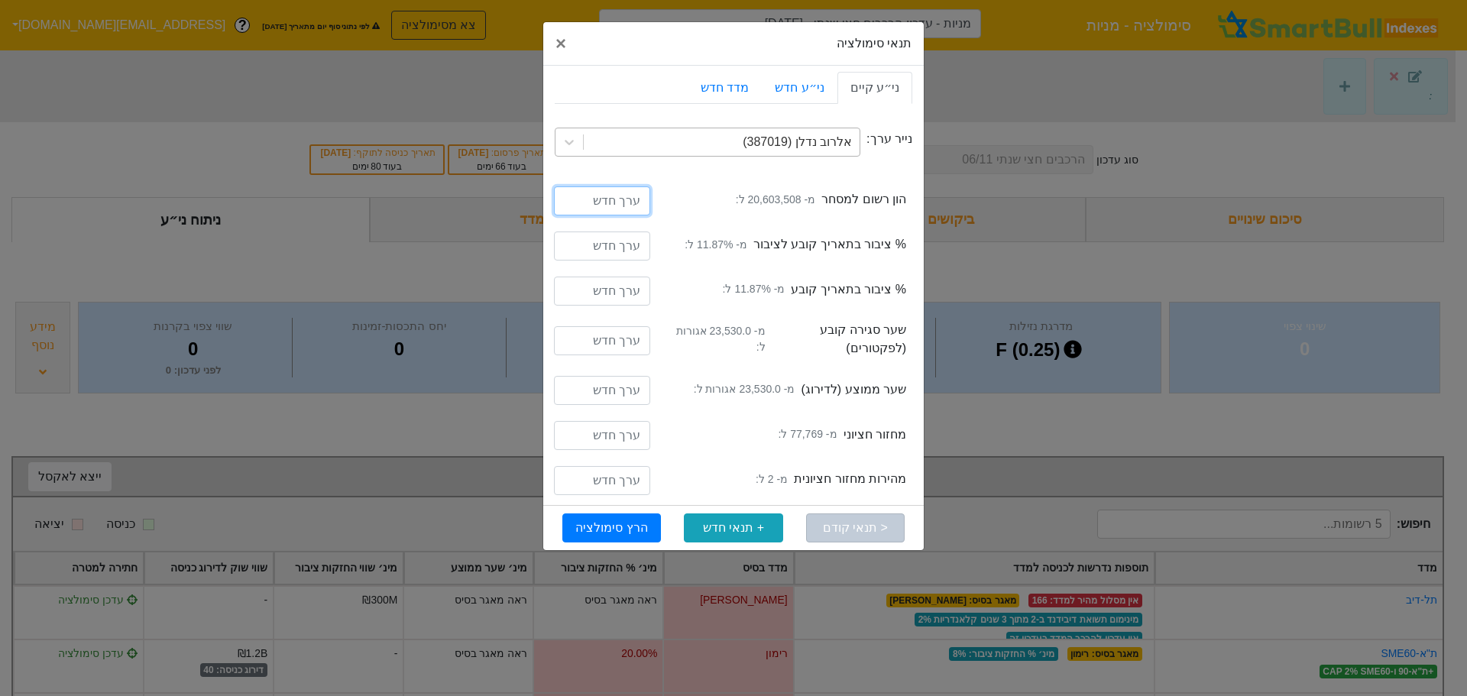
click at [627, 201] on input "number" at bounding box center [602, 200] width 96 height 29
type input "22698508"
click at [605, 251] on input "number" at bounding box center [602, 246] width 96 height 29
type input "20"
click at [601, 287] on input "number" at bounding box center [602, 291] width 96 height 29
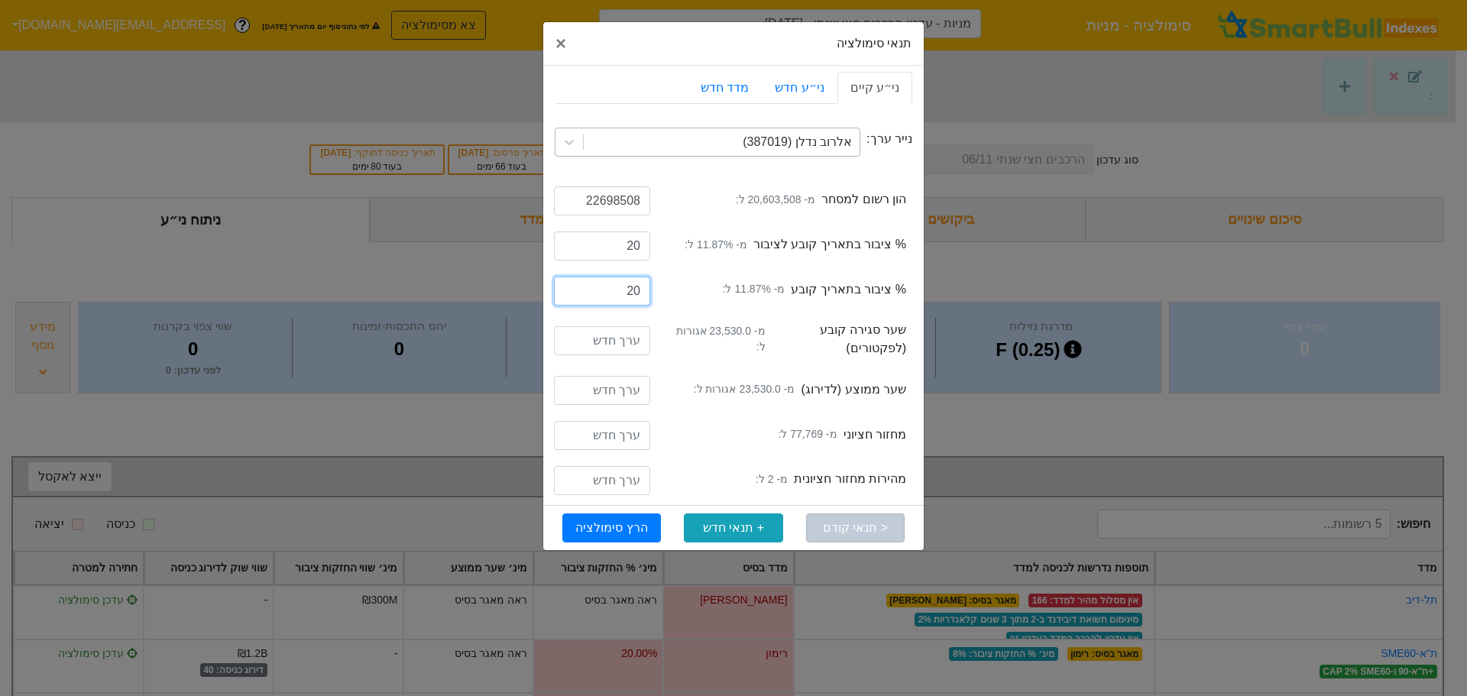
type input "20"
click at [627, 352] on input "number" at bounding box center [602, 340] width 96 height 29
type input "23530"
click at [611, 384] on input "number" at bounding box center [602, 390] width 96 height 29
type input "23530"
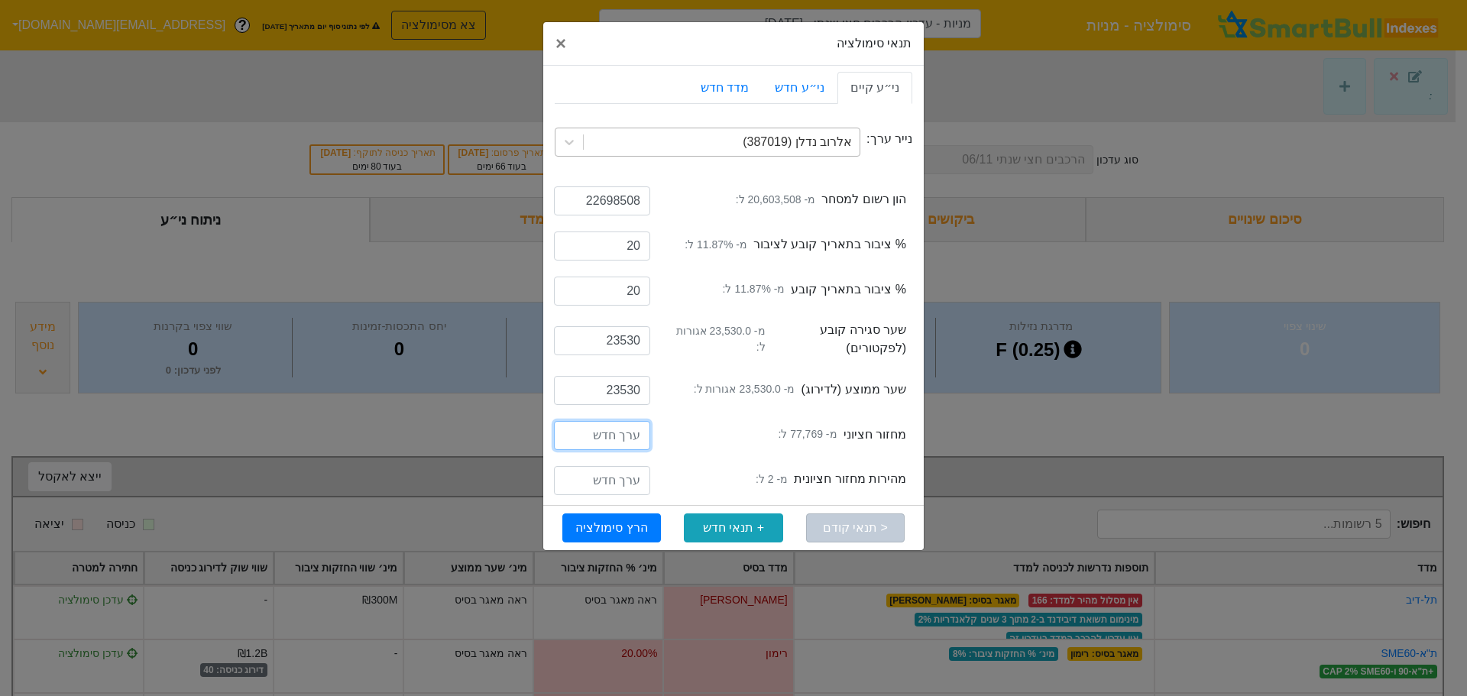
click at [612, 432] on input "number" at bounding box center [602, 435] width 96 height 29
type input "77769"
click at [616, 469] on input "number" at bounding box center [602, 480] width 96 height 29
type input "2"
click at [714, 426] on div "semiAnnualMedianTurnover מחזור חציוני מ- 77,769 ל:" at bounding box center [787, 438] width 238 height 24
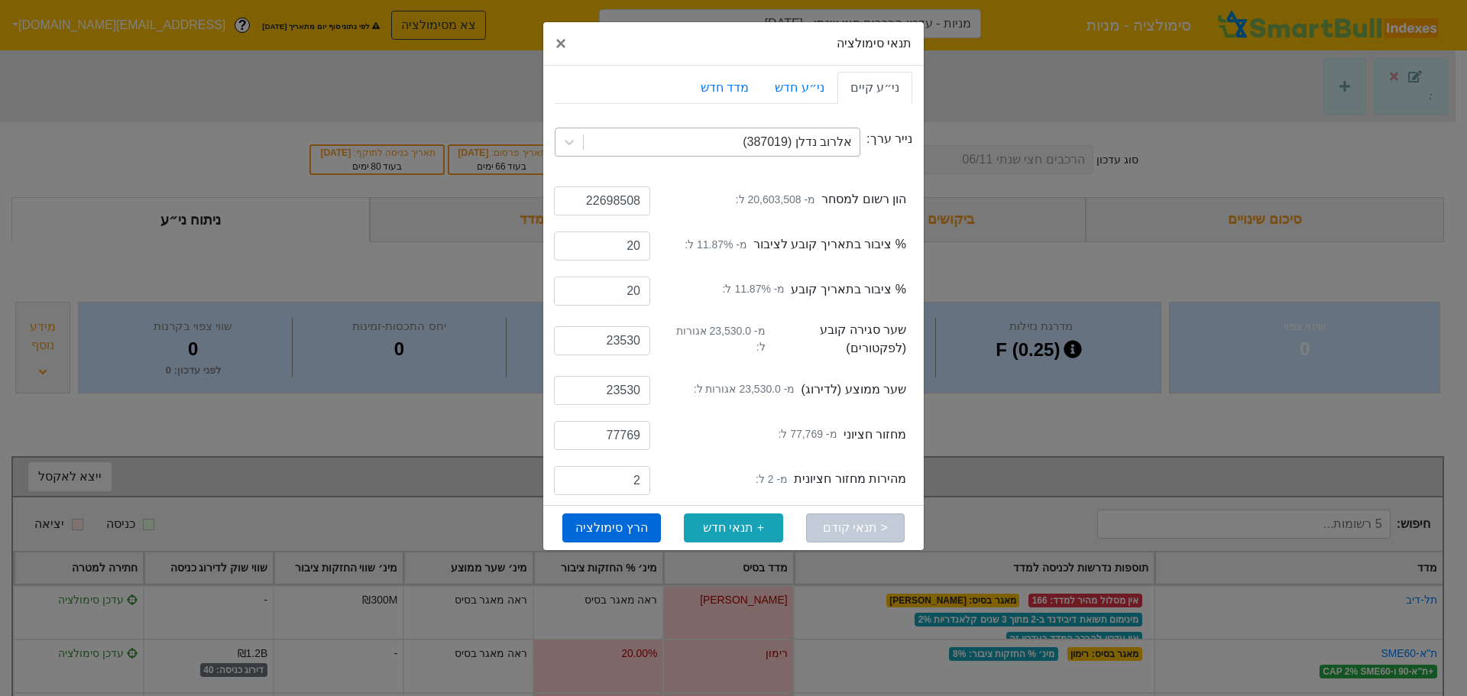
click at [619, 532] on button "הרץ סימולציה" at bounding box center [611, 528] width 99 height 29
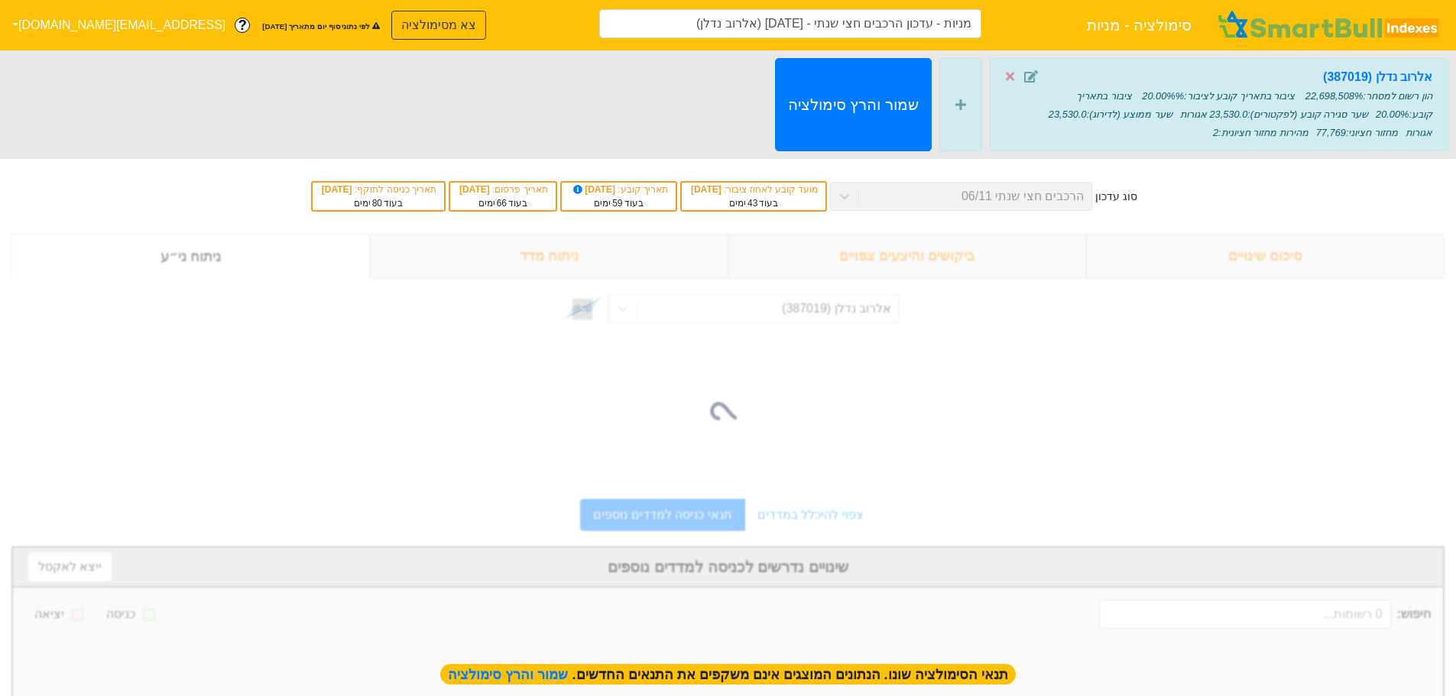
type input "מניות - עדכון הרכבים חצי שנתי - [DATE] (אלרוב נדלן)"
